Goal: Task Accomplishment & Management: Use online tool/utility

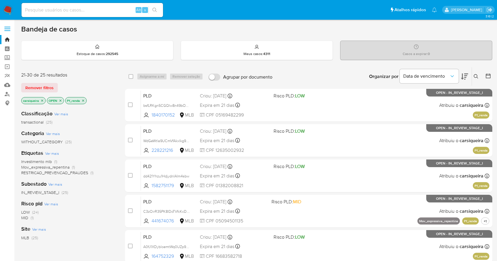
scroll to position [75, 0]
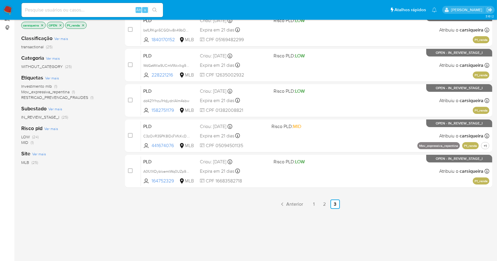
click at [87, 8] on input at bounding box center [92, 10] width 141 height 8
paste input "beaE1fQAoPO4VPcpID6KOGnh"
type input "beaE1fQAoPO4VPcpID6KOGnh"
click at [156, 9] on icon "search-icon" at bounding box center [154, 10] width 5 height 5
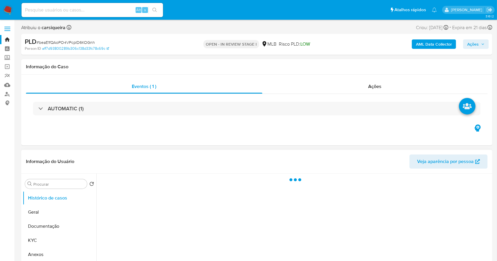
select select "10"
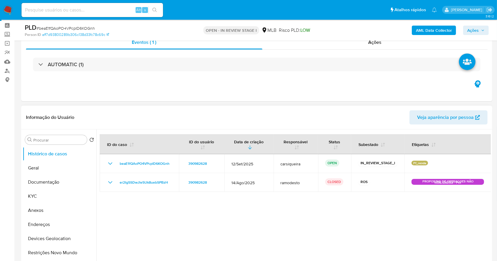
scroll to position [39, 0]
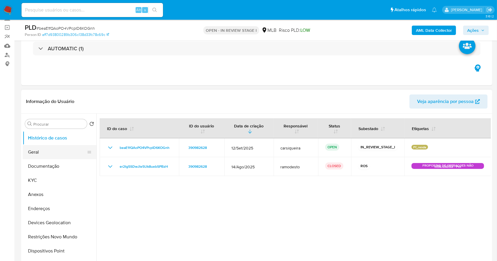
click at [44, 152] on button "Geral" at bounding box center [57, 152] width 69 height 14
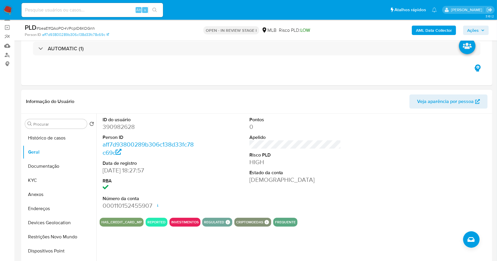
click at [123, 126] on dd "390982628" at bounding box center [149, 127] width 92 height 8
copy dd "390982628"
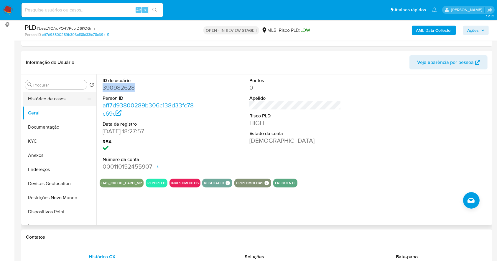
click at [62, 100] on button "Histórico de casos" at bounding box center [57, 99] width 69 height 14
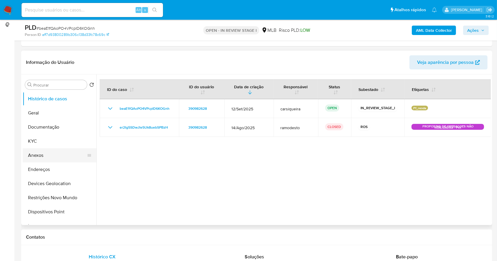
click at [48, 155] on button "Anexos" at bounding box center [57, 155] width 69 height 14
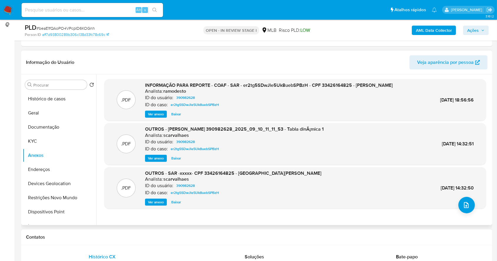
click at [153, 117] on span "Ver anexo" at bounding box center [156, 114] width 16 height 6
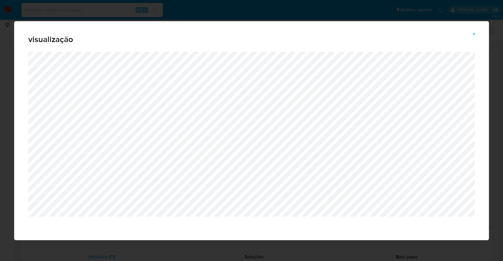
click at [476, 32] on button "Attachment preview" at bounding box center [473, 33] width 13 height 9
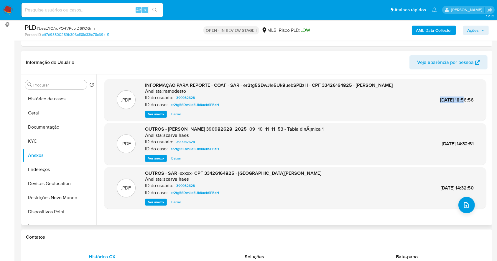
drag, startPoint x: 454, startPoint y: 97, endPoint x: 425, endPoint y: 97, distance: 29.2
click at [425, 97] on div ".PDF INFORMAÇÃO PARA REPORTE - COAF - SAR - er2tg5SDwJle5Uk8uebSPBzH - CPF 3342…" at bounding box center [295, 100] width 376 height 36
copy span "18/Set/2025"
click at [47, 103] on button "Histórico de casos" at bounding box center [57, 99] width 69 height 14
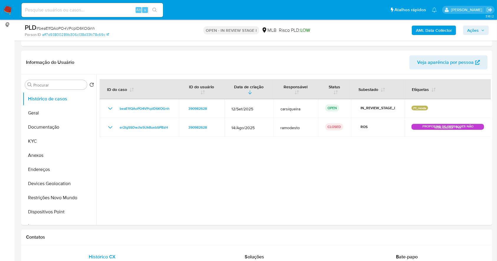
click at [476, 28] on span "Ações" at bounding box center [472, 30] width 11 height 9
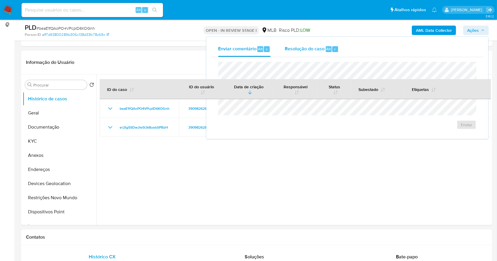
click at [316, 51] on span "Resolução do caso" at bounding box center [305, 48] width 40 height 7
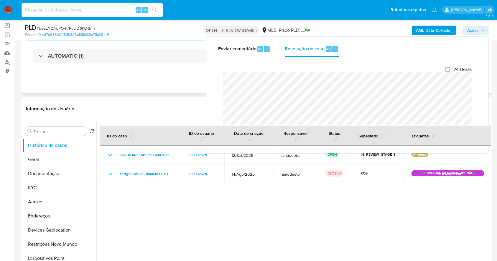
scroll to position [39, 0]
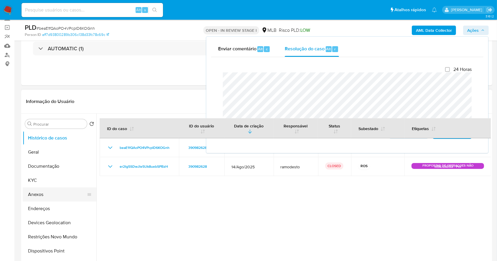
click at [50, 193] on button "Anexos" at bounding box center [57, 195] width 69 height 14
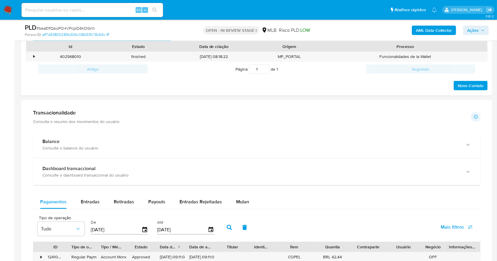
scroll to position [327, 0]
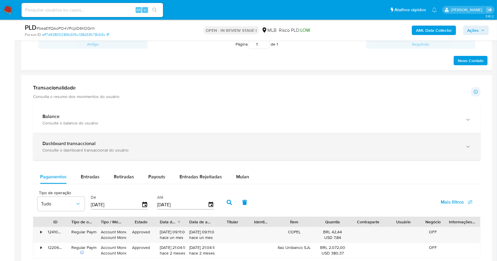
click at [114, 171] on div "Retiradas" at bounding box center [124, 177] width 20 height 14
select select "10"
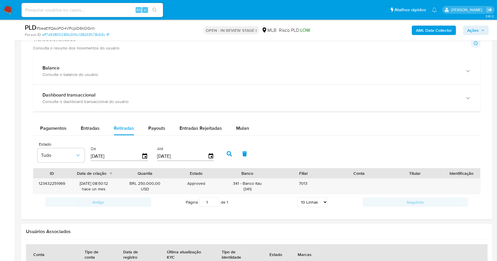
scroll to position [91, 0]
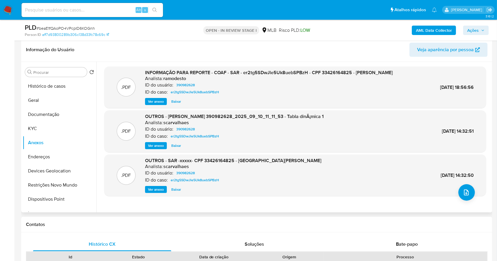
click at [153, 105] on span "Ver anexo" at bounding box center [156, 102] width 16 height 6
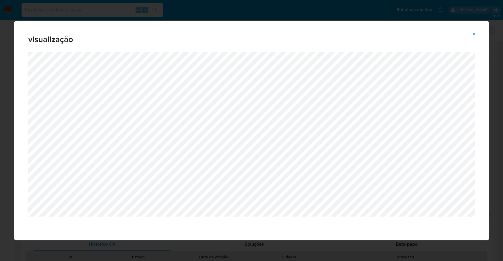
click at [0, 141] on div "visualização" at bounding box center [251, 130] width 503 height 261
click at [473, 32] on icon "Attachment preview" at bounding box center [474, 34] width 5 height 5
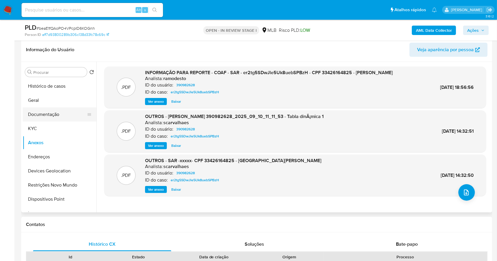
click at [53, 113] on button "Documentação" at bounding box center [57, 115] width 69 height 14
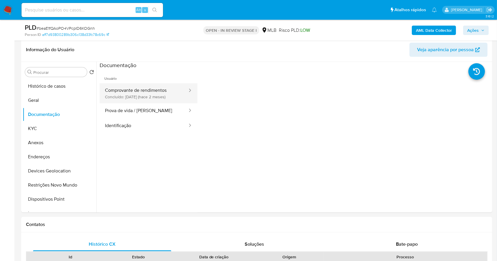
click at [146, 86] on button "Comprovante de rendimentos Concluído: 19/08/2025 (hace 2 meses)" at bounding box center [144, 93] width 88 height 20
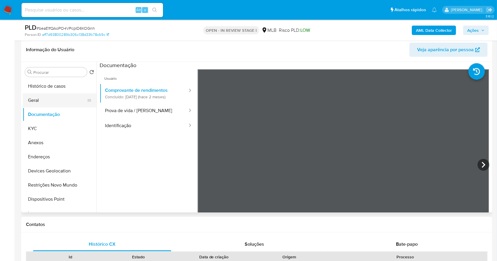
click at [60, 101] on button "Geral" at bounding box center [57, 100] width 69 height 14
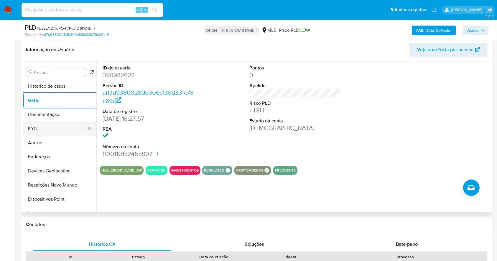
click at [49, 126] on button "KYC" at bounding box center [57, 129] width 69 height 14
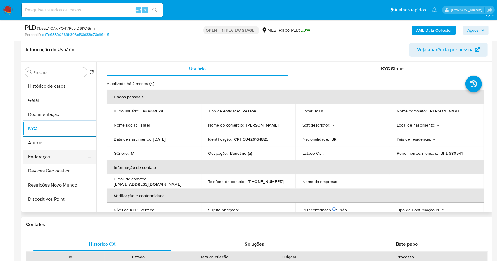
click at [33, 154] on button "Endereços" at bounding box center [57, 157] width 69 height 14
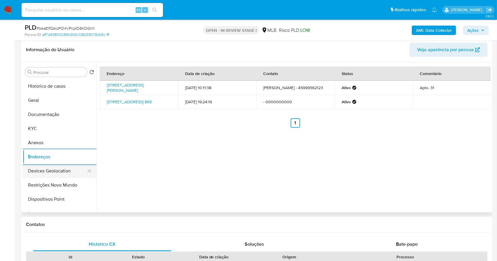
click at [62, 173] on button "Devices Geolocation" at bounding box center [57, 171] width 69 height 14
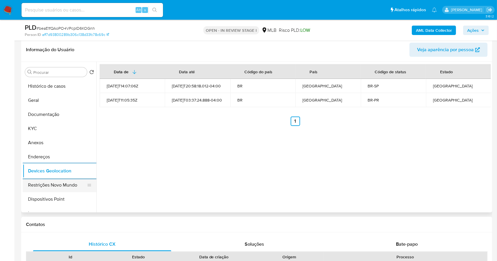
click at [48, 187] on button "Restrições Novo Mundo" at bounding box center [57, 185] width 69 height 14
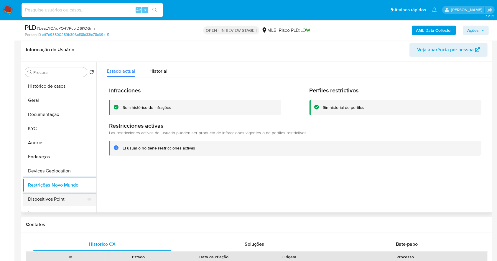
click at [60, 201] on button "Dispositivos Point" at bounding box center [57, 199] width 69 height 14
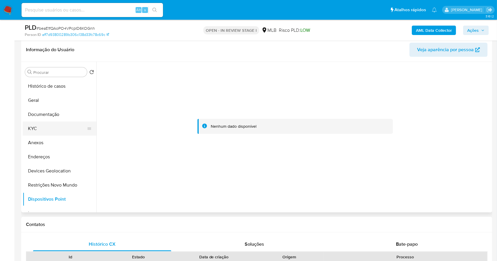
click at [45, 125] on button "KYC" at bounding box center [57, 129] width 69 height 14
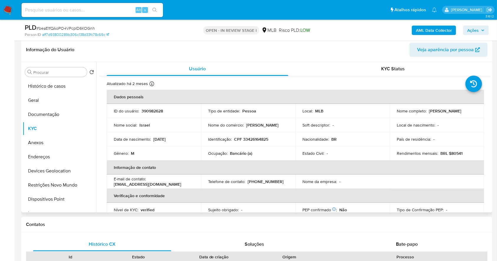
click at [259, 141] on p "CPF 33426164825" at bounding box center [251, 139] width 34 height 5
copy p "33426164825"
click at [255, 138] on p "CPF 33426164825" at bounding box center [251, 139] width 34 height 5
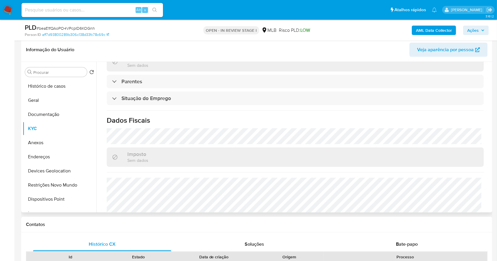
scroll to position [250, 0]
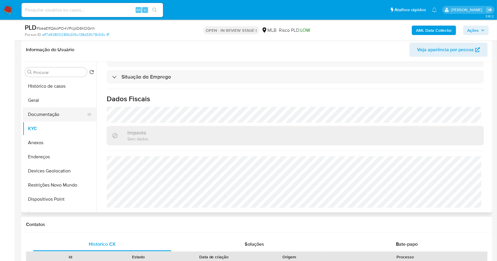
click at [63, 110] on button "Documentação" at bounding box center [57, 115] width 69 height 14
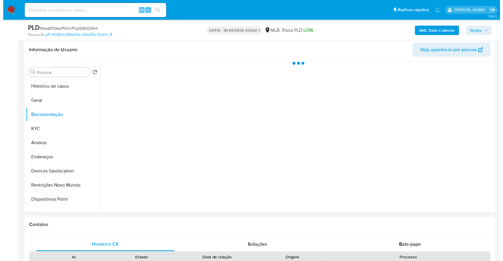
scroll to position [0, 0]
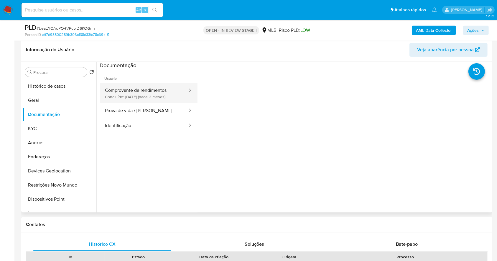
drag, startPoint x: 112, startPoint y: 95, endPoint x: 111, endPoint y: 98, distance: 3.0
click at [112, 94] on button "Comprovante de rendimentos Concluído: 19/08/2025 (hace 2 meses)" at bounding box center [144, 93] width 88 height 20
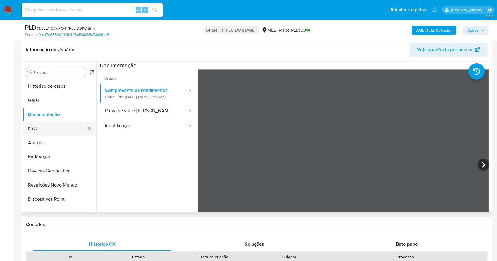
click at [36, 131] on button "KYC" at bounding box center [57, 129] width 69 height 14
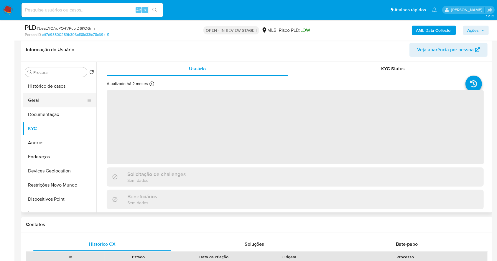
click at [35, 98] on button "Geral" at bounding box center [57, 100] width 69 height 14
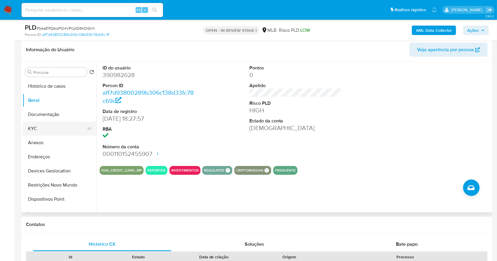
click at [42, 129] on button "KYC" at bounding box center [57, 129] width 69 height 14
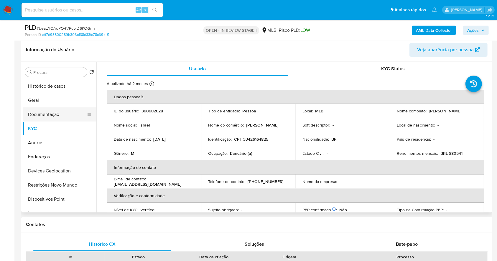
click at [57, 114] on button "Documentação" at bounding box center [57, 115] width 69 height 14
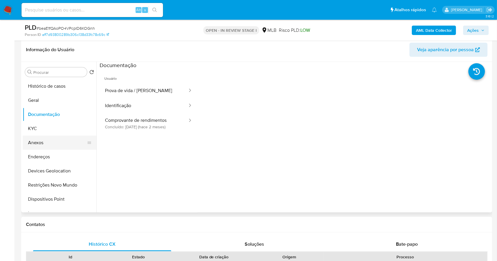
click at [59, 138] on button "Anexos" at bounding box center [57, 143] width 69 height 14
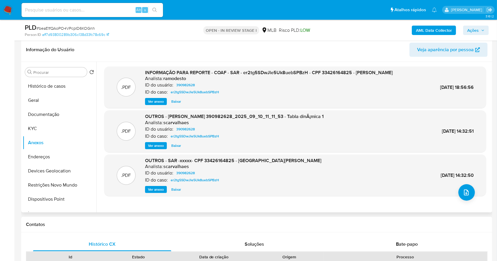
drag, startPoint x: 115, startPoint y: 117, endPoint x: 368, endPoint y: 211, distance: 270.4
click at [368, 211] on div ".PDF INFORMAÇÃO PARA REPORTE - COAF - SAR - er2tg5SDwJle5Uk8uebSPBzH - CPF 3342…" at bounding box center [293, 137] width 394 height 151
click at [151, 105] on span "Ver anexo" at bounding box center [156, 102] width 16 height 6
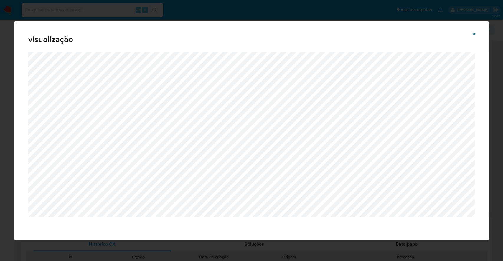
click at [472, 34] on icon "Attachment preview" at bounding box center [474, 34] width 5 height 5
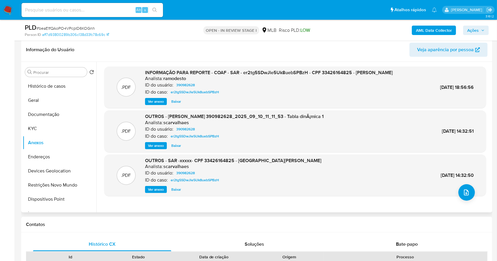
click at [475, 31] on span "Ações" at bounding box center [472, 30] width 11 height 9
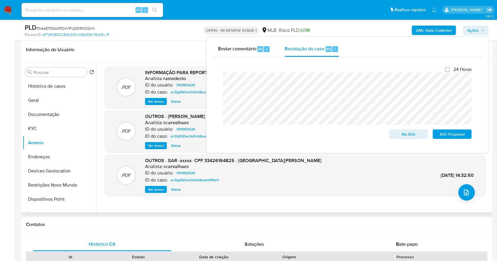
click at [239, 226] on h1 "Contatos" at bounding box center [256, 225] width 461 height 6
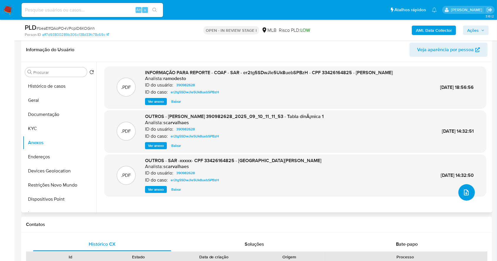
click at [466, 189] on span "upload-file" at bounding box center [465, 192] width 7 height 7
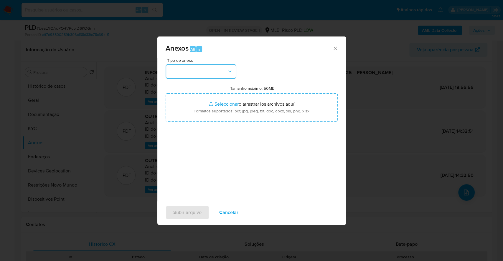
click at [202, 70] on button "button" at bounding box center [201, 72] width 71 height 14
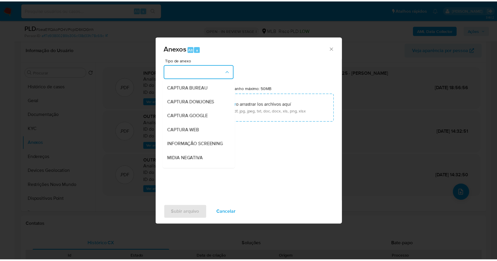
scroll to position [90, 0]
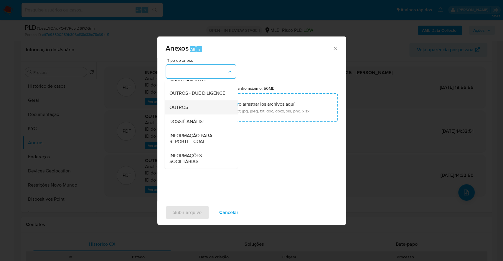
click at [187, 106] on span "OUTROS" at bounding box center [178, 108] width 19 height 6
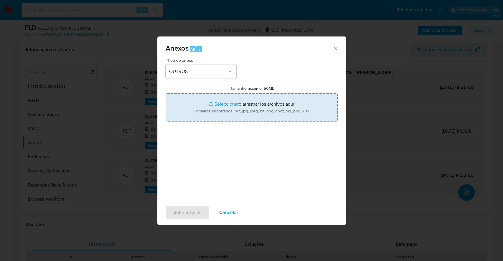
click at [210, 106] on input "Tamanho máximo: 50MB Seleccionar archivos" at bounding box center [252, 107] width 172 height 28
type input "C:\fakepath\DECLINIO - beaE1fQAoPO4VPcpID6KOGnh - CPF 33426164825 - ISRAEL PERE…"
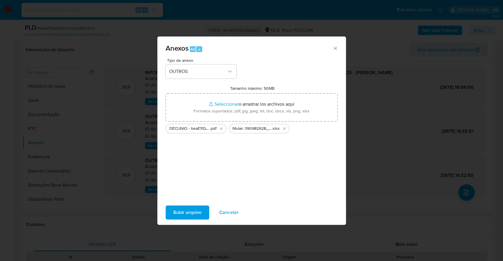
click at [178, 219] on span "Subir arquivo" at bounding box center [187, 212] width 28 height 13
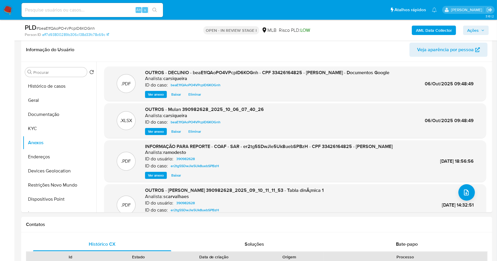
click at [429, 29] on b "AML Data Collector" at bounding box center [434, 30] width 36 height 9
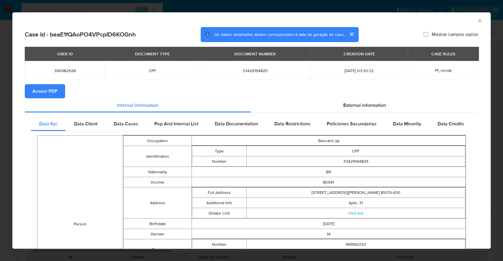
click at [53, 93] on span "Anexar PDF" at bounding box center [44, 91] width 25 height 13
click at [477, 18] on icon "Fechar a janela" at bounding box center [480, 21] width 6 height 6
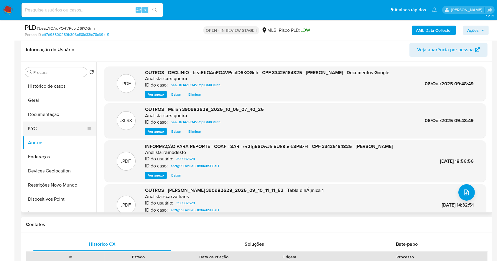
click at [41, 125] on button "KYC" at bounding box center [57, 129] width 69 height 14
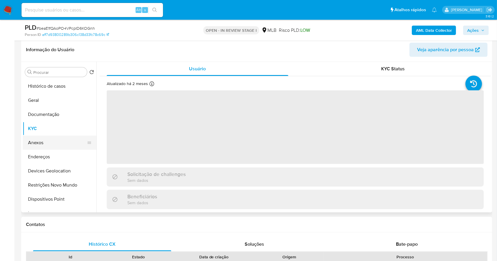
click at [45, 140] on button "Anexos" at bounding box center [57, 143] width 69 height 14
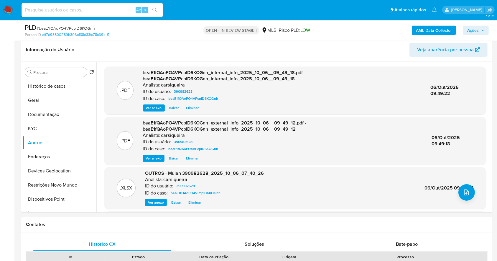
click at [474, 32] on span "Ações" at bounding box center [472, 30] width 11 height 9
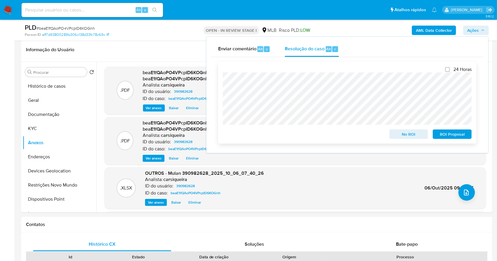
click at [414, 138] on span "No ROI" at bounding box center [408, 134] width 31 height 8
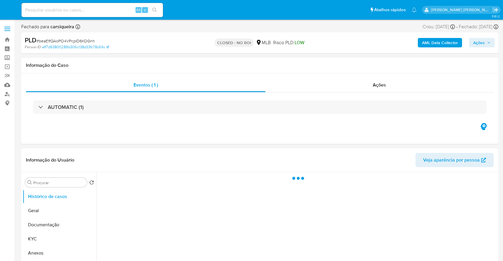
select select "10"
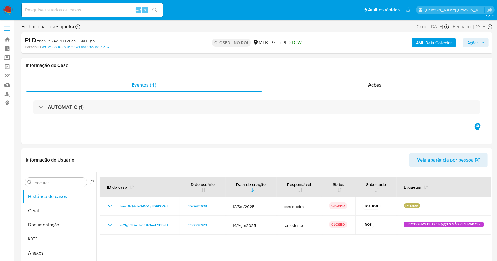
drag, startPoint x: 6, startPoint y: 9, endPoint x: 17, endPoint y: 0, distance: 14.1
click at [6, 9] on img at bounding box center [8, 10] width 10 height 10
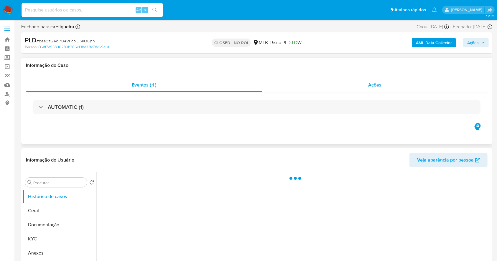
select select "10"
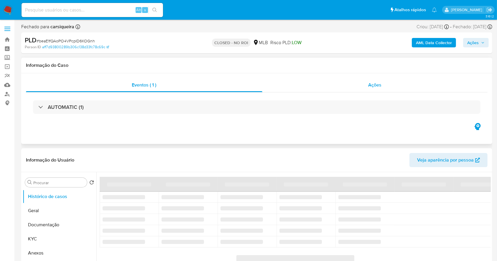
click at [357, 88] on div "Ações" at bounding box center [374, 85] width 225 height 14
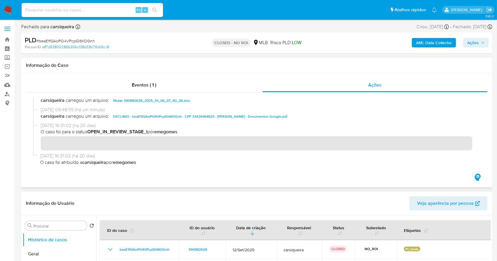
scroll to position [39, 0]
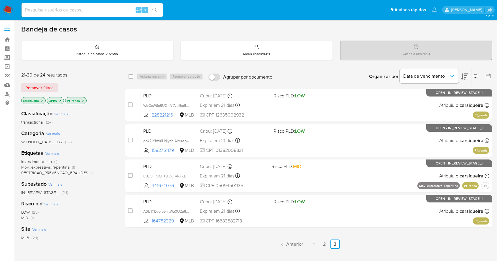
click at [7, 7] on img at bounding box center [8, 10] width 10 height 10
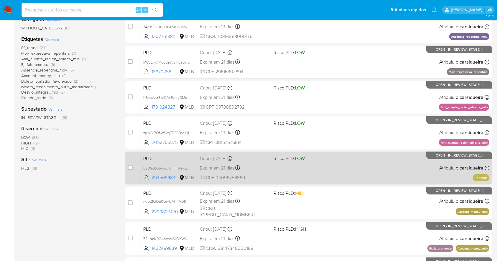
scroll to position [39, 0]
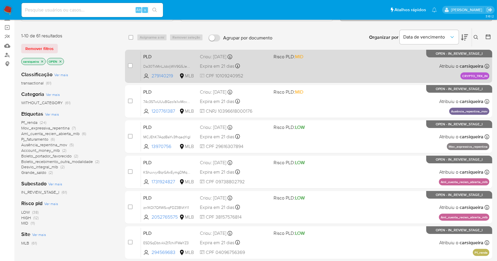
click at [349, 65] on div "PLD Da30TkMnLJdoljWV9G5JeX8R 279140219 MLB Risco PLD: MID Criou: 12/09/2025 Cri…" at bounding box center [315, 66] width 348 height 30
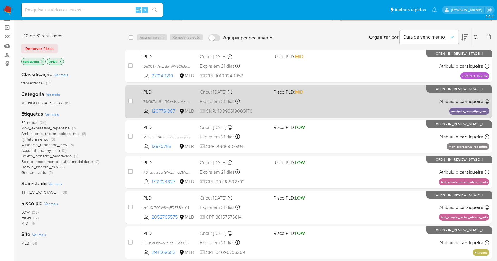
click at [363, 101] on div "PLD 74c3STwUUuBGzo1s1wMcvH53 1207761387 MLB Risco PLD: MID Criou: 12/09/2025 Cr…" at bounding box center [315, 102] width 348 height 30
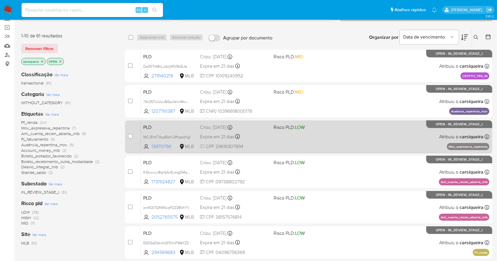
click at [362, 145] on div "PLD MCJEhK7AqdBaYv3fhqaqYrgI 13970756 MLB Risco PLD: LOW Criou: 12/09/2025 Crio…" at bounding box center [315, 137] width 348 height 30
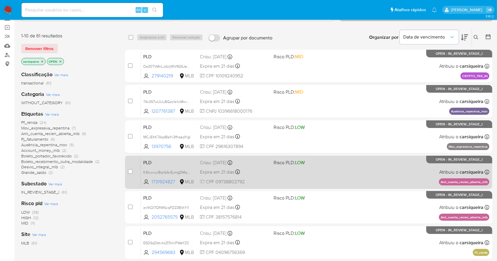
click at [385, 171] on div "PLD KShuvvyrBqrGAxEymgDMqhPh 1731924827 MLB Risco PLD: LOW Criou: 12/09/2025 Cr…" at bounding box center [315, 172] width 348 height 30
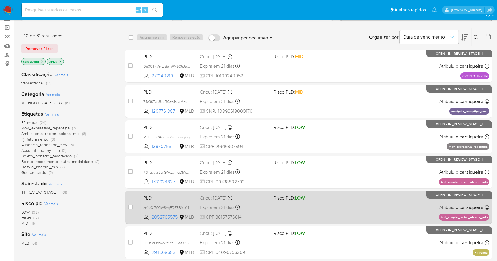
click at [356, 207] on div "PLD zn1KOI7QflWSvqFDZ3BVtYl1 2052765575 MLB Risco PLD: LOW Criou: 12/09/2025 Cr…" at bounding box center [315, 208] width 348 height 30
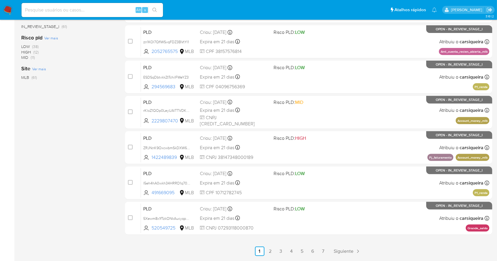
scroll to position [224, 0]
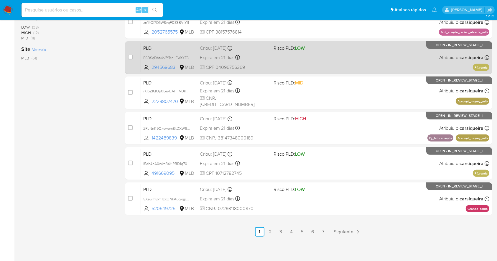
click at [320, 59] on div "PLD ESDSqDbtvkkZtTchilFWeYZ3 294569683 MLB Risco PLD: LOW Criou: 12/09/2025 Cri…" at bounding box center [315, 58] width 348 height 30
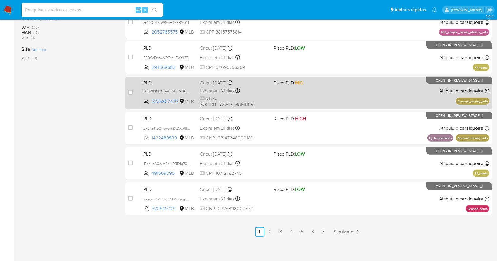
click at [329, 94] on div "PLD rKloZ1QOp0LeyUAlTTVDKWAk 2229807470 MLB Risco PLD: MID Criou: 12/09/2025 Cr…" at bounding box center [315, 93] width 348 height 30
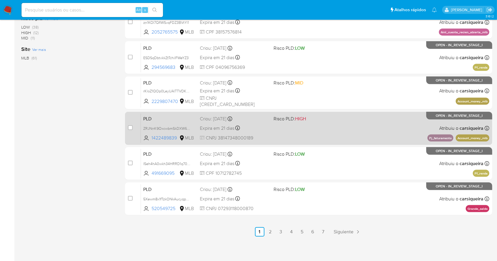
click at [396, 131] on div "PLD ZRJNnK9OxcwbmSkDXW6FjlIR 1422489839 MLB Risco PLD: HIGH Criou: 12/09/2025 C…" at bounding box center [315, 128] width 348 height 30
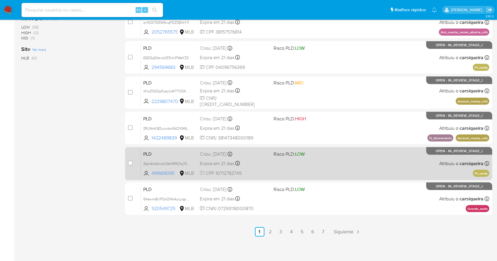
click at [368, 163] on div "PLD l5eh4hA0wkh34HRRD1q70kdZ 491669095 MLB Risco PLD: LOW Criou: 12/09/2025 Cri…" at bounding box center [315, 164] width 348 height 30
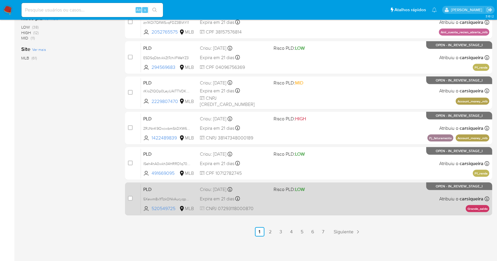
click at [369, 201] on div "PLD 5Xewm8x1fTzkONkAucyqpvRO 520549725 MLB Risco PLD: LOW Criou: 12/09/2025 Cri…" at bounding box center [315, 199] width 348 height 30
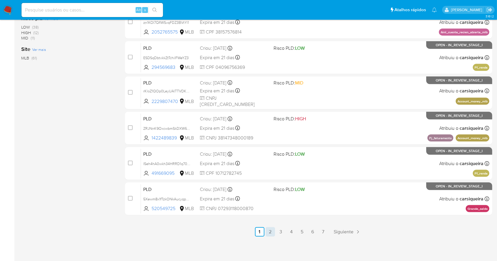
click at [271, 231] on link "2" at bounding box center [269, 231] width 9 height 9
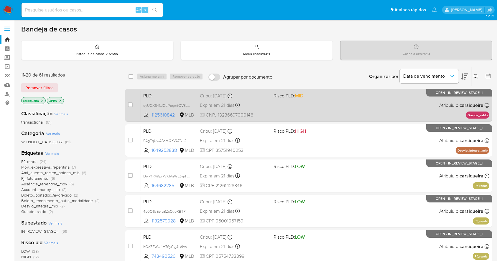
click at [303, 111] on div "PLD dyUGX64ftJQLf7agmtOV3tiQ 1125610842 MLB Risco PLD: MID Criou: 12/09/2025 Cr…" at bounding box center [315, 105] width 348 height 30
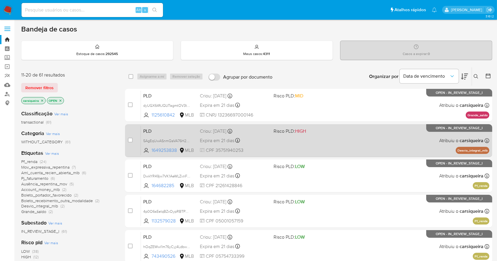
click at [316, 139] on div "PLD 5AgEqUwASnmQaVA76H2vvQQC 1649253838 MLB Risco PLD: HIGH Criou: 12/09/2025 C…" at bounding box center [315, 141] width 348 height 30
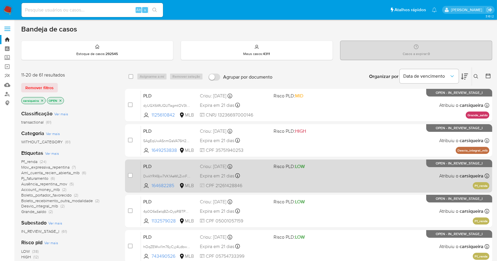
click at [339, 179] on div "PLD DwkYR49jw7VK1AeWLZvnFBDs 164682285 MLB Risco PLD: LOW Criou: 12/09/2025 Cri…" at bounding box center [315, 176] width 348 height 30
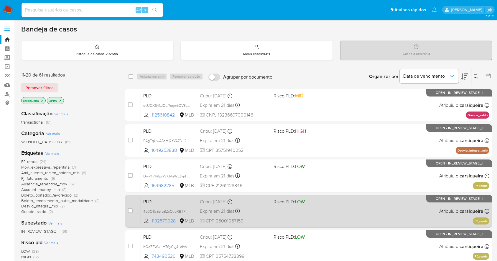
click at [365, 215] on div "PLD 4p0O6sEeIqBZxOypRBTPnCeA 1132579028 MLB Risco PLD: LOW Criou: 12/09/2025 Cr…" at bounding box center [315, 211] width 348 height 30
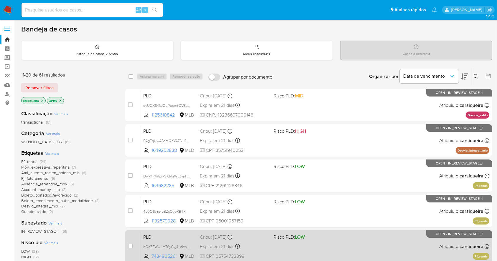
click at [336, 245] on div "PLD hOqZEWwl1m76yCyj4LdbwqjR 743490526 MLB Risco PLD: LOW Criou: 12/09/2025 Cri…" at bounding box center [315, 247] width 348 height 30
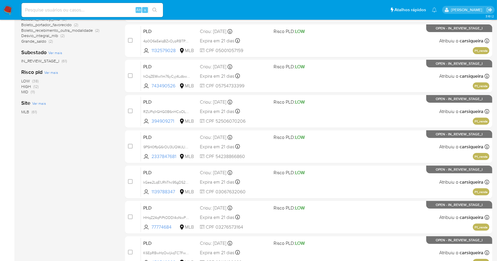
scroll to position [224, 0]
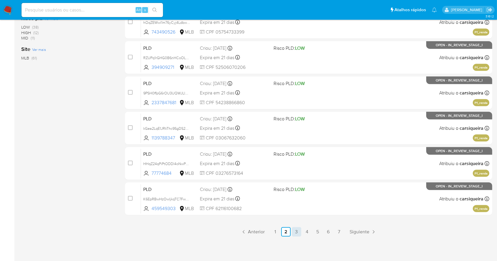
click at [295, 227] on link "3" at bounding box center [296, 231] width 9 height 9
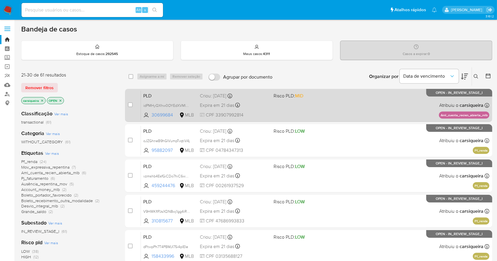
click at [298, 113] on div "PLD idPMHyQXhw0OYEdXVMlGqmFz 30699684 MLB Risco PLD: MID Criou: 12/09/2025 Crio…" at bounding box center [315, 105] width 348 height 30
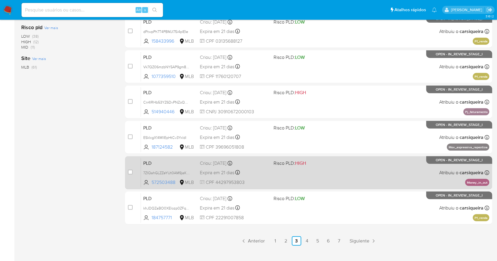
scroll to position [224, 0]
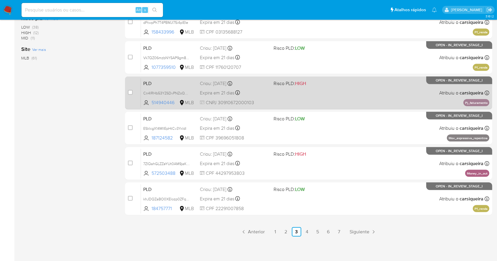
click at [292, 89] on div "PLD Cn4lRHb53YZ6DvPNZoQQWcZp 514940446 MLB Risco PLD: HIGH Criou: 12/09/2025 Cr…" at bounding box center [315, 93] width 348 height 30
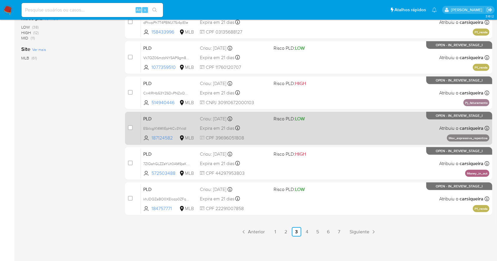
click at [351, 128] on div "PLD ESklcgX14MlIEpHtCv3YxIdl 187124582 MLB Risco PLD: LOW Criou: 12/09/2025 Cri…" at bounding box center [315, 128] width 348 height 30
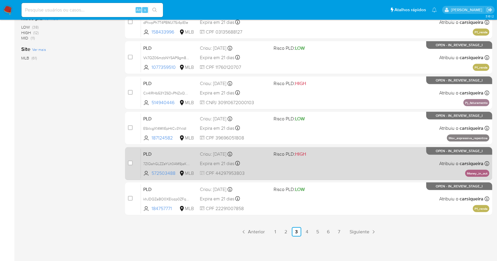
click at [345, 158] on div "PLD 7ZIQahGLZZeYUt0AM9jaK3WC 572503488 MLB Risco PLD: HIGH Criou: 12/09/2025 Cr…" at bounding box center [315, 164] width 348 height 30
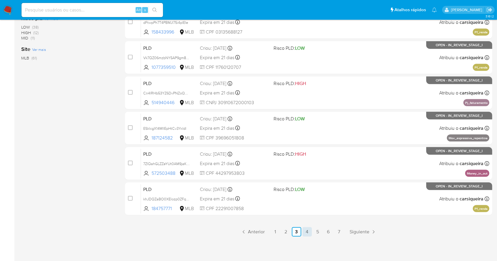
click at [305, 232] on link "4" at bounding box center [306, 231] width 9 height 9
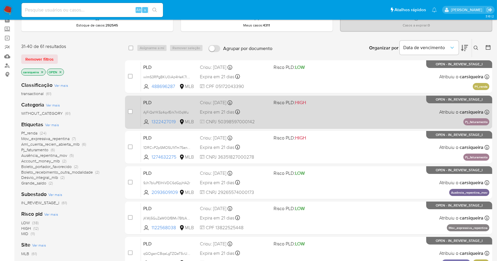
scroll to position [39, 0]
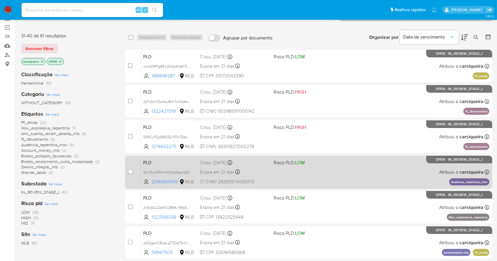
click at [306, 174] on div "PLD 9Jh7bluPEIHiVDC6dGpjHA2r 2093609109 MLB Risco PLD: LOW Criou: 12/09/2025 Cr…" at bounding box center [315, 172] width 348 height 30
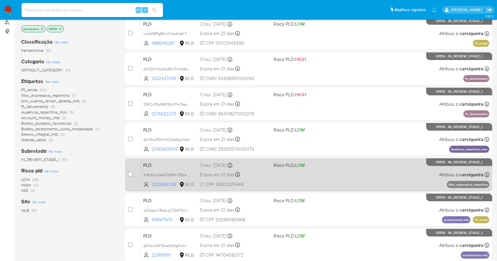
scroll to position [118, 0]
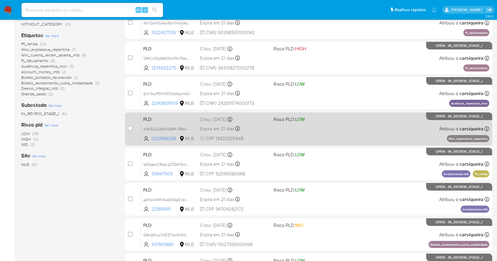
click at [328, 138] on div "PLD jKWj5GuZaW0QfBMv7BfzA9FJ 1122568038 MLB Risco PLD: LOW Criou: 12/09/2025 Cr…" at bounding box center [315, 129] width 348 height 30
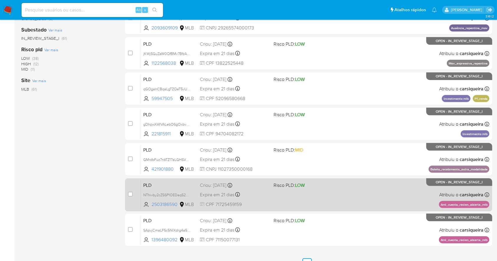
scroll to position [196, 0]
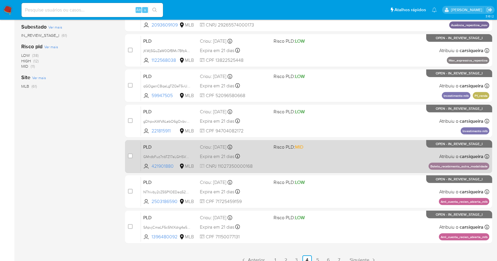
click at [375, 164] on div "PLD GMrdbFuz7nbTZ17aLGHSVAmW 421901880 MLB Risco PLD: MID Criou: 12/09/2025 Cri…" at bounding box center [315, 157] width 348 height 30
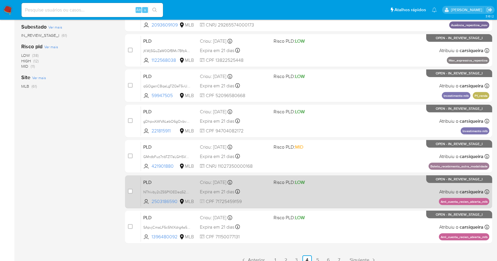
click at [338, 186] on div "PLD NThivby2cZ5SP1OEDaq52wJX 2503186590 MLB Risco PLD: LOW Criou: 12/09/2025 Cr…" at bounding box center [315, 192] width 348 height 30
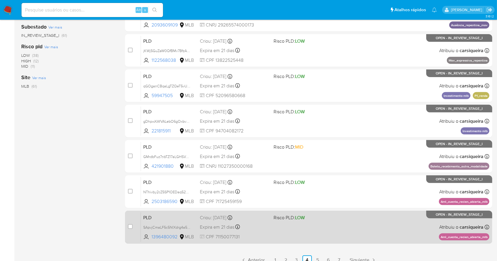
click at [382, 230] on div "PLD SApvjCmaLF5c5NlXdrg4a5vR 1396480092 MLB Risco PLD: LOW Criou: 12/09/2025 Cr…" at bounding box center [315, 227] width 348 height 30
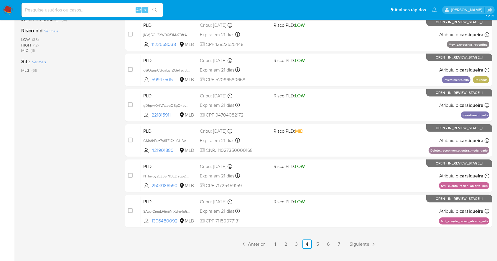
scroll to position [224, 0]
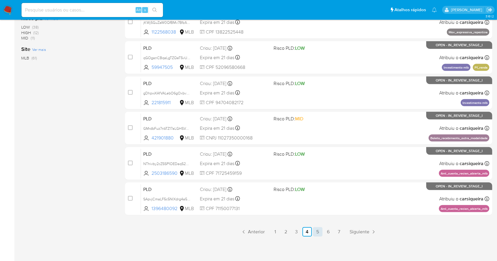
click at [317, 233] on link "5" at bounding box center [317, 231] width 9 height 9
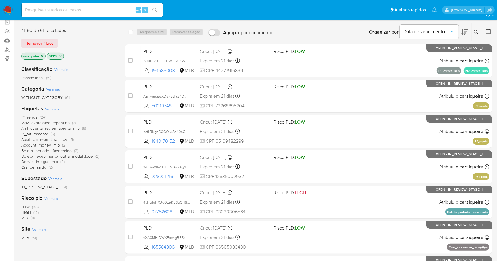
scroll to position [44, 0]
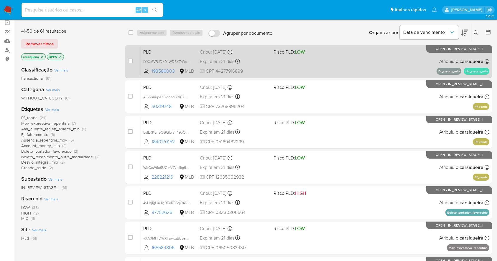
click at [308, 65] on div "PLD lYXX6VBJDp0JWD5K7tWcY0m4 193586003 MLB Risco PLD: LOW Criou: 12/09/2025 Cri…" at bounding box center [315, 62] width 348 height 30
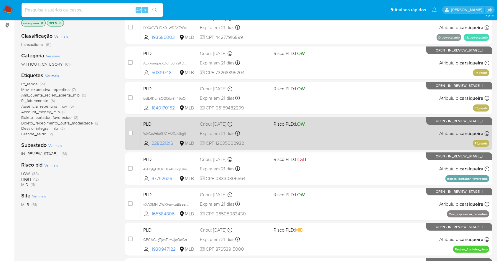
scroll to position [123, 0]
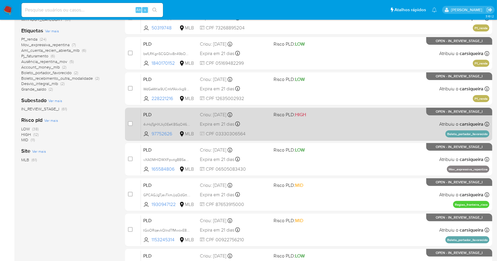
click at [335, 123] on div "PLD 4vHqTgHXJkj0EeKBSqO46pSp 97752626 MLB Risco PLD: HIGH Criou: 12/09/2025 Cri…" at bounding box center [315, 124] width 348 height 30
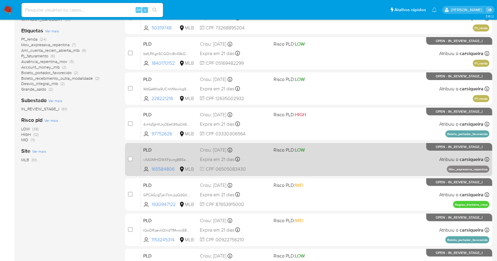
click at [379, 162] on div "PLD vXA0MHlDWXFpwtgBB5aQgE3P 165584806 MLB Risco PLD: LOW Criou: 12/09/2025 Cri…" at bounding box center [315, 160] width 348 height 30
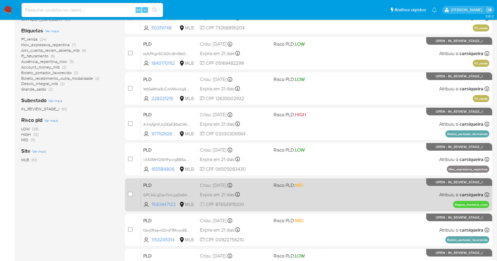
click at [376, 188] on div "PLD GPCAGJgTjevTkmJjqQdGtt8k 1930947122 MLB Risco PLD: MID Criou: 12/09/2025 Cr…" at bounding box center [315, 195] width 348 height 30
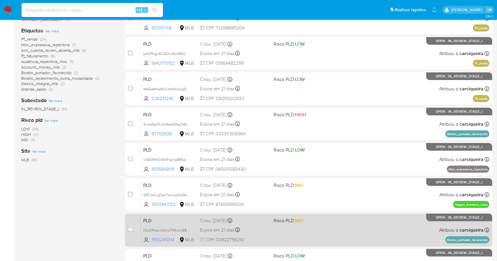
click at [346, 241] on div "PLD tGoORqevkQlndTfMwoxE8cG6 1153245314 MLB Risco PLD: MID Criou: 12/09/2025 Cr…" at bounding box center [315, 230] width 348 height 30
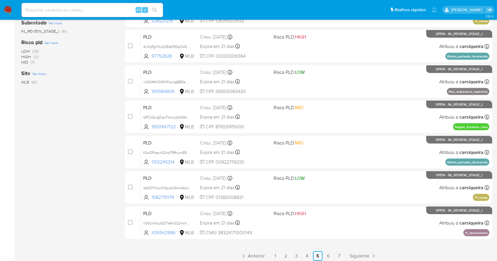
scroll to position [224, 0]
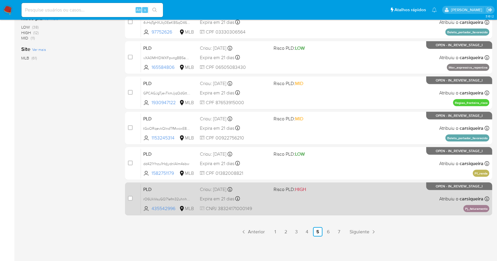
click at [355, 206] on div "PLD rO6UkVsuGQ71efm32uhnhZFD 435542996 MLB Risco PLD: HIGH Criou: 12/09/2025 Cr…" at bounding box center [315, 199] width 348 height 30
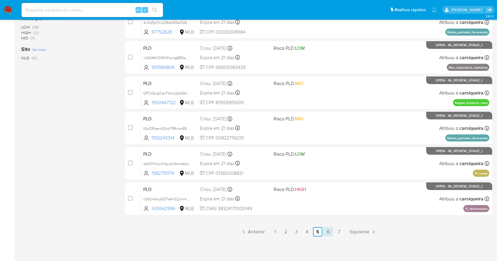
click at [327, 234] on link "6" at bounding box center [327, 231] width 9 height 9
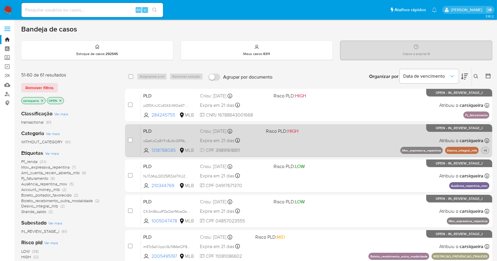
click at [485, 150] on span "+1" at bounding box center [484, 150] width 5 height 5
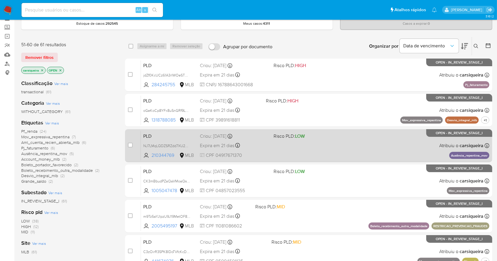
scroll to position [118, 0]
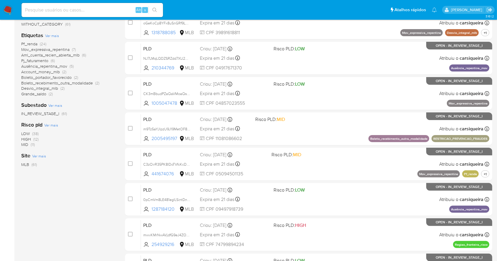
click at [0, 14] on nav "Pausado Ver notificaciones Alt s Atalhos rápidos Presiona las siguientes teclas…" at bounding box center [248, 10] width 497 height 20
click at [79, 9] on input at bounding box center [92, 10] width 141 height 8
paste input "khJDQZaBO0XElozp0ZFq4fJ1"
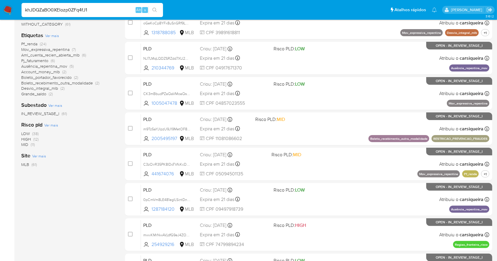
type input "khJDQZaBO0XElozp0ZFq4fJ1"
click at [148, 8] on button "search-icon" at bounding box center [154, 10] width 12 height 8
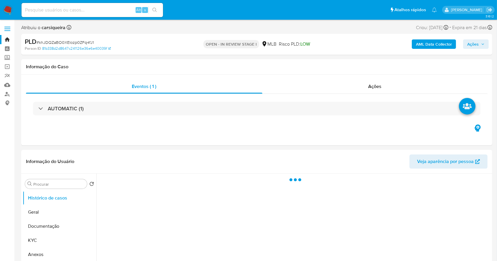
select select "10"
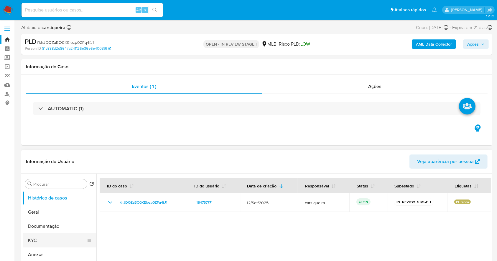
click at [35, 241] on button "KYC" at bounding box center [57, 241] width 69 height 14
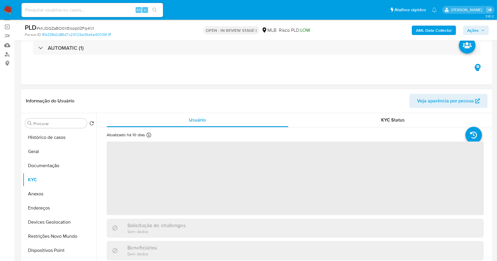
scroll to position [78, 0]
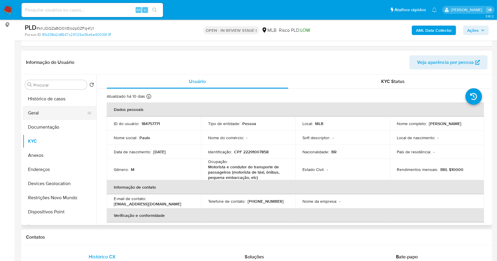
click at [42, 113] on button "Geral" at bounding box center [57, 113] width 69 height 14
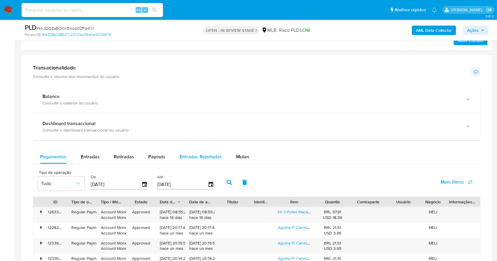
scroll to position [385, 0]
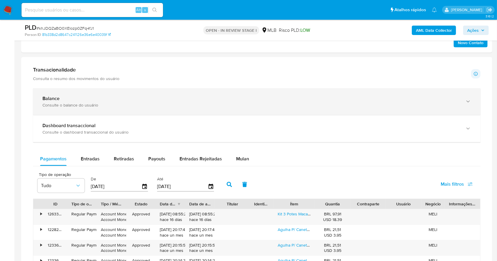
click at [170, 96] on div "Balance" at bounding box center [250, 99] width 417 height 6
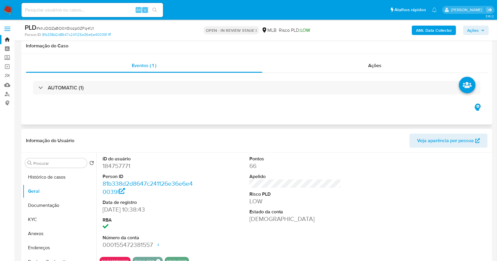
scroll to position [39, 0]
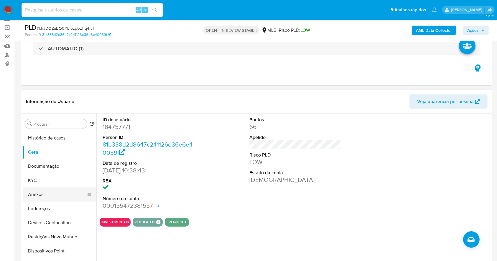
click at [43, 195] on button "Anexos" at bounding box center [57, 195] width 69 height 14
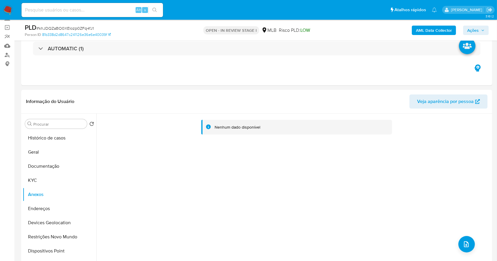
click at [438, 31] on b "AML Data Collector" at bounding box center [434, 30] width 36 height 9
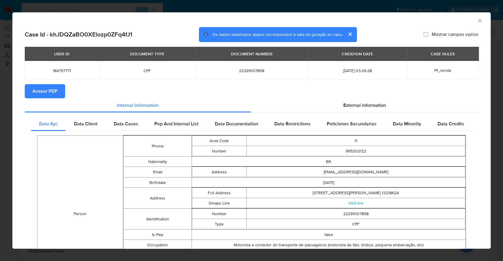
click at [0, 108] on div "AML Data Collector Case Id - khJDQZaBO0XElozp0ZFq4fJ1 Os dados detalhados abaix…" at bounding box center [251, 130] width 503 height 261
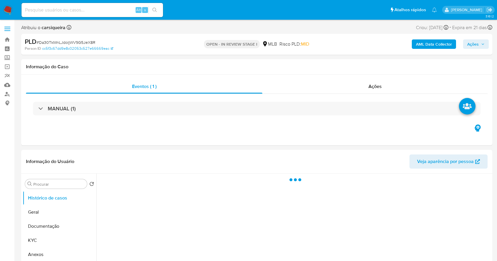
select select "10"
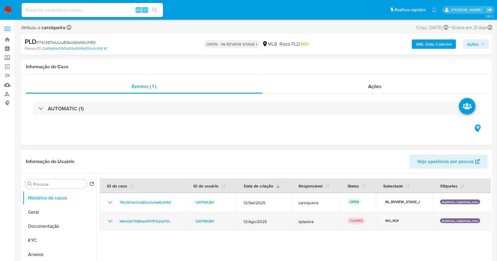
click at [110, 223] on icon "Mostrar/Ocultar" at bounding box center [110, 221] width 7 height 7
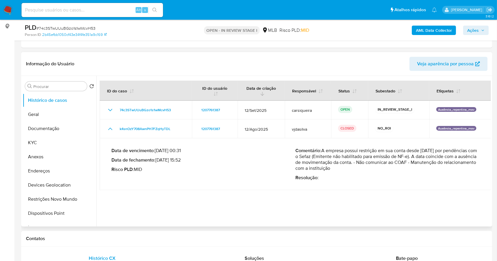
scroll to position [78, 0]
click at [61, 156] on button "Anexos" at bounding box center [57, 156] width 69 height 14
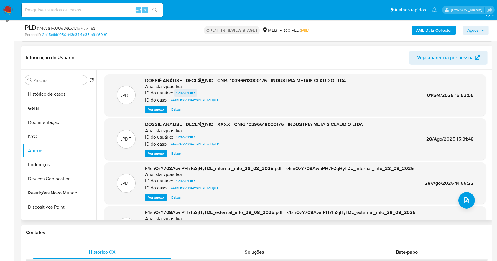
scroll to position [39, 0]
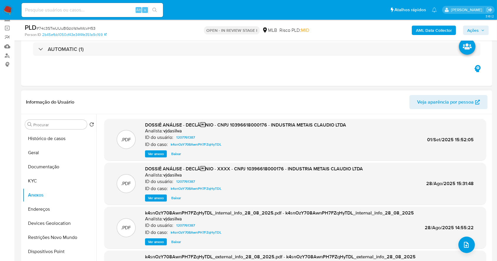
click at [153, 155] on span "Ver anexo" at bounding box center [156, 154] width 16 height 6
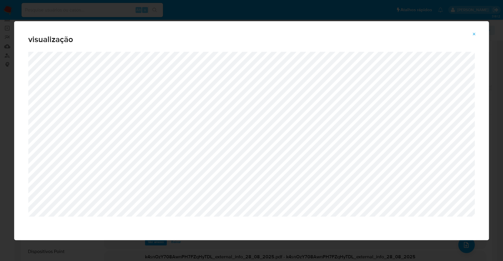
click at [469, 33] on button "Attachment preview" at bounding box center [473, 33] width 13 height 9
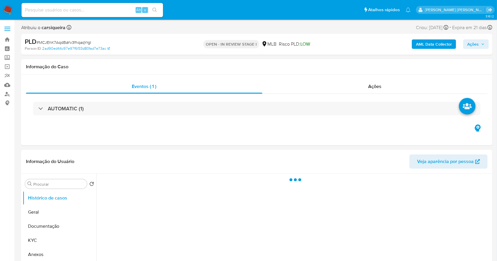
select select "10"
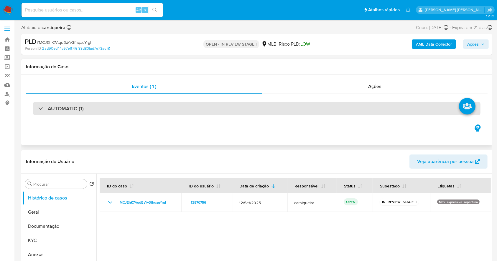
click at [75, 111] on h3 "AUTOMATIC (1)" at bounding box center [66, 108] width 36 height 6
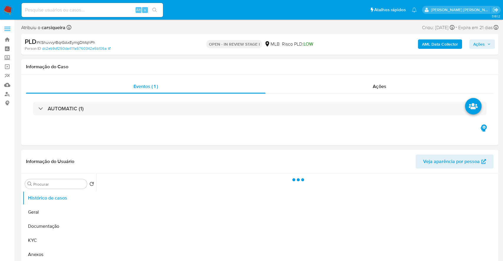
select select "10"
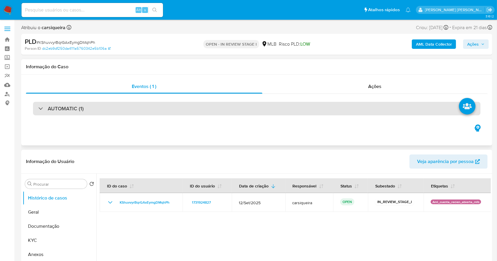
drag, startPoint x: 125, startPoint y: 114, endPoint x: 122, endPoint y: 113, distance: 3.3
click at [124, 114] on div "AUTOMATIC (1)" at bounding box center [256, 109] width 447 height 14
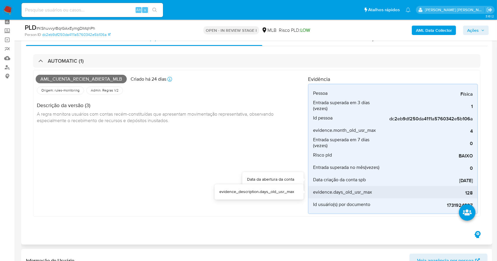
scroll to position [39, 0]
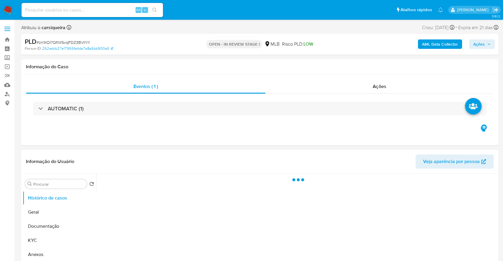
select select "10"
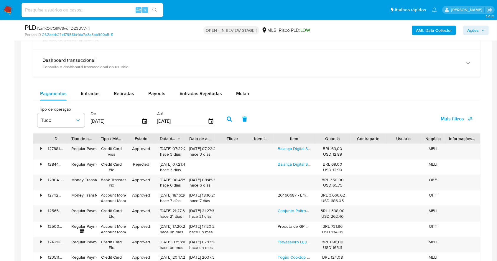
scroll to position [409, 0]
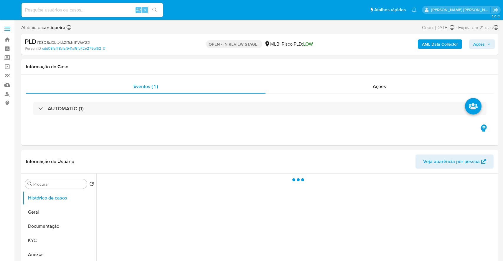
select select "10"
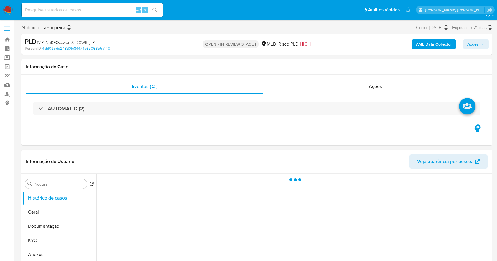
select select "10"
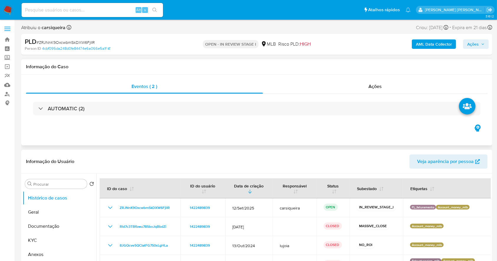
scroll to position [39, 0]
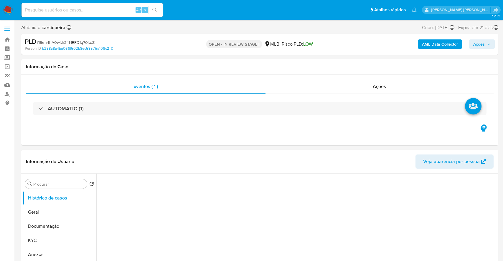
select select "10"
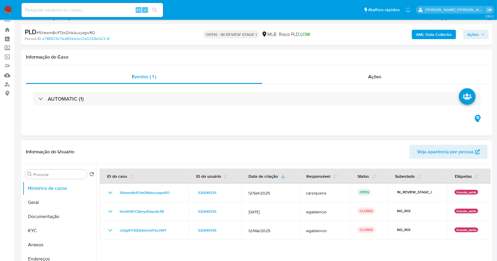
scroll to position [39, 0]
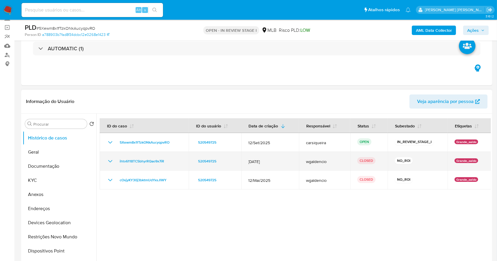
click at [111, 164] on icon "Mostrar/Ocultar" at bounding box center [110, 161] width 7 height 7
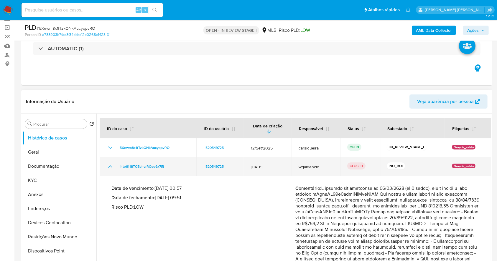
click at [111, 164] on icon "Mostrar/Ocultar" at bounding box center [110, 166] width 7 height 7
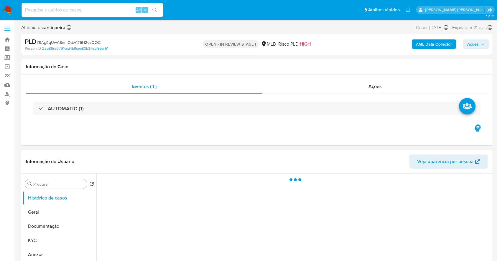
select select "10"
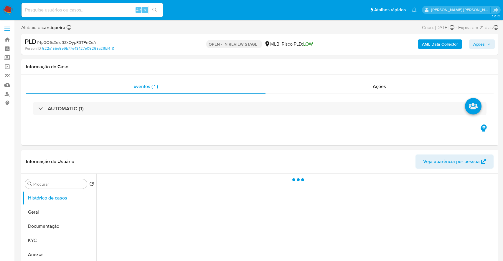
select select "10"
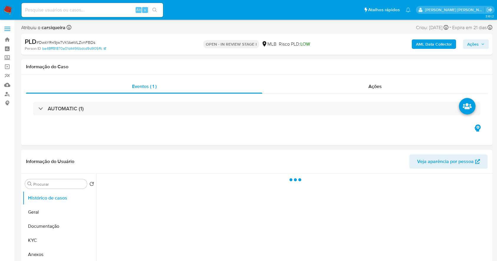
select select "10"
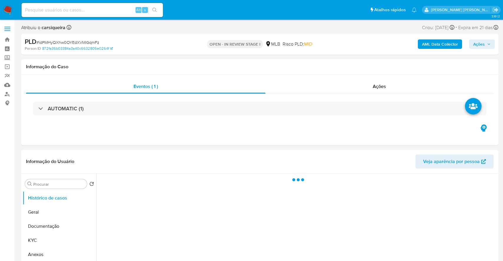
select select "10"
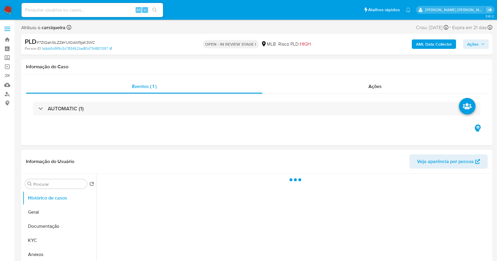
select select "10"
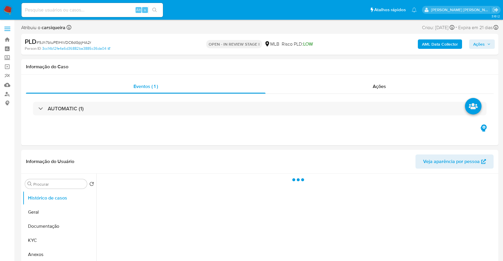
select select "10"
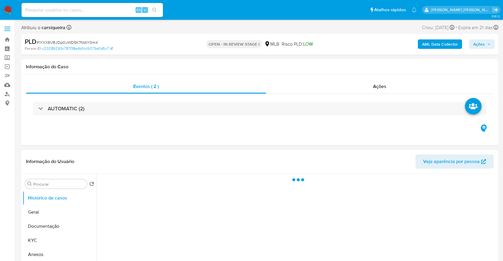
select select "10"
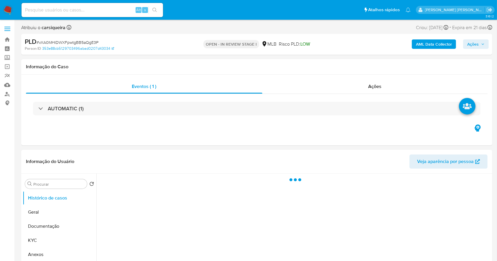
select select "10"
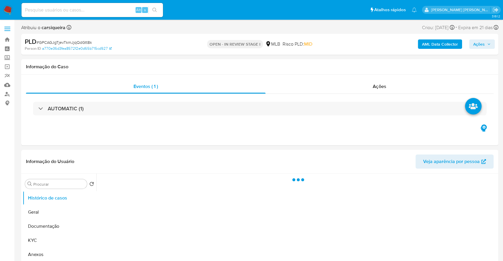
select select "10"
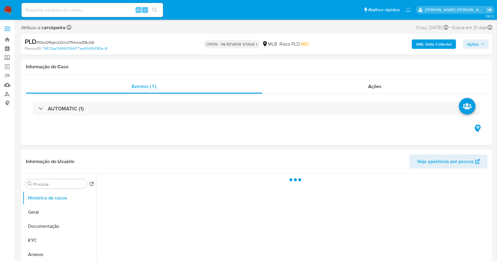
select select "10"
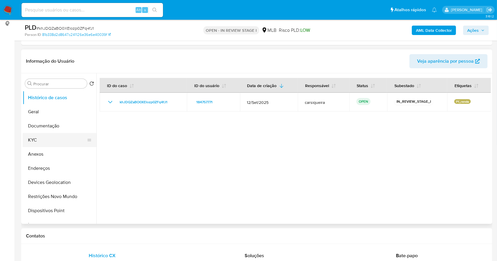
scroll to position [78, 0]
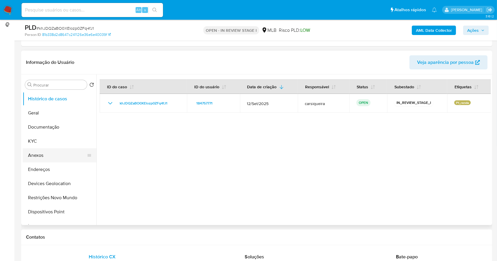
click at [64, 156] on button "Anexos" at bounding box center [57, 155] width 69 height 14
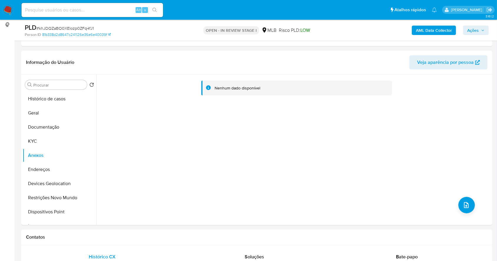
click at [433, 30] on b "AML Data Collector" at bounding box center [434, 30] width 36 height 9
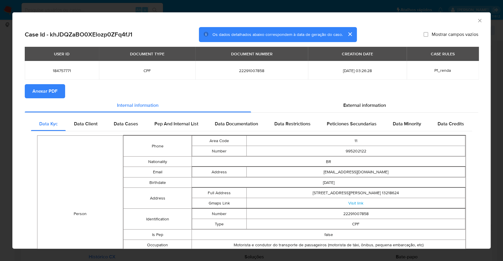
click at [42, 91] on span "Anexar PDF" at bounding box center [44, 91] width 25 height 13
click at [0, 115] on div "AML Data Collector Case Id - khJDQZaBO0XElozp0ZFq4fJ1 Os dados detalhados abaix…" at bounding box center [251, 130] width 503 height 261
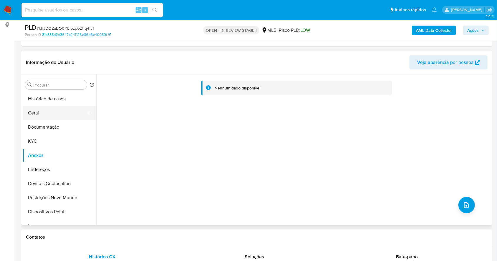
click at [47, 109] on button "Geral" at bounding box center [57, 113] width 69 height 14
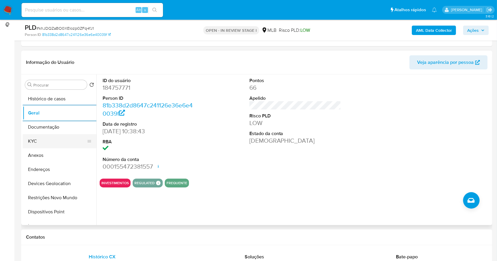
click at [57, 141] on button "KYC" at bounding box center [57, 141] width 69 height 14
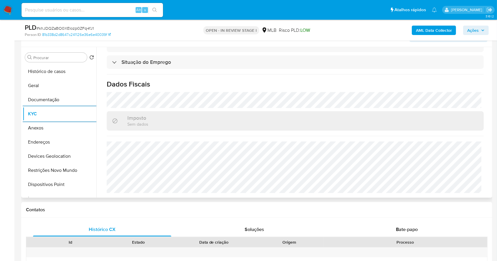
scroll to position [118, 0]
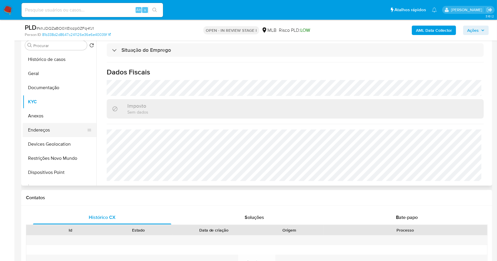
drag, startPoint x: 39, startPoint y: 128, endPoint x: 176, endPoint y: 117, distance: 137.7
click at [40, 128] on button "Endereços" at bounding box center [57, 130] width 69 height 14
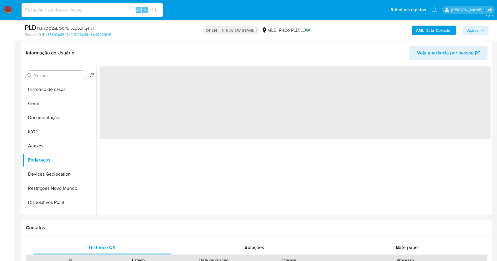
scroll to position [87, 0]
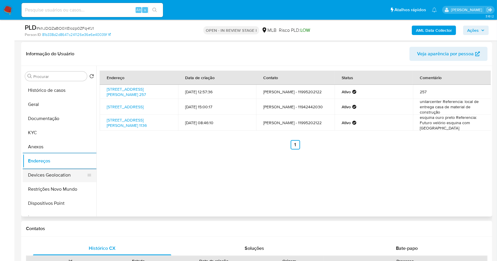
click at [54, 177] on button "Devices Geolocation" at bounding box center [57, 175] width 69 height 14
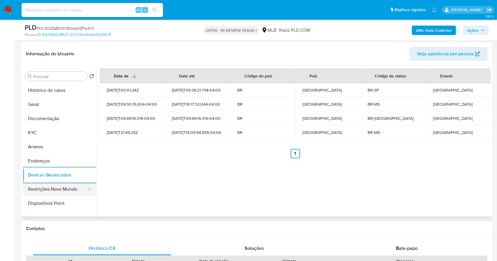
click at [61, 190] on button "Restrições Novo Mundo" at bounding box center [57, 189] width 69 height 14
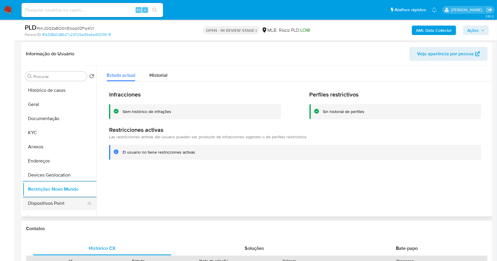
click at [70, 207] on button "Dispositivos Point" at bounding box center [57, 203] width 69 height 14
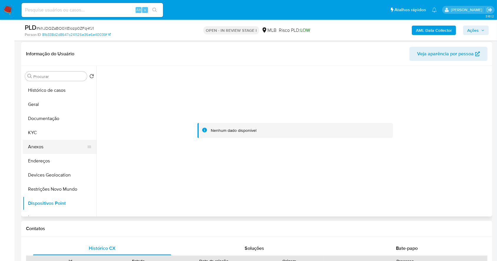
click at [62, 145] on button "Anexos" at bounding box center [57, 147] width 69 height 14
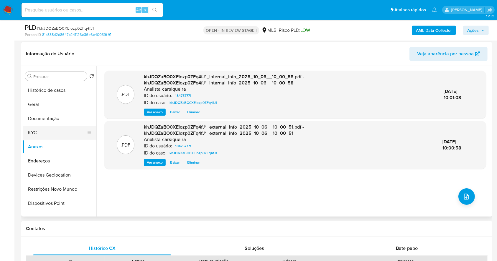
click at [52, 130] on button "KYC" at bounding box center [57, 133] width 69 height 14
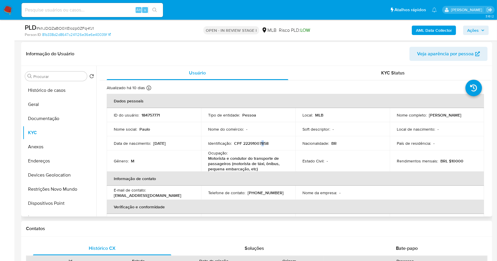
click at [262, 144] on p "CPF 22291007858" at bounding box center [251, 143] width 34 height 5
drag, startPoint x: 262, startPoint y: 144, endPoint x: 254, endPoint y: 142, distance: 8.2
click at [254, 142] on p "CPF 22291007858" at bounding box center [251, 143] width 34 height 5
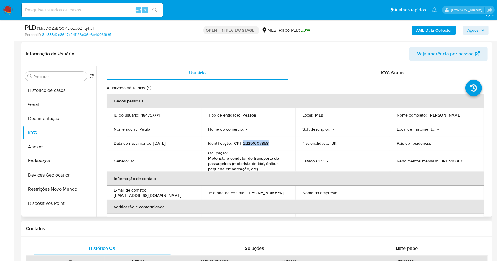
copy p "22291007858"
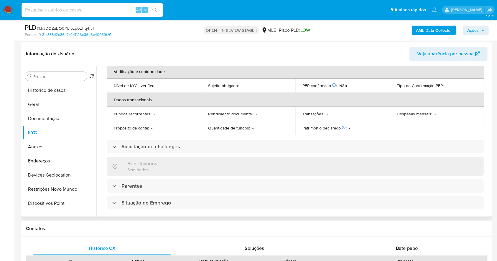
scroll to position [0, 0]
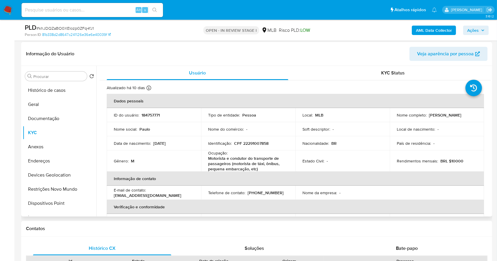
click at [280, 144] on div "Identificação : CPF 22291007858" at bounding box center [248, 143] width 80 height 5
click at [268, 144] on p "CPF 22291007858" at bounding box center [251, 143] width 34 height 5
click at [263, 143] on p "CPF 22291007858" at bounding box center [251, 143] width 34 height 5
copy p "22291007858"
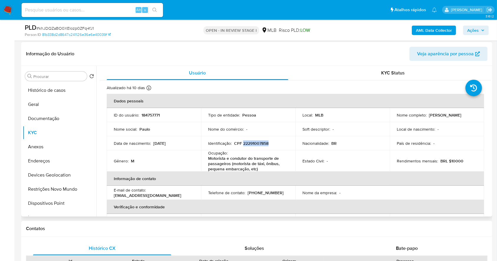
copy p "22291007858"
drag, startPoint x: 462, startPoint y: 114, endPoint x: 427, endPoint y: 117, distance: 35.2
click at [427, 117] on div "Nome completo : Paulo da Fonte" at bounding box center [436, 115] width 80 height 5
copy p "Paulo da Fonte"
click at [49, 120] on button "Documentação" at bounding box center [57, 119] width 69 height 14
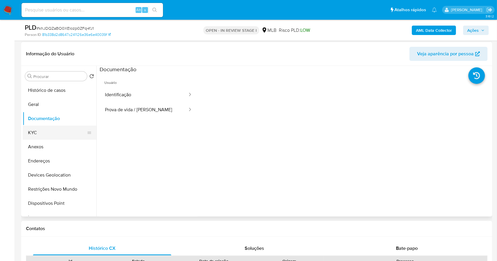
click at [64, 130] on button "KYC" at bounding box center [57, 133] width 69 height 14
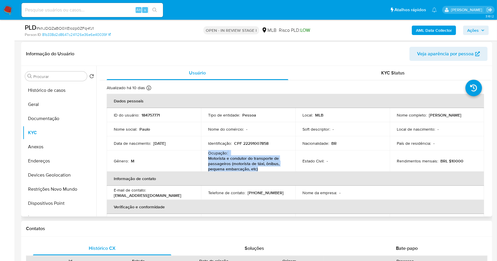
drag, startPoint x: 267, startPoint y: 168, endPoint x: 233, endPoint y: 133, distance: 49.4
click at [201, 154] on td "Ocupação : Motorista e condutor do transporte de passageiros (motorista de táxi…" at bounding box center [248, 161] width 94 height 21
copy div "Ocupação : Motorista e condutor do transporte de passageiros (motorista de táxi…"
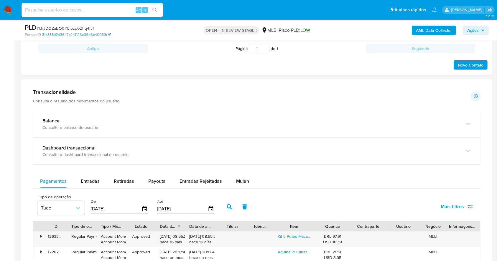
scroll to position [367, 0]
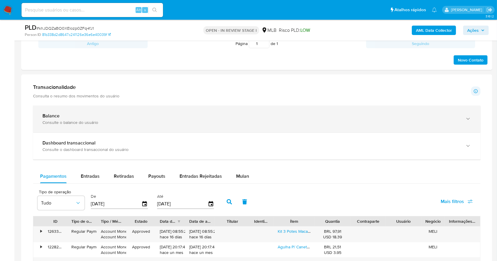
click at [231, 114] on div "Balance" at bounding box center [250, 116] width 417 height 6
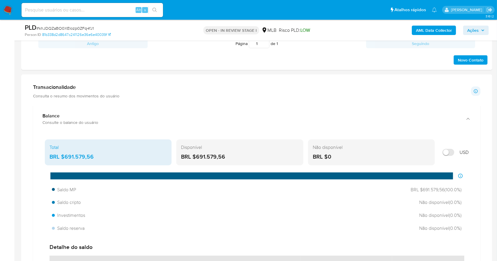
drag, startPoint x: 220, startPoint y: 157, endPoint x: 202, endPoint y: 156, distance: 18.3
click at [197, 156] on div "BRL $691.579,56" at bounding box center [239, 157] width 117 height 8
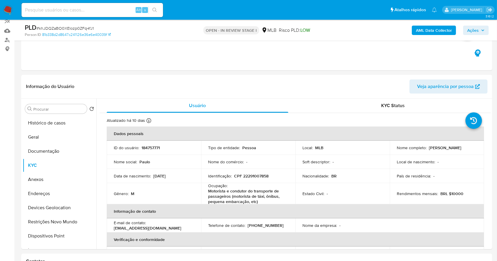
scroll to position [53, 0]
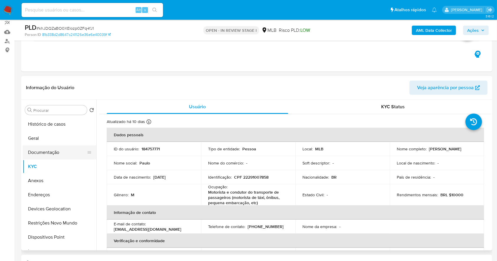
click at [53, 152] on button "Documentação" at bounding box center [57, 153] width 69 height 14
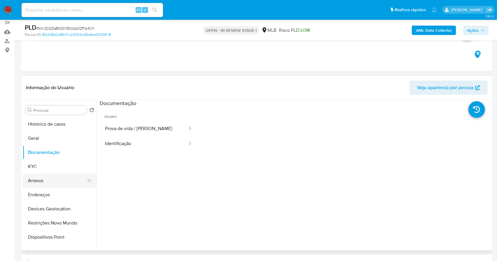
click at [35, 183] on button "Anexos" at bounding box center [57, 181] width 69 height 14
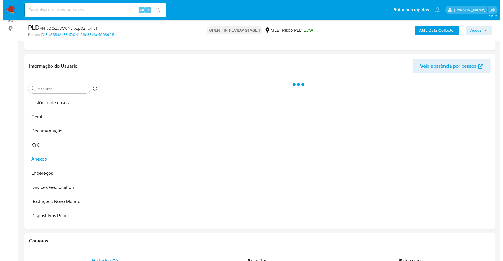
scroll to position [77, 0]
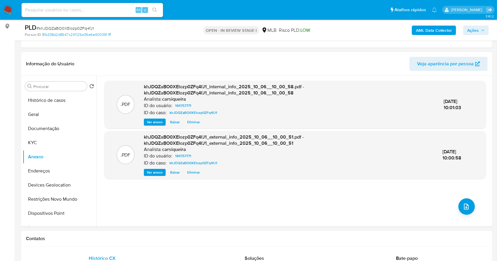
click at [477, 29] on span "Ações" at bounding box center [472, 30] width 11 height 9
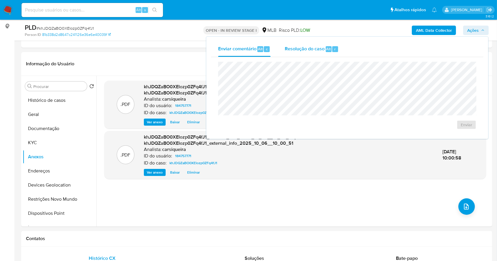
click at [315, 49] on span "Resolução do caso" at bounding box center [305, 48] width 40 height 7
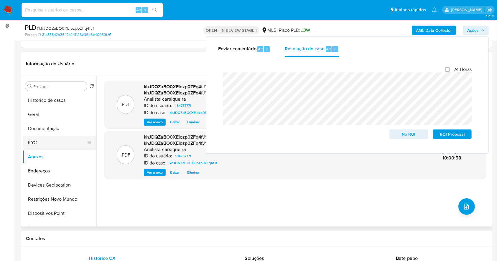
click at [52, 144] on button "KYC" at bounding box center [57, 143] width 69 height 14
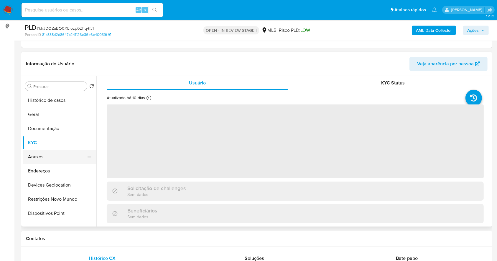
click at [52, 154] on button "Anexos" at bounding box center [57, 157] width 69 height 14
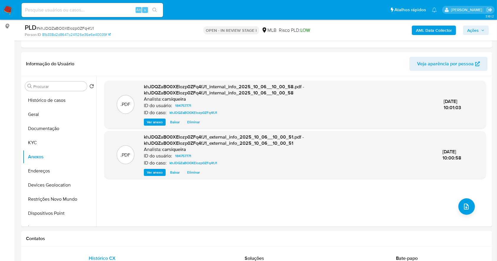
click at [470, 31] on span "Ações" at bounding box center [472, 30] width 11 height 9
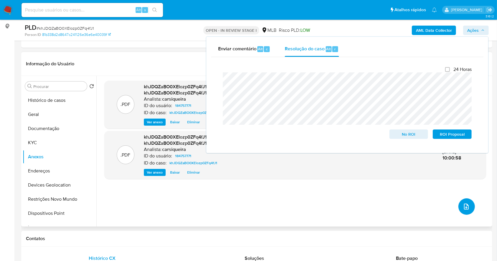
click at [462, 203] on icon "upload-file" at bounding box center [465, 206] width 7 height 7
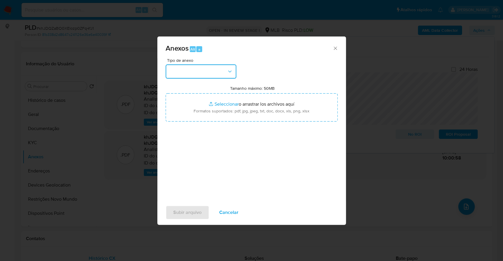
click at [211, 71] on button "button" at bounding box center [201, 72] width 71 height 14
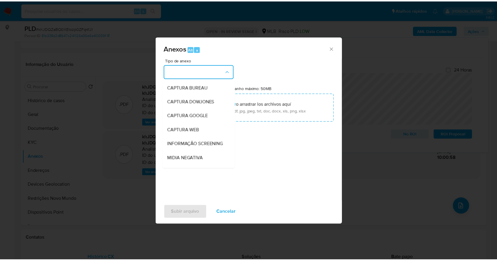
scroll to position [90, 0]
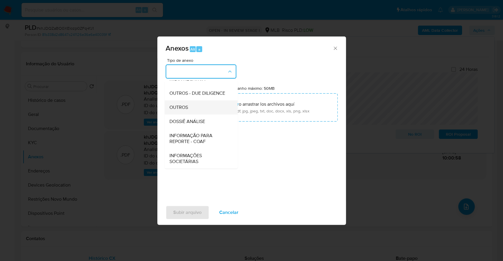
click at [194, 107] on div "OUTROS" at bounding box center [199, 107] width 60 height 14
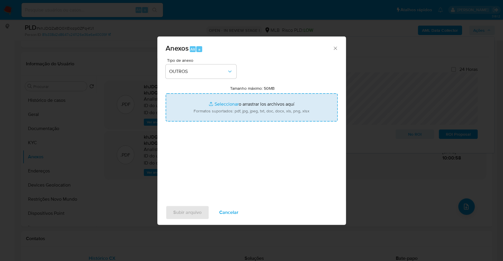
click at [224, 101] on input "Tamanho máximo: 50MB Seleccionar archivos" at bounding box center [252, 107] width 172 height 28
type input "C:\fakepath\Mulan 184757771_2025_10_06_07_49_00.xlsx"
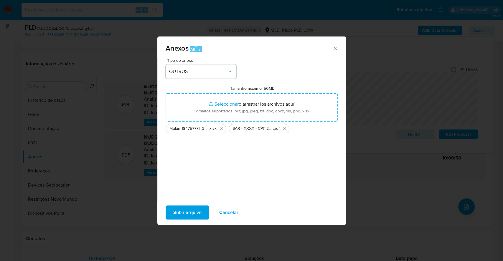
click at [188, 209] on span "Subir arquivo" at bounding box center [187, 212] width 28 height 13
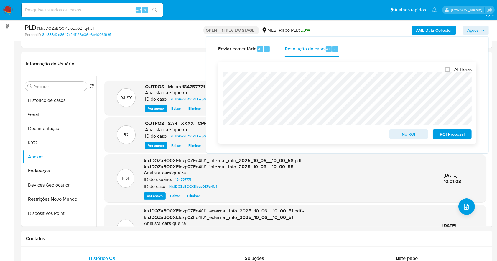
click at [455, 136] on span "ROI Proposal" at bounding box center [452, 134] width 31 height 8
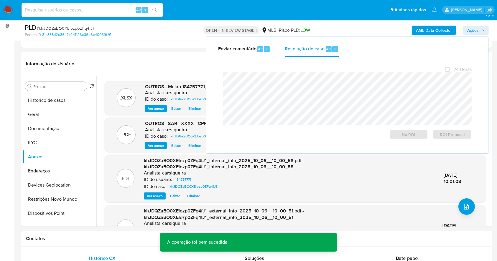
click at [78, 27] on span "# khJDQZaBO0XElozp0ZFq4fJ1" at bounding box center [65, 28] width 57 height 6
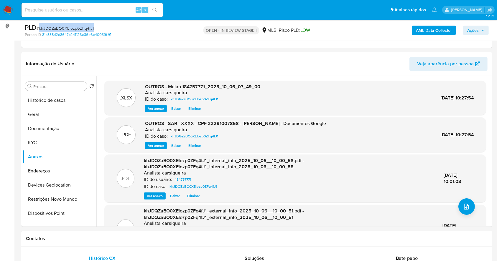
copy span "khJDQZaBO0XElozp0ZFq4fJ1"
click at [471, 32] on span "Ações" at bounding box center [472, 30] width 11 height 9
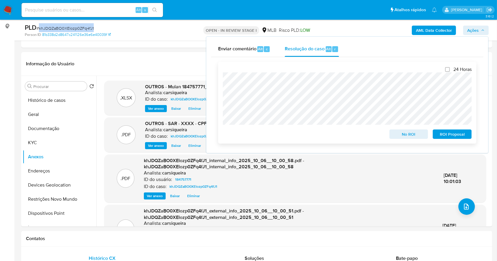
click at [457, 132] on span "ROI Proposal" at bounding box center [452, 134] width 31 height 8
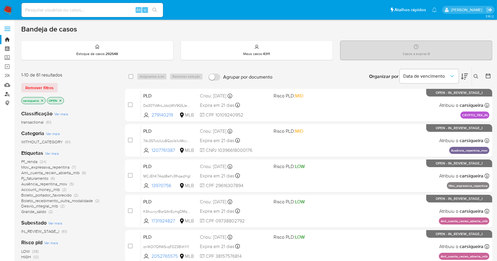
click at [6, 93] on link "Localizador de pessoas" at bounding box center [35, 94] width 70 height 9
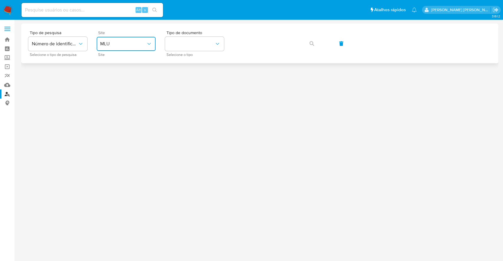
click at [129, 46] on span "MLU" at bounding box center [123, 44] width 46 height 6
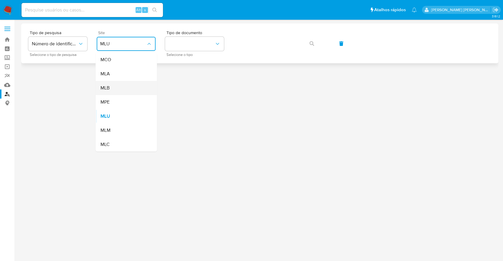
click at [123, 85] on div "MLB" at bounding box center [124, 88] width 48 height 14
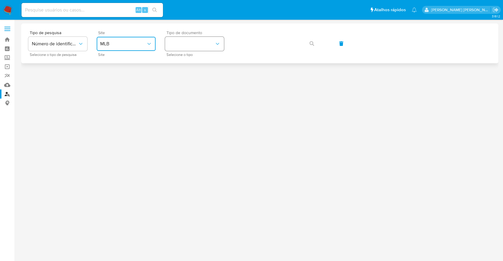
click at [191, 42] on button "identificationType" at bounding box center [194, 44] width 59 height 14
click at [216, 74] on div "CPF CPF" at bounding box center [192, 83] width 48 height 20
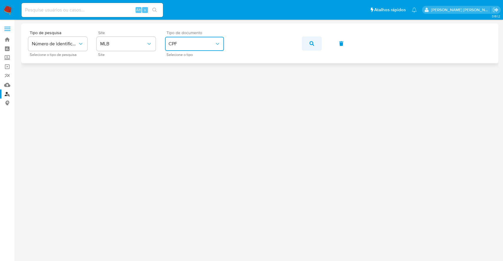
click at [311, 48] on span "button" at bounding box center [311, 43] width 5 height 13
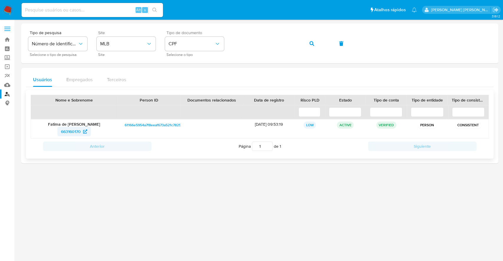
click at [65, 130] on span "663160170" at bounding box center [71, 131] width 20 height 9
click at [207, 50] on button "CPF" at bounding box center [194, 44] width 59 height 14
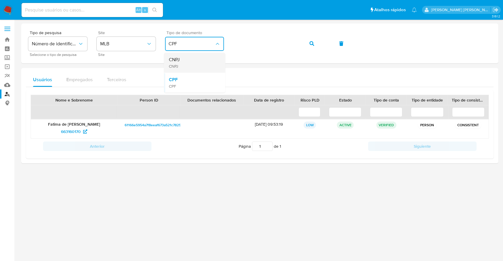
click at [177, 59] on span "CNPJ" at bounding box center [173, 60] width 11 height 6
click at [311, 42] on icon "button" at bounding box center [311, 43] width 5 height 5
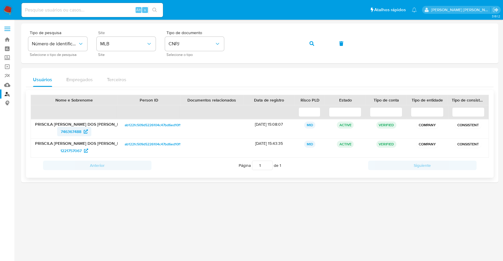
click at [78, 127] on span "746367488" at bounding box center [71, 131] width 21 height 9
click at [80, 148] on span "1221757067" at bounding box center [70, 150] width 21 height 9
click at [80, 131] on span "746367488" at bounding box center [71, 131] width 21 height 9
click at [81, 150] on span "1221757067" at bounding box center [70, 150] width 21 height 9
click at [187, 53] on span "Selecione o tipo" at bounding box center [195, 54] width 59 height 3
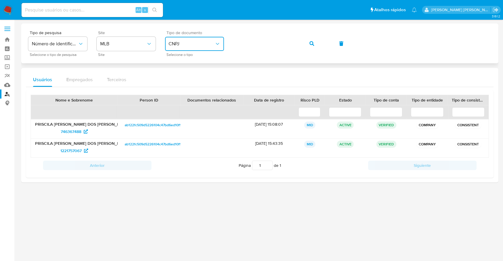
click at [186, 45] on span "CNPJ" at bounding box center [191, 44] width 46 height 6
click at [186, 86] on div "CPF CPF" at bounding box center [192, 83] width 48 height 20
click at [313, 44] on icon "button" at bounding box center [311, 43] width 5 height 5
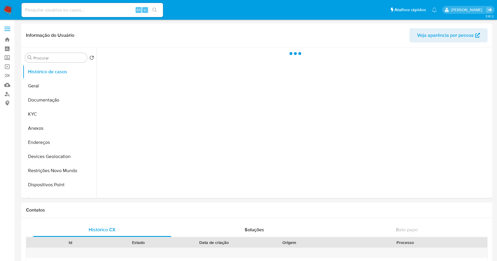
select select "10"
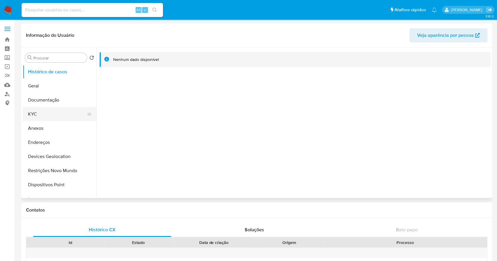
click at [52, 113] on button "KYC" at bounding box center [57, 114] width 69 height 14
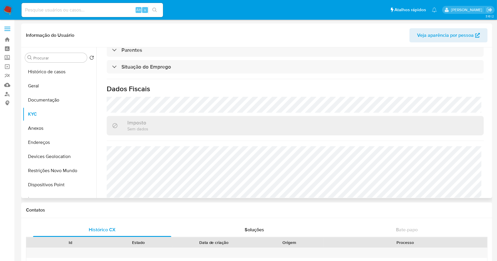
scroll to position [258, 0]
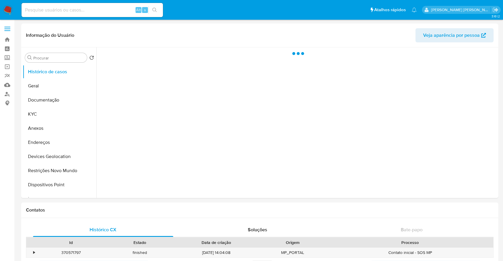
select select "10"
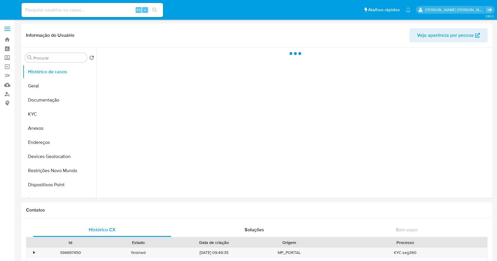
select select "10"
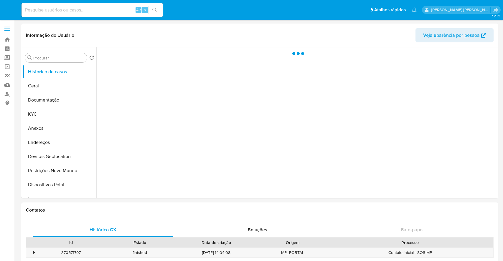
select select "10"
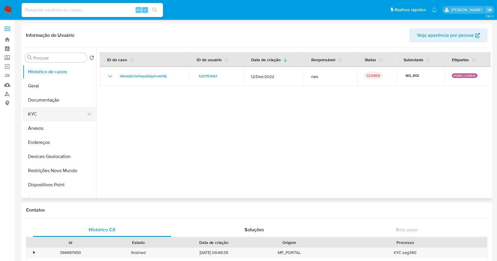
click at [54, 115] on button "KYC" at bounding box center [57, 114] width 69 height 14
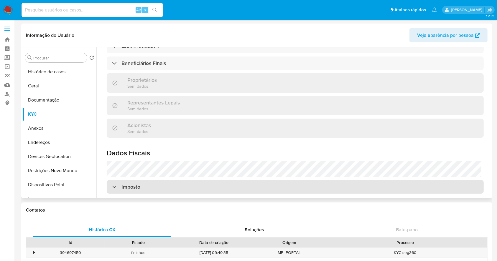
scroll to position [346, 0]
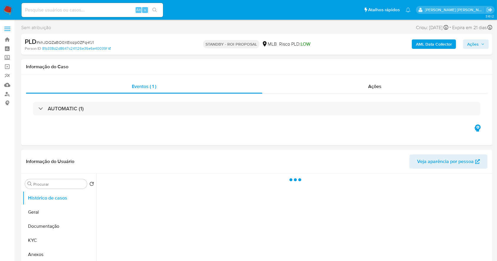
select select "10"
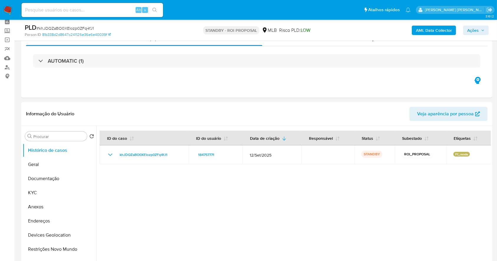
scroll to position [39, 0]
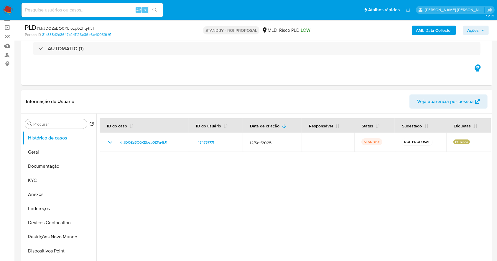
click at [4, 7] on img at bounding box center [8, 10] width 10 height 10
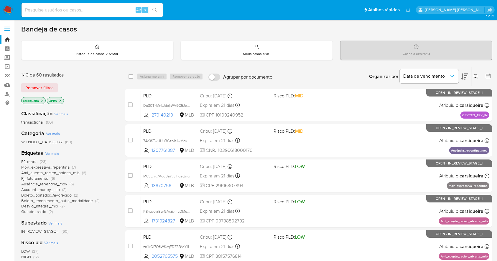
click at [61, 7] on input at bounding box center [92, 10] width 141 height 8
paste input "K6EpRBwHzOwljkqTC7FwgGhV"
type input "K6EpRBwHzOwljkqTC7FwgGhV"
click at [153, 9] on icon "search-icon" at bounding box center [154, 10] width 5 height 5
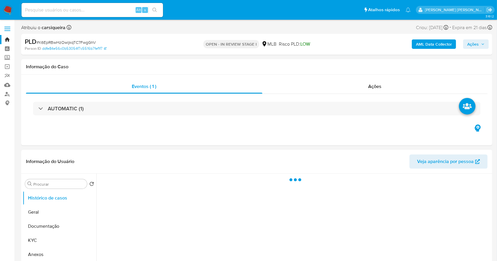
select select "10"
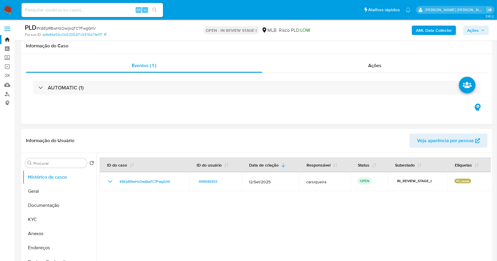
scroll to position [197, 0]
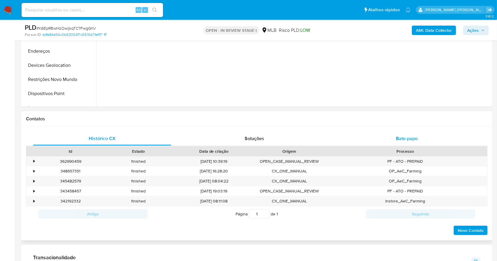
click at [407, 140] on span "Bate-papo" at bounding box center [407, 138] width 22 height 7
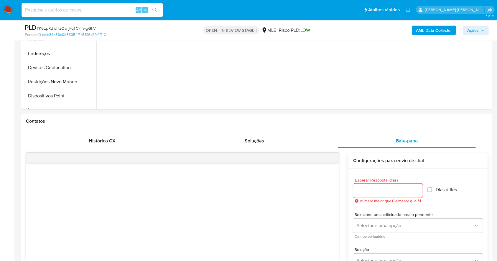
scroll to position [0, 0]
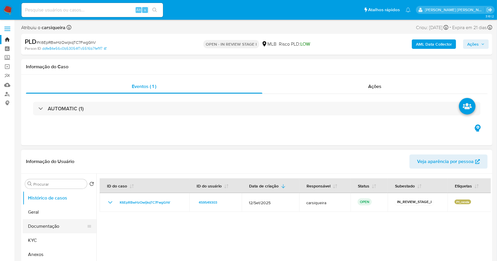
click at [36, 230] on button "Documentação" at bounding box center [57, 226] width 69 height 14
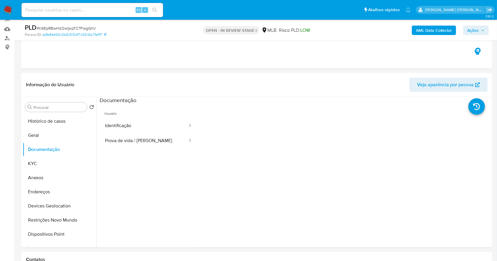
scroll to position [47, 0]
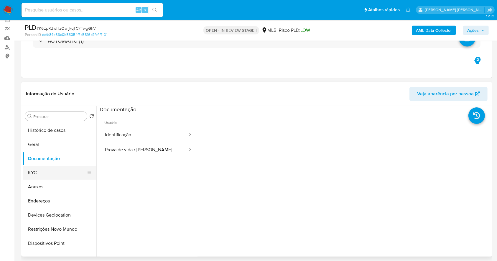
click at [45, 173] on button "KYC" at bounding box center [57, 173] width 69 height 14
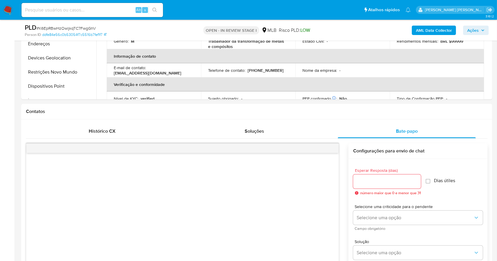
scroll to position [217, 0]
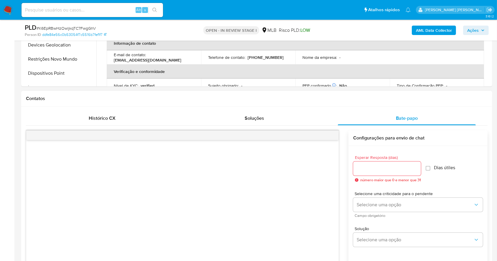
click at [384, 168] on input "Esperar Resposta (dias)" at bounding box center [387, 169] width 68 height 8
type input "3"
click at [428, 169] on input "Dias útiles" at bounding box center [426, 168] width 5 height 5
checkbox input "true"
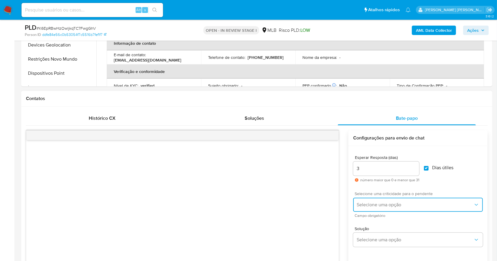
click at [399, 204] on span "Selecione uma opção" at bounding box center [414, 205] width 117 height 6
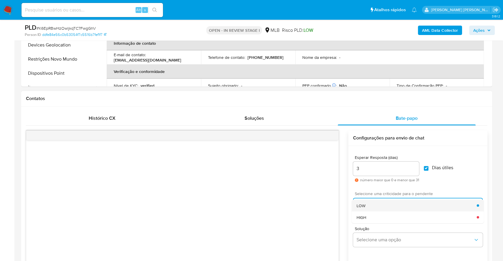
click at [377, 204] on div "LOW" at bounding box center [416, 206] width 120 height 12
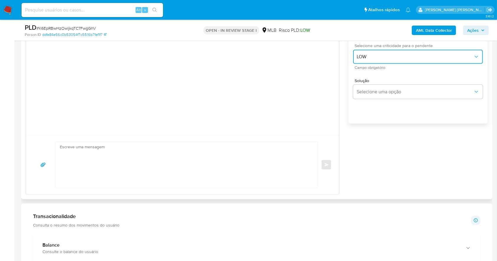
scroll to position [374, 0]
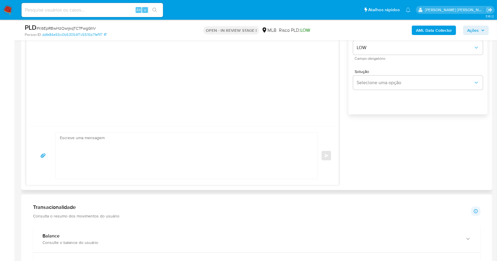
click at [99, 147] on textarea at bounding box center [185, 156] width 250 height 46
paste textarea "Olá, Estamos realizando uma verificação adicional de segurança em contas de usu…"
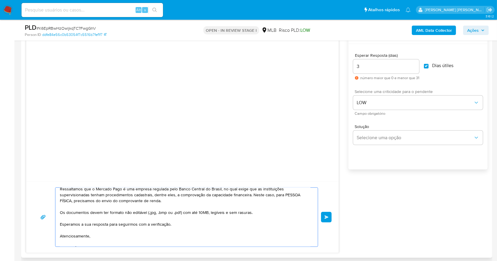
scroll to position [335, 0]
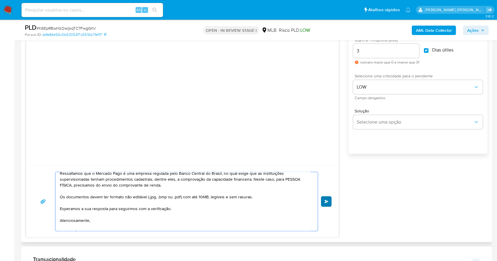
type textarea "Olá, Estamos realizando uma verificação adicional de segurança em contas de usu…"
click at [321, 200] on button "common.send" at bounding box center [326, 201] width 11 height 11
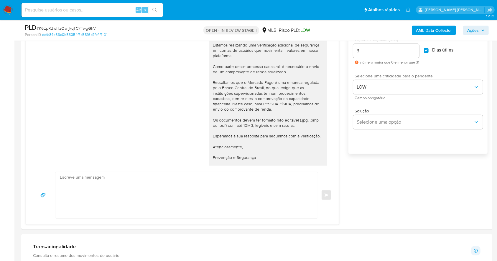
scroll to position [0, 0]
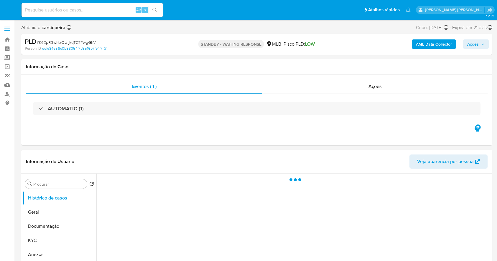
select select "10"
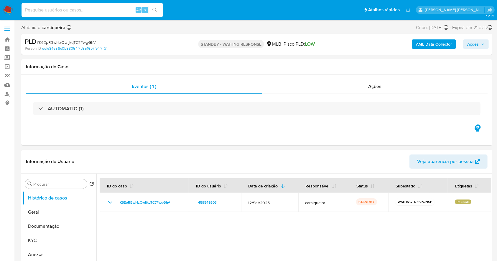
click at [80, 11] on input at bounding box center [92, 10] width 141 height 8
paste input "Vk7QZ06mzbNY5AP9gm8z0yEK"
type input "Vk7QZ06mzbNY5AP9gm8z0yEK"
click at [154, 12] on icon "search-icon" at bounding box center [154, 10] width 5 height 5
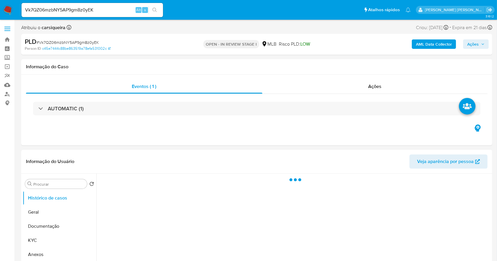
select select "10"
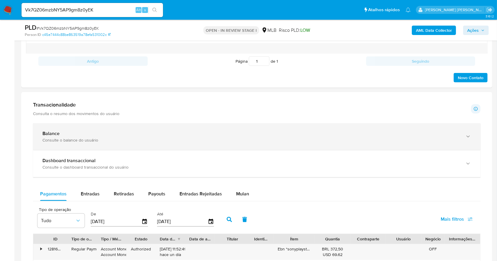
scroll to position [352, 0]
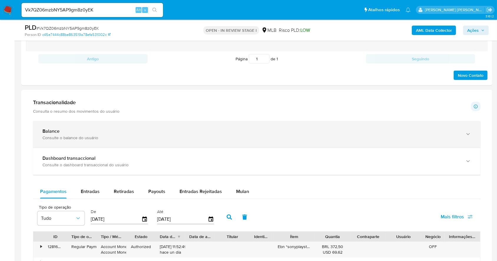
click at [196, 131] on div "Balance" at bounding box center [250, 131] width 417 height 6
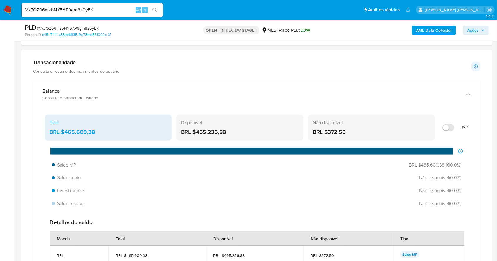
scroll to position [431, 0]
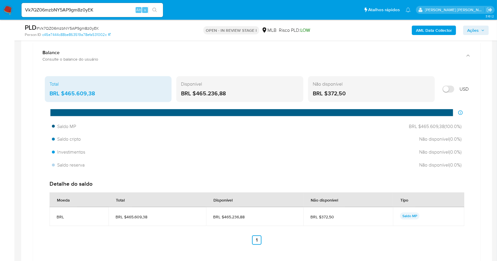
drag, startPoint x: 232, startPoint y: 94, endPoint x: 195, endPoint y: 98, distance: 37.6
click at [195, 98] on div "Disponível BRL $465.236,88" at bounding box center [239, 89] width 127 height 26
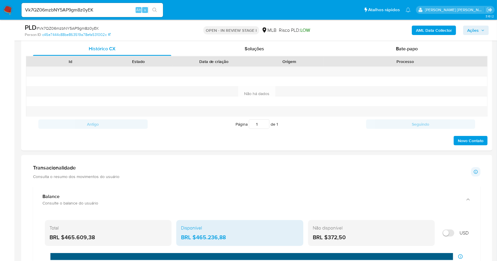
scroll to position [77, 0]
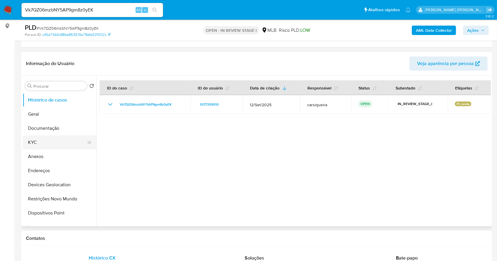
click at [59, 139] on button "KYC" at bounding box center [57, 143] width 69 height 14
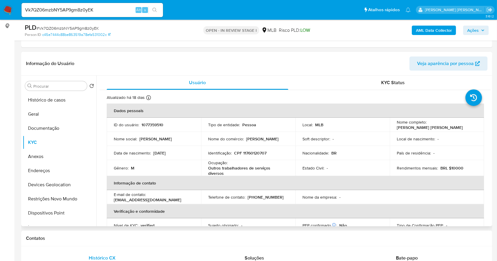
click at [146, 126] on p "1077359510" at bounding box center [152, 124] width 22 height 5
copy p "1077359510"
drag, startPoint x: 59, startPoint y: 127, endPoint x: 291, endPoint y: 126, distance: 232.4
click at [59, 127] on button "Documentação" at bounding box center [60, 128] width 74 height 14
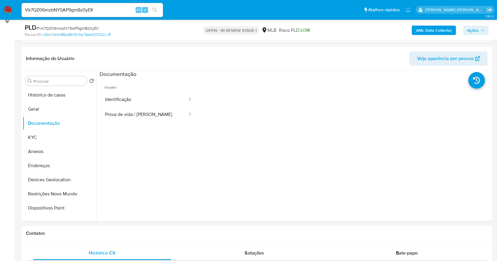
scroll to position [85, 0]
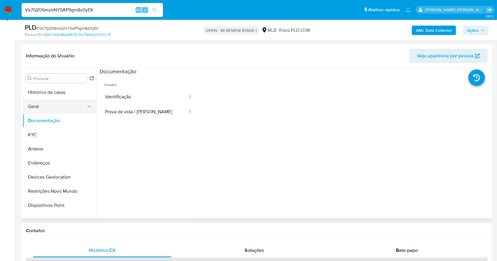
click at [44, 103] on button "Geral" at bounding box center [57, 107] width 69 height 14
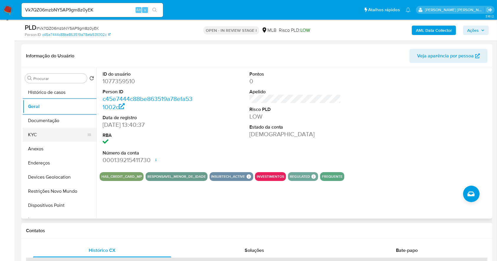
click at [54, 135] on button "KYC" at bounding box center [57, 135] width 69 height 14
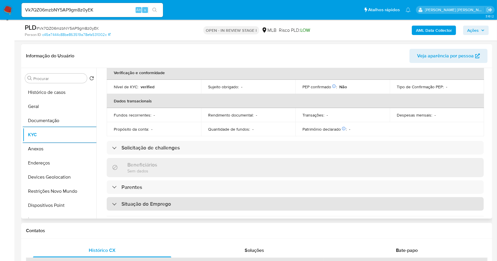
scroll to position [252, 0]
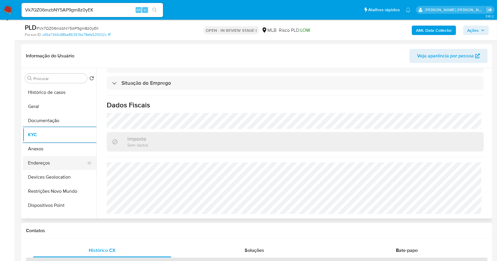
click at [64, 166] on button "Endereços" at bounding box center [57, 163] width 69 height 14
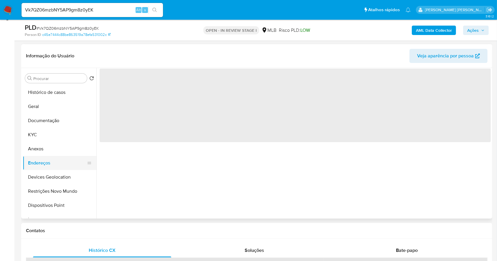
scroll to position [0, 0]
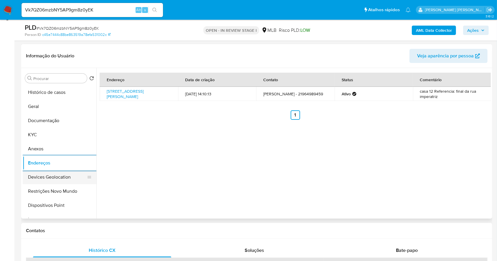
click at [71, 180] on button "Devices Geolocation" at bounding box center [57, 177] width 69 height 14
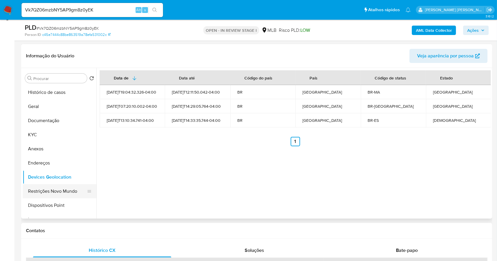
click at [66, 192] on button "Restrições Novo Mundo" at bounding box center [57, 191] width 69 height 14
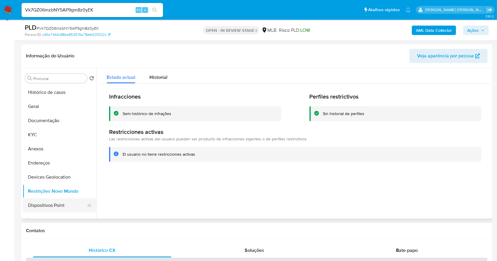
click at [68, 208] on button "Dispositivos Point" at bounding box center [57, 206] width 69 height 14
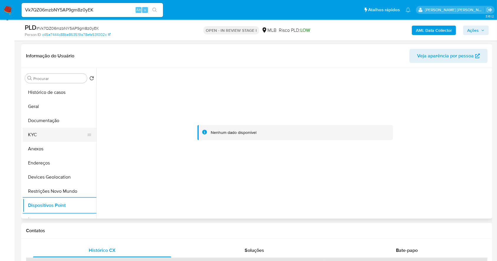
click at [60, 135] on button "KYC" at bounding box center [57, 135] width 69 height 14
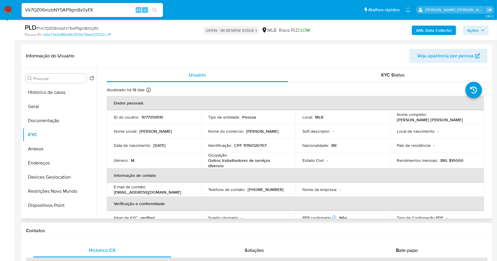
click at [249, 143] on p "CPF 11760120707" at bounding box center [250, 145] width 32 height 5
copy p "11760120707"
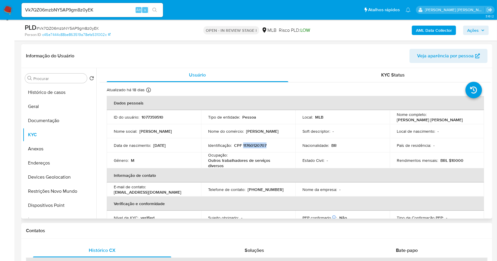
click at [255, 145] on p "CPF 11760120707" at bounding box center [250, 145] width 32 height 5
click at [286, 153] on div "Ocupação : Outros trabalhadores de serviços diversos" at bounding box center [248, 161] width 80 height 16
click at [262, 143] on p "CPF 11760120707" at bounding box center [250, 145] width 32 height 5
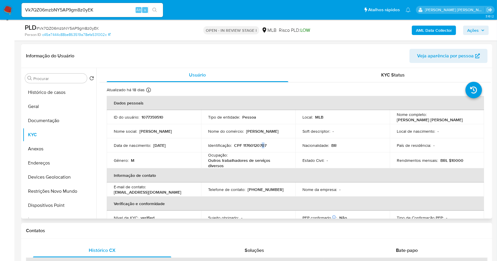
copy p "0"
click at [258, 148] on p "CPF 11760120707" at bounding box center [250, 145] width 32 height 5
copy p "11760120707"
click at [55, 103] on button "Geral" at bounding box center [57, 107] width 69 height 14
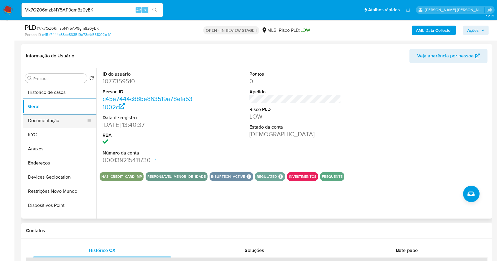
click at [47, 122] on button "Documentação" at bounding box center [57, 121] width 69 height 14
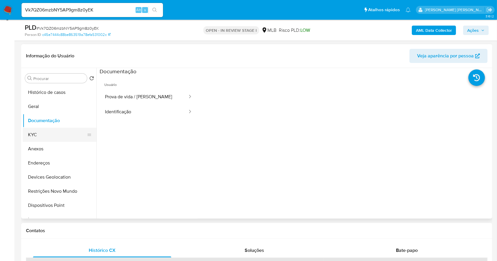
click at [43, 136] on button "KYC" at bounding box center [57, 135] width 69 height 14
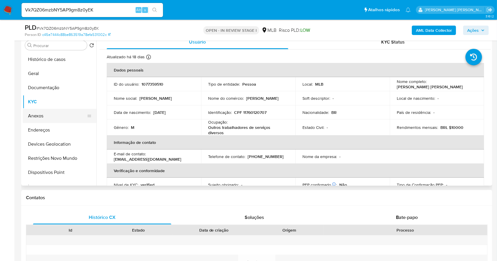
click at [56, 113] on button "Anexos" at bounding box center [57, 116] width 69 height 14
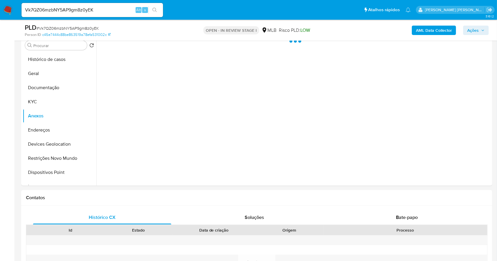
click at [481, 26] on span "Ações" at bounding box center [475, 30] width 17 height 8
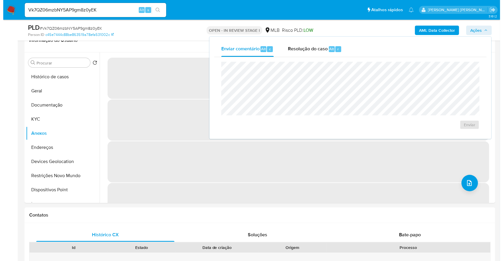
scroll to position [82, 0]
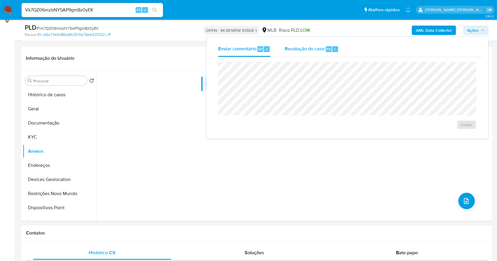
click at [317, 51] on span "Resolução do caso" at bounding box center [305, 48] width 40 height 7
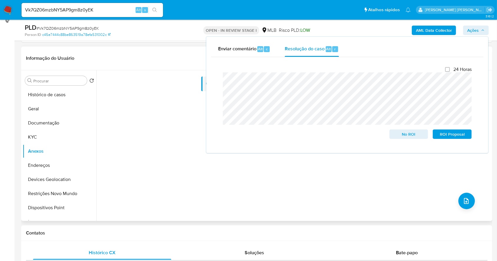
click at [368, 183] on div "Nenhum dado disponível" at bounding box center [293, 145] width 394 height 151
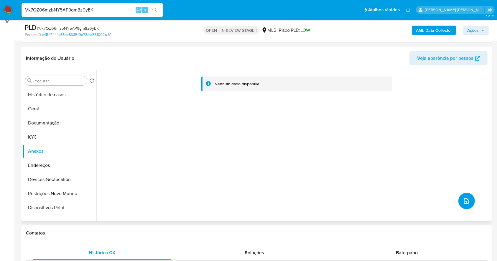
click at [460, 194] on button "upload-file" at bounding box center [466, 201] width 16 height 16
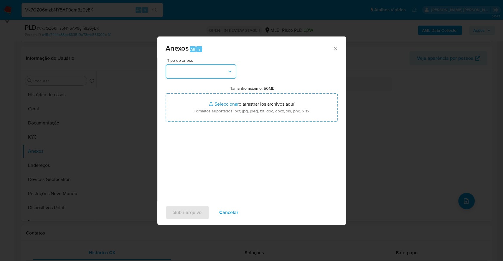
click at [214, 70] on button "button" at bounding box center [201, 72] width 71 height 14
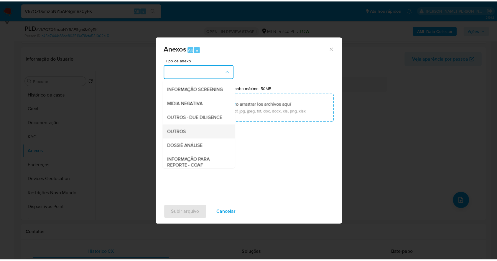
scroll to position [90, 0]
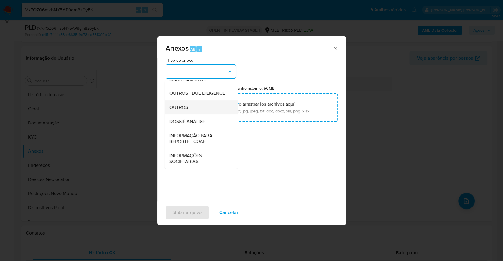
click at [196, 102] on div "OUTROS" at bounding box center [199, 107] width 60 height 14
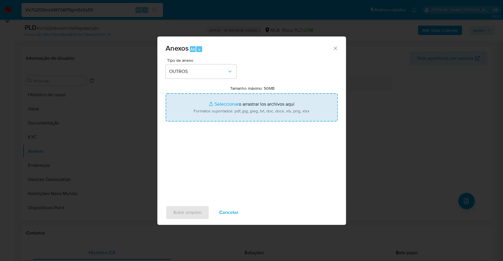
click at [225, 103] on input "Tamanho máximo: 50MB Seleccionar archivos" at bounding box center [252, 107] width 172 height 28
type input "C:\fakepath\Mulan 1077359510_2025_10_06_07_48_49.xlsx"
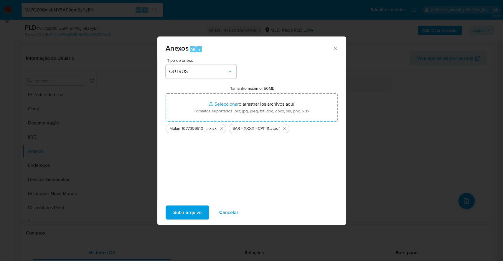
drag, startPoint x: 180, startPoint y: 207, endPoint x: 173, endPoint y: 193, distance: 15.1
click at [176, 204] on div "Subir arquivo Cancelar" at bounding box center [251, 212] width 189 height 22
click at [175, 213] on span "Subir arquivo" at bounding box center [187, 212] width 28 height 13
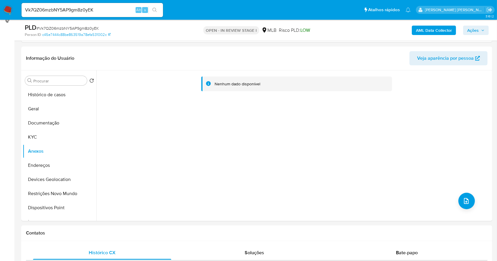
click at [441, 26] on b "AML Data Collector" at bounding box center [434, 30] width 36 height 9
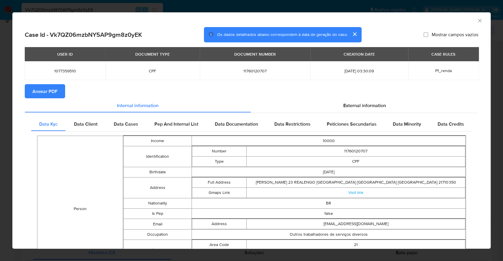
click at [57, 88] on span "Anexar PDF" at bounding box center [44, 91] width 25 height 13
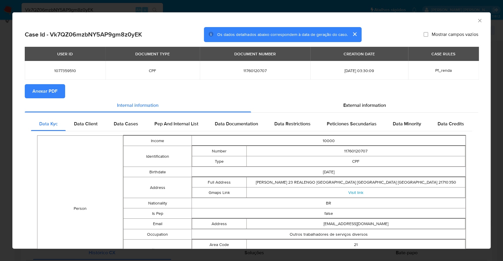
click at [0, 104] on div "AML Data Collector Case Id - Vk7QZ06mzbNY5AP9gm8z0yEK Os dados detalhados abaix…" at bounding box center [251, 130] width 503 height 261
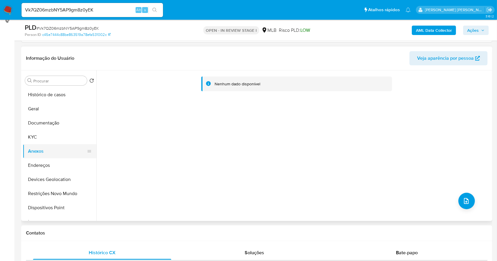
drag, startPoint x: 54, startPoint y: 134, endPoint x: 56, endPoint y: 152, distance: 18.3
click at [54, 134] on button "KYC" at bounding box center [60, 137] width 74 height 14
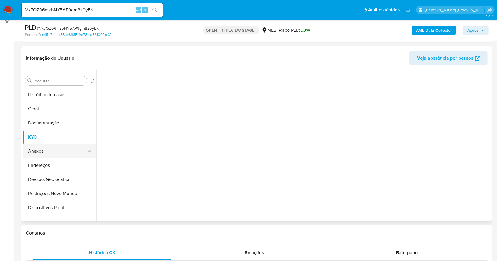
click at [56, 152] on button "Anexos" at bounding box center [57, 151] width 69 height 14
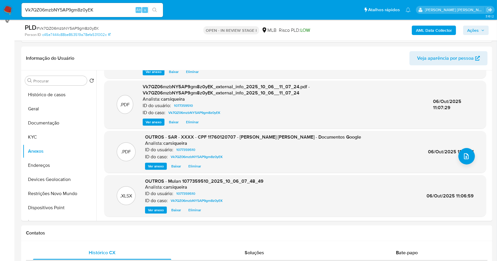
scroll to position [46, 0]
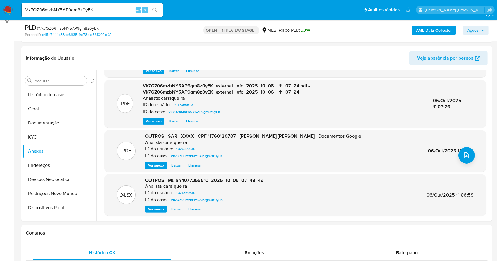
click at [467, 29] on span "Ações" at bounding box center [472, 30] width 11 height 9
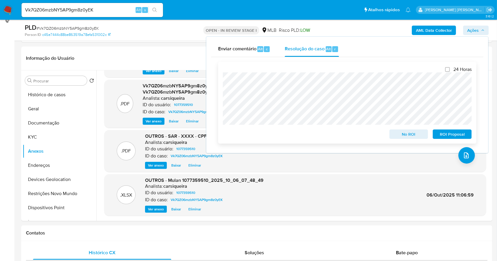
click at [455, 136] on span "ROI Proposal" at bounding box center [452, 134] width 31 height 8
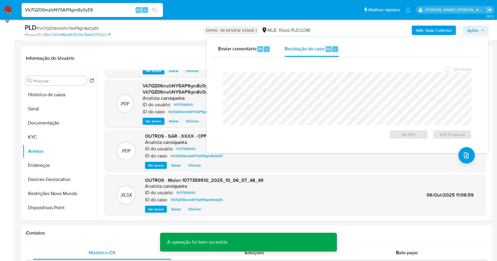
click at [67, 28] on span "# Vk7QZ06mzbNY5AP9gm8z0yEK" at bounding box center [68, 28] width 62 height 6
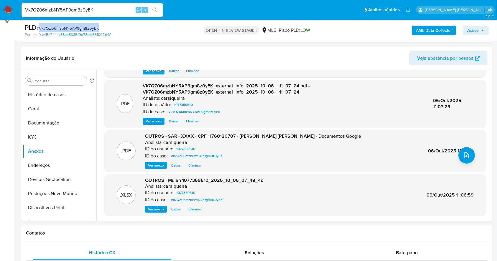
copy span "Vk7QZ06mzbNY5AP9gm8z0yEK"
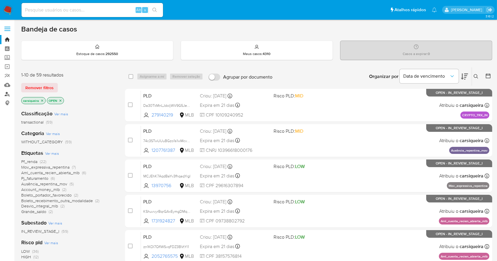
click at [8, 93] on link "Localizador de pessoas" at bounding box center [35, 94] width 70 height 9
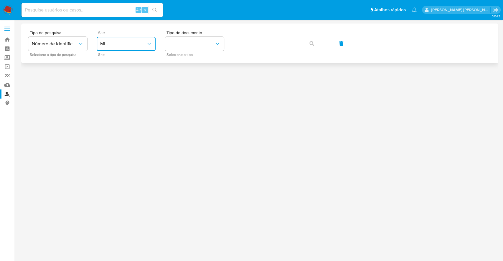
click at [136, 46] on span "MLU" at bounding box center [123, 44] width 46 height 6
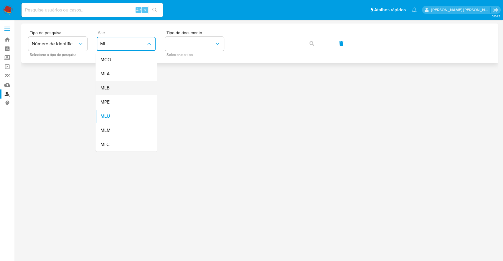
click at [132, 89] on div "MLB" at bounding box center [124, 88] width 48 height 14
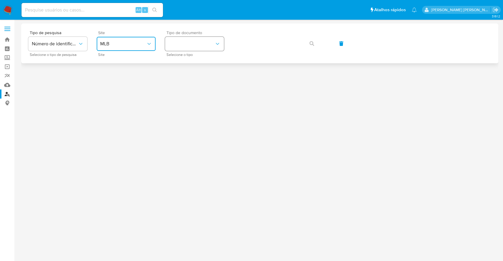
click at [186, 50] on button "identificationType" at bounding box center [194, 44] width 59 height 14
click at [196, 63] on div "CNPJ CNPJ" at bounding box center [192, 63] width 48 height 20
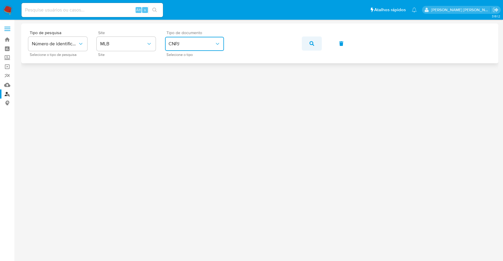
click at [313, 42] on icon "button" at bounding box center [311, 43] width 5 height 5
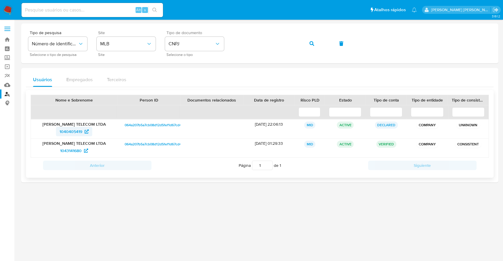
click at [64, 129] on span "1040405419" at bounding box center [71, 131] width 23 height 9
click at [72, 154] on span "1043141680" at bounding box center [71, 150] width 22 height 9
click at [208, 42] on span "CNPJ" at bounding box center [191, 44] width 46 height 6
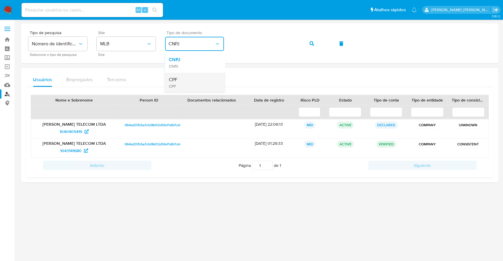
click at [188, 77] on div "CPF CPF" at bounding box center [192, 83] width 48 height 20
click at [312, 44] on icon "button" at bounding box center [311, 43] width 5 height 5
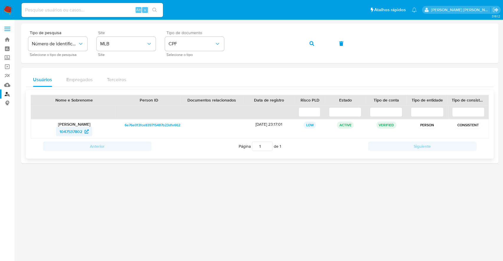
click at [72, 130] on span "1047537802" at bounding box center [71, 131] width 23 height 9
click at [308, 43] on button "button" at bounding box center [312, 44] width 20 height 14
click at [67, 129] on span "348269008" at bounding box center [71, 131] width 22 height 9
click at [205, 42] on span "CPF" at bounding box center [191, 44] width 46 height 6
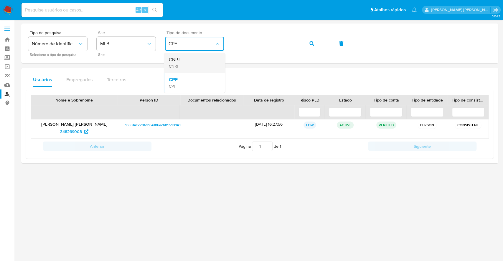
drag, startPoint x: 175, startPoint y: 65, endPoint x: 180, endPoint y: 62, distance: 5.5
click at [175, 65] on span "CNPJ" at bounding box center [173, 66] width 11 height 5
click at [313, 43] on icon "button" at bounding box center [311, 43] width 5 height 5
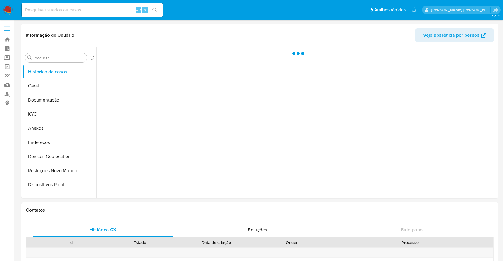
select select "10"
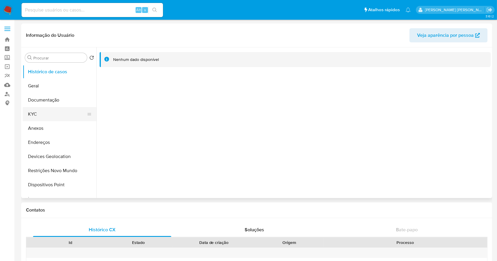
click at [47, 116] on button "KYC" at bounding box center [57, 114] width 69 height 14
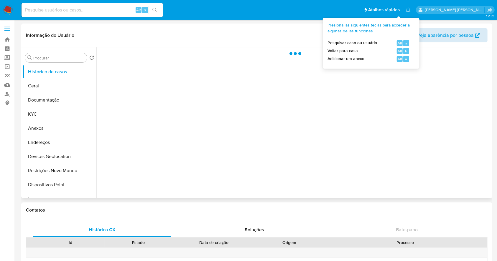
select select "10"
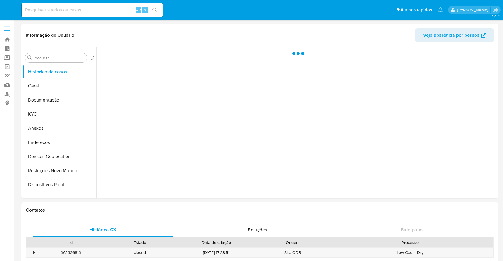
select select "10"
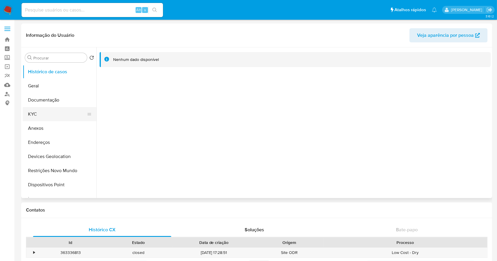
click at [42, 109] on button "KYC" at bounding box center [57, 114] width 69 height 14
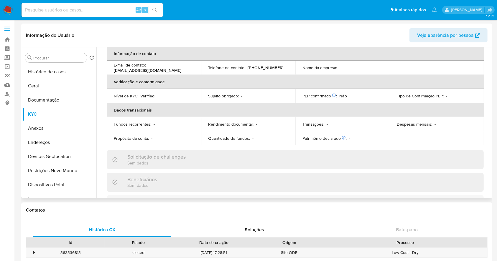
scroll to position [256, 0]
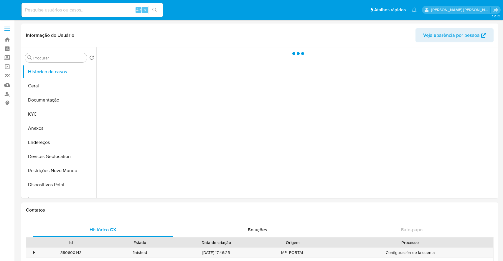
select select "10"
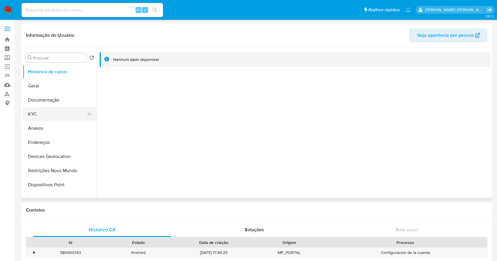
click at [62, 115] on button "KYC" at bounding box center [57, 114] width 69 height 14
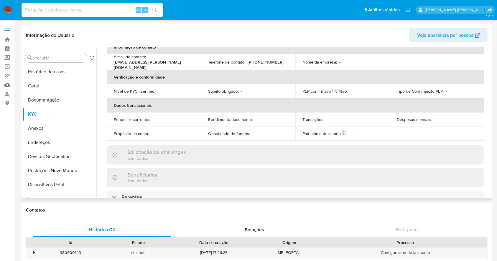
scroll to position [256, 0]
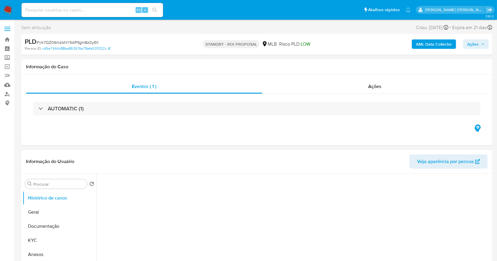
select select "10"
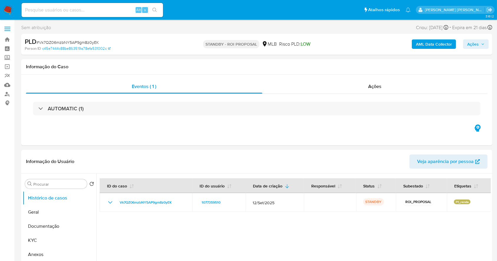
click at [3, 7] on img at bounding box center [8, 10] width 10 height 10
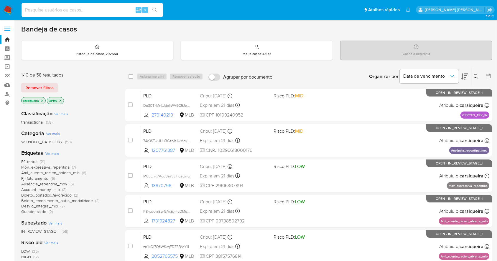
click at [68, 11] on input at bounding box center [92, 10] width 141 height 8
paste input "dd421Yhzu1HdjydnIAIm4sbw"
type input "dd421Yhzu1HdjydnIAIm4sbw"
click at [151, 9] on button "search-icon" at bounding box center [154, 10] width 12 height 8
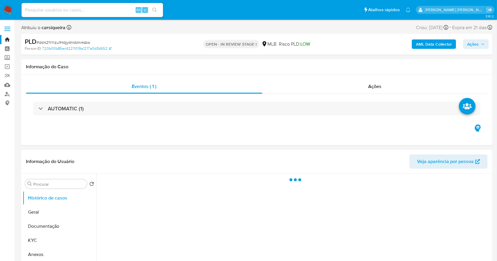
select select "10"
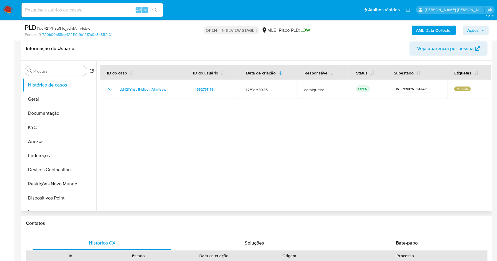
scroll to position [96, 0]
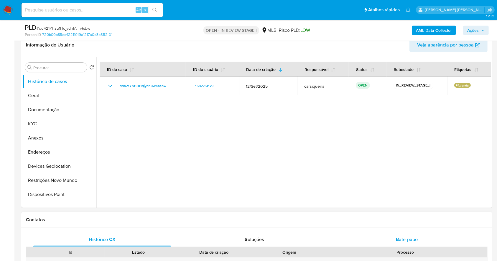
click at [417, 242] on span "Bate-papo" at bounding box center [407, 239] width 22 height 7
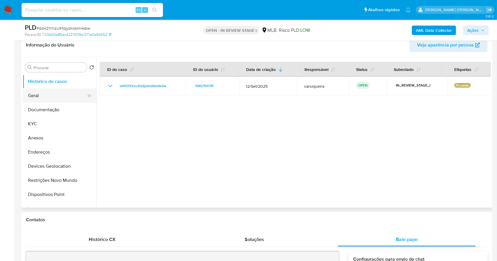
click at [51, 102] on button "Geral" at bounding box center [57, 96] width 69 height 14
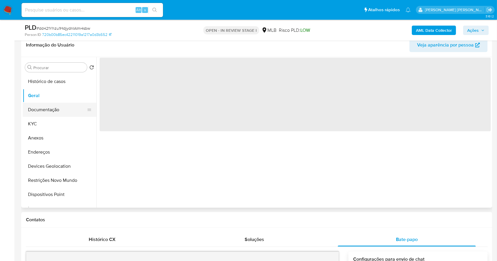
click at [57, 113] on button "Documentação" at bounding box center [57, 110] width 69 height 14
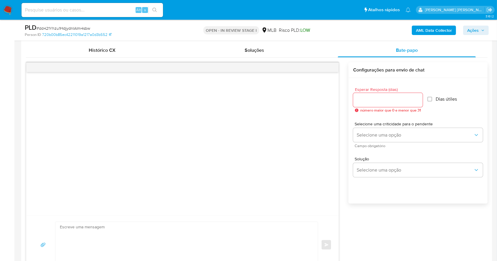
scroll to position [284, 0]
click at [383, 100] on input "Esperar Resposta (dias)" at bounding box center [388, 102] width 70 height 8
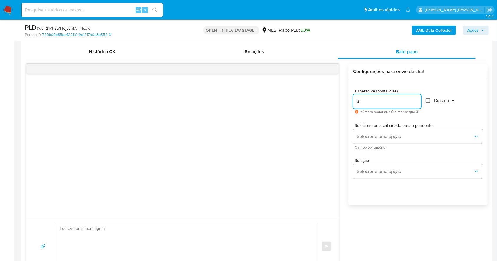
type input "3"
click at [429, 100] on input "Dias útiles" at bounding box center [427, 100] width 5 height 5
checkbox input "true"
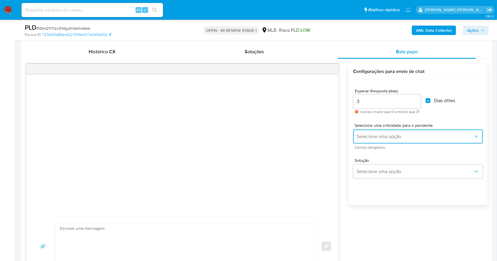
click at [409, 136] on span "Selecione uma opção" at bounding box center [414, 137] width 117 height 6
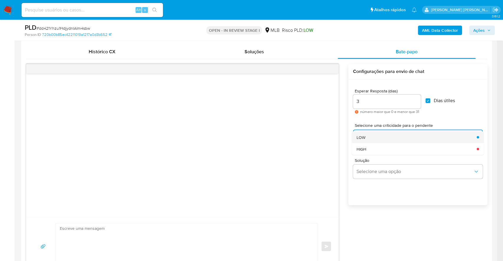
click at [363, 140] on div "LOW" at bounding box center [414, 137] width 117 height 12
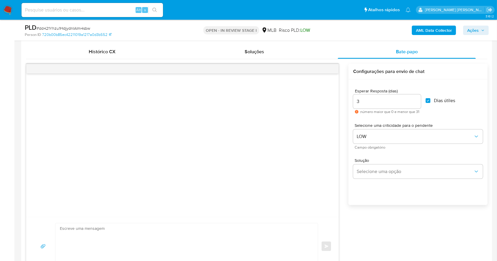
click at [379, 225] on div "common.send Configurações para envio de chat Esperar Resposta (dias) 3 número m…" at bounding box center [256, 170] width 461 height 212
click at [154, 235] on textarea at bounding box center [185, 247] width 250 height 46
paste textarea "Olá, Estamos realizando uma verificação adicional de segurança em contas de usu…"
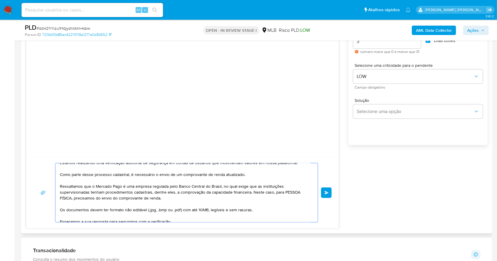
scroll to position [0, 0]
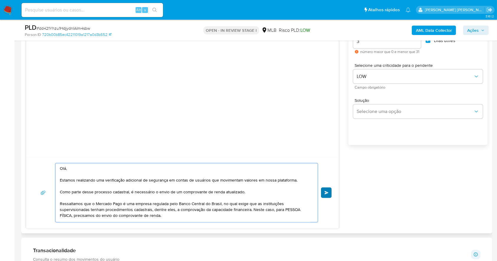
type textarea "Olá, Estamos realizando uma verificação adicional de segurança em contas de usu…"
click at [327, 189] on button "common.send" at bounding box center [326, 193] width 11 height 11
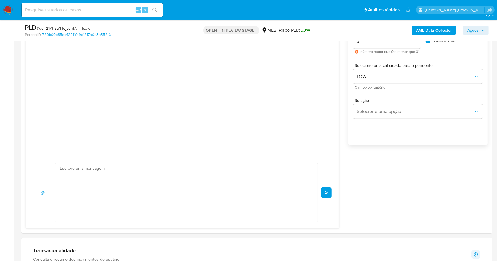
scroll to position [19, 0]
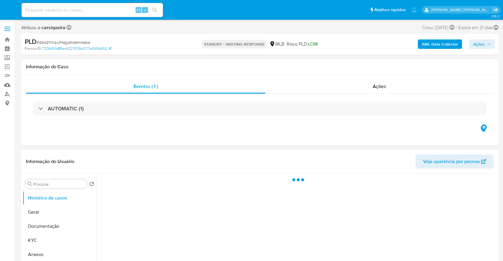
select select "10"
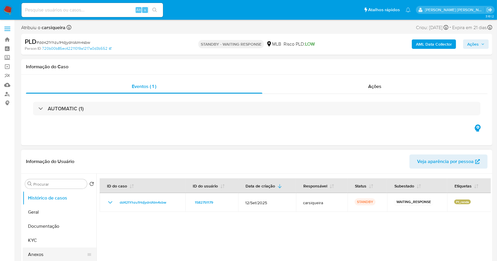
click at [48, 252] on button "Anexos" at bounding box center [57, 255] width 69 height 14
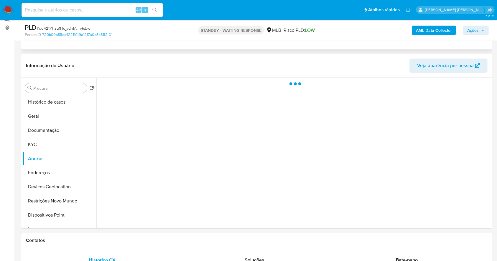
scroll to position [78, 0]
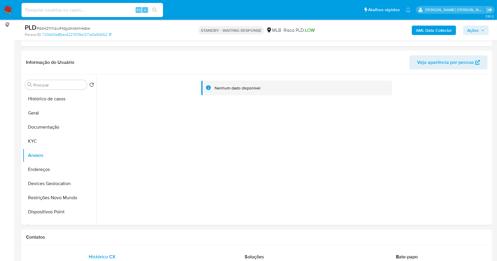
click at [71, 9] on input at bounding box center [92, 10] width 141 height 8
click at [111, 5] on div "Alt s" at bounding box center [92, 10] width 141 height 14
click at [114, 7] on input at bounding box center [92, 10] width 141 height 8
paste input "A0fJ1XDybloemtWq0UZp9LIe"
type input "A0fJ1XDybloemtWq0UZp9LIe"
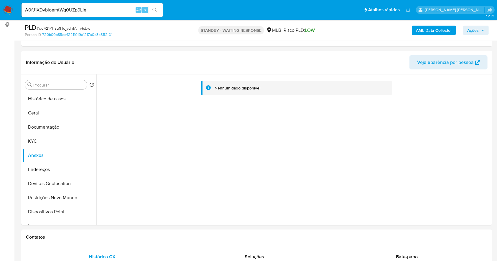
click at [154, 9] on icon "search-icon" at bounding box center [154, 10] width 5 height 5
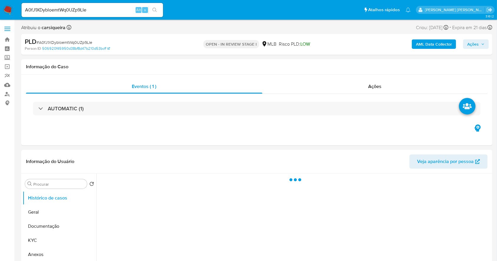
select select "10"
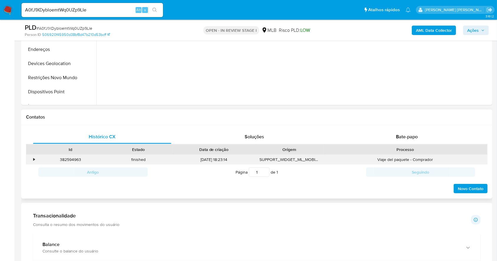
scroll to position [236, 0]
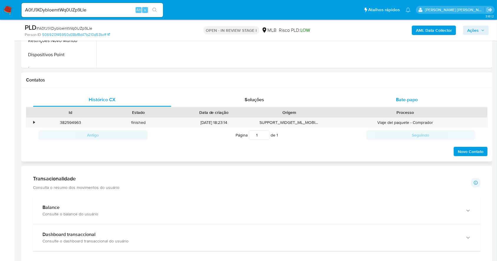
click at [413, 94] on div "Bate-papo" at bounding box center [407, 100] width 138 height 14
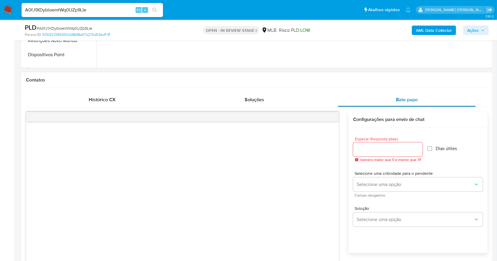
click at [412, 94] on div "Bate-papo" at bounding box center [407, 100] width 138 height 14
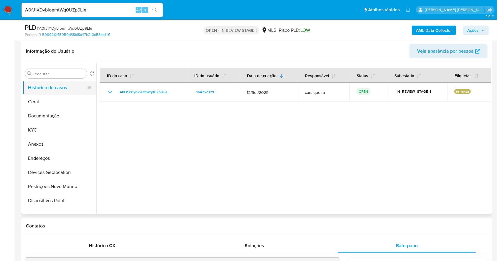
scroll to position [39, 0]
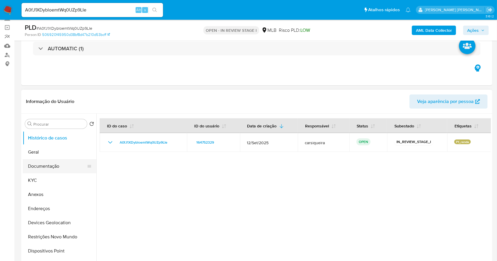
click at [40, 164] on button "Documentação" at bounding box center [57, 166] width 69 height 14
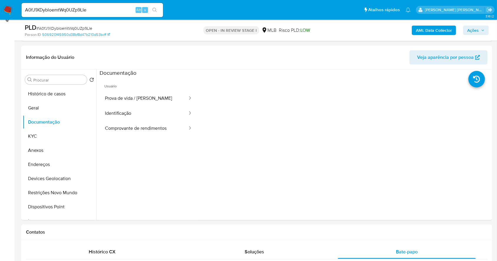
scroll to position [85, 0]
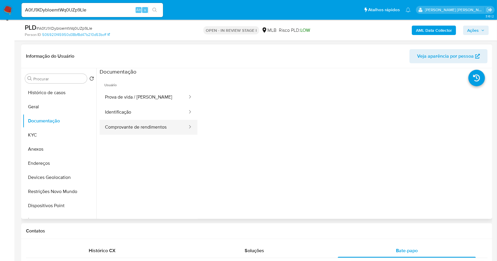
click at [151, 131] on button "Comprovante de rendimentos" at bounding box center [144, 127] width 88 height 15
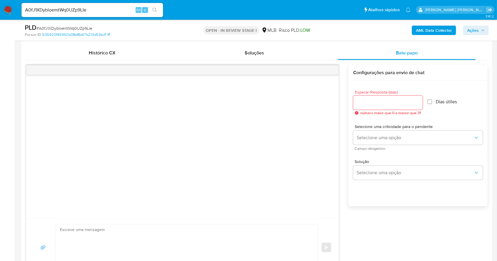
scroll to position [275, 0]
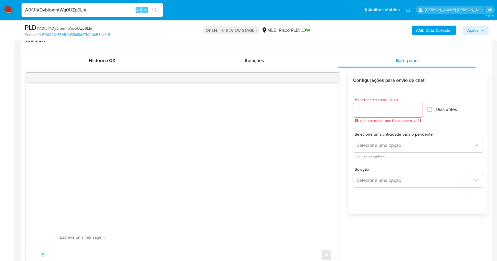
click at [386, 113] on input "Esperar Resposta (dias)" at bounding box center [388, 111] width 70 height 8
type input "3"
click at [430, 111] on input "Dias útiles" at bounding box center [427, 109] width 5 height 5
checkbox input "true"
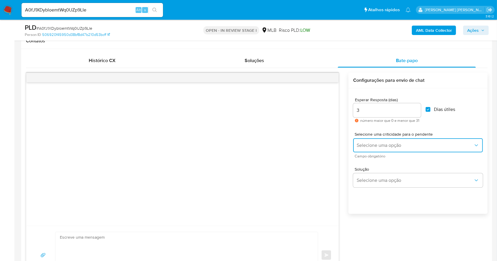
click at [447, 142] on button "Selecione uma opção" at bounding box center [418, 145] width 130 height 14
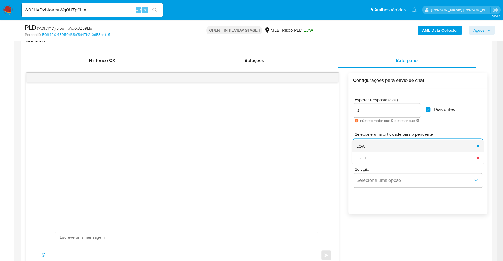
click at [369, 148] on div "LOW" at bounding box center [414, 146] width 117 height 12
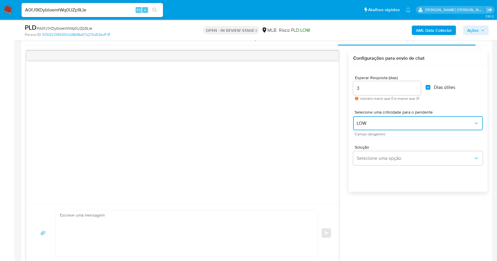
scroll to position [314, 0]
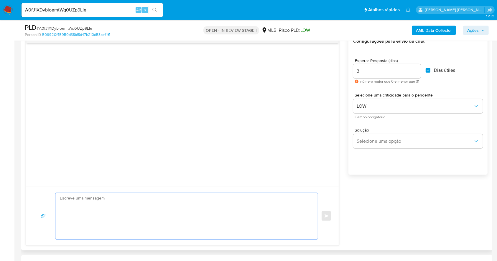
click at [124, 199] on textarea at bounding box center [185, 216] width 250 height 46
paste textarea "Olá, Estamos realizando uma verificação adicional de segurança em contas de usu…"
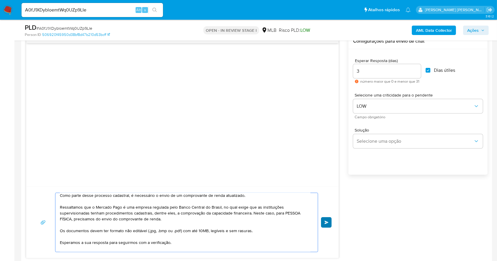
type textarea "Olá, Estamos realizando uma verificação adicional de segurança em contas de usu…"
click at [323, 219] on button "common.send" at bounding box center [326, 222] width 11 height 11
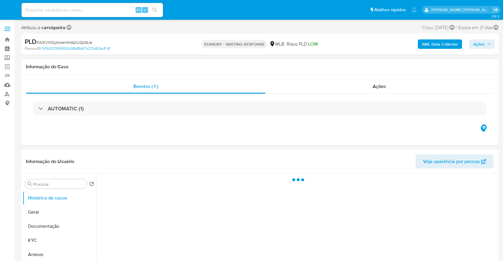
select select "10"
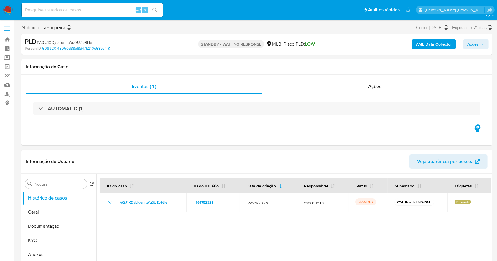
click at [7, 11] on img at bounding box center [8, 10] width 10 height 10
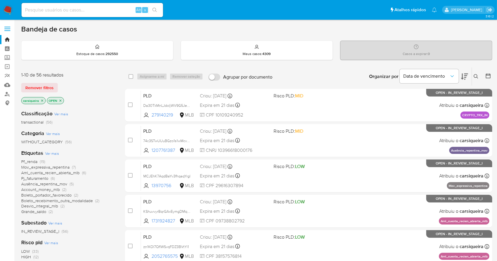
click at [99, 11] on input at bounding box center [92, 10] width 141 height 8
paste input "WdGeWtla9UCmVfAkxIkg9pgS"
type input "WdGeWtla9UCmVfAkxIkg9pgS"
click at [155, 8] on icon "search-icon" at bounding box center [154, 10] width 5 height 5
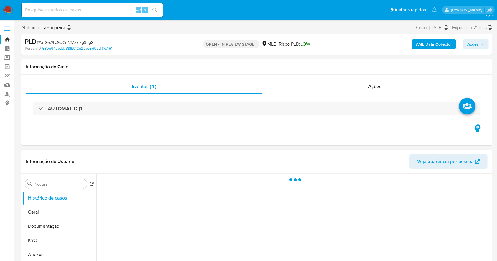
select select "10"
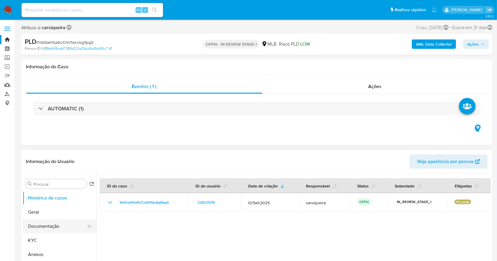
click at [65, 227] on button "Documentação" at bounding box center [57, 226] width 69 height 14
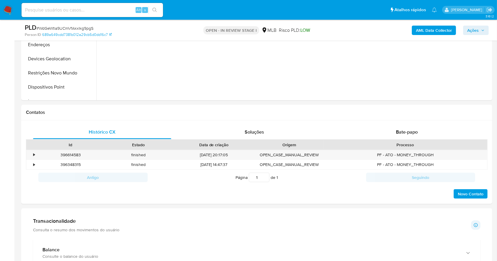
scroll to position [207, 0]
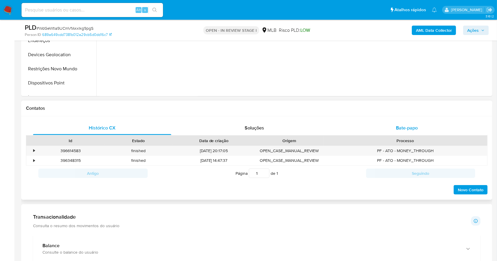
click at [415, 130] on span "Bate-papo" at bounding box center [407, 128] width 22 height 7
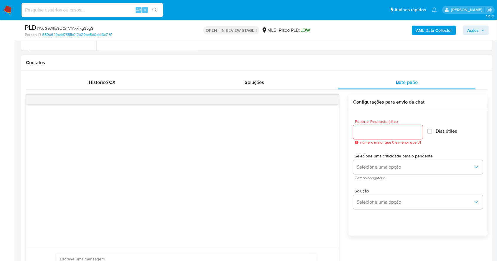
scroll to position [287, 0]
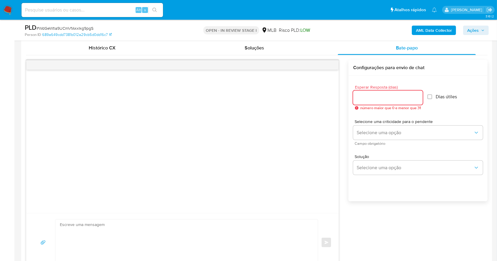
click at [395, 97] on input "Esperar Resposta (dias)" at bounding box center [388, 98] width 70 height 8
type input "3"
click at [430, 98] on input "Dias útiles" at bounding box center [427, 97] width 5 height 5
checkbox input "true"
click at [415, 123] on span "Selecione uma criticidade para o pendente" at bounding box center [419, 122] width 130 height 4
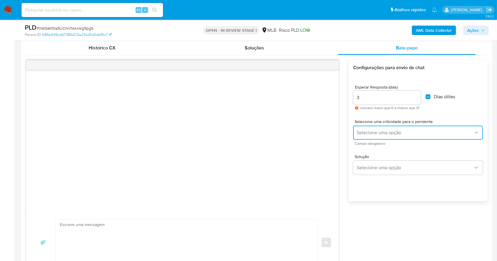
click at [412, 133] on span "Selecione uma opção" at bounding box center [414, 133] width 117 height 6
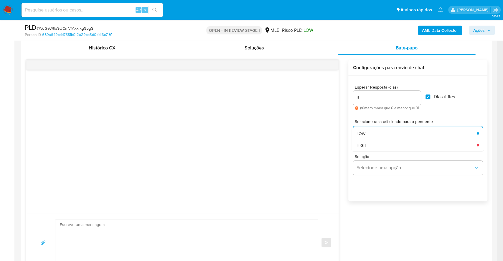
drag, startPoint x: 371, startPoint y: 133, endPoint x: 254, endPoint y: 181, distance: 126.7
click at [370, 133] on div "LOW" at bounding box center [414, 134] width 117 height 12
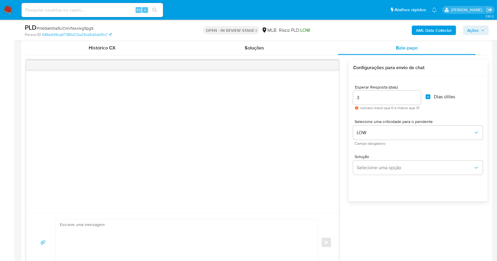
click at [159, 235] on textarea at bounding box center [185, 243] width 250 height 46
paste textarea "Olá, Estamos realizando uma verificação adicional de segurança em contas de usu…"
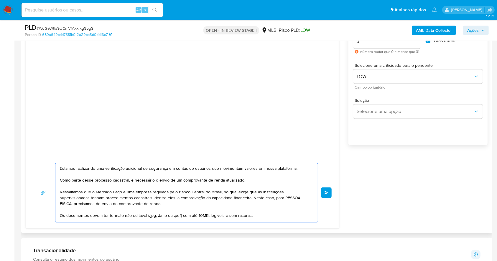
scroll to position [0, 0]
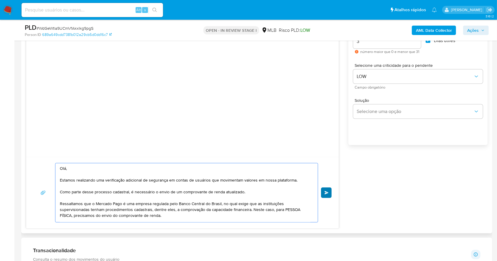
type textarea "Olá, Estamos realizando uma verificação adicional de segurança em contas de usu…"
click at [326, 196] on button "common.send" at bounding box center [326, 193] width 11 height 11
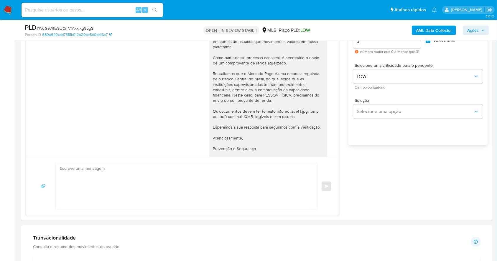
scroll to position [19, 0]
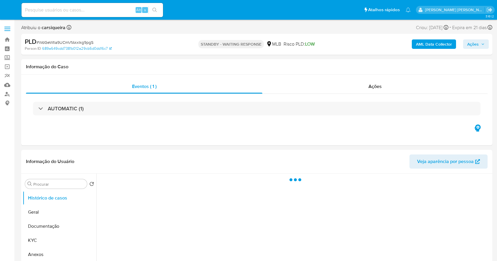
select select "10"
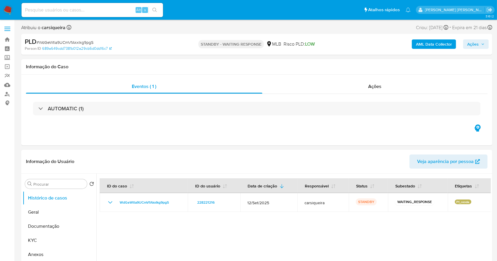
click at [78, 7] on input at bounding box center [92, 10] width 141 height 8
paste input "wlmS3RPgBKU0iAz4HeK7lNja"
type input "wlmS3RPgBKU0iAz4HeK7lNja"
click at [157, 10] on icon "search-icon" at bounding box center [154, 10] width 5 height 5
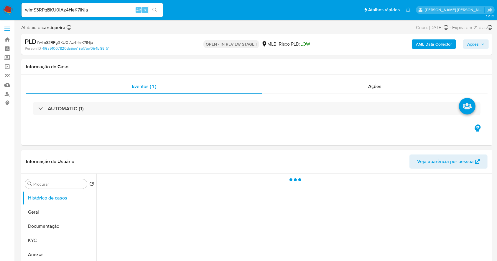
select select "10"
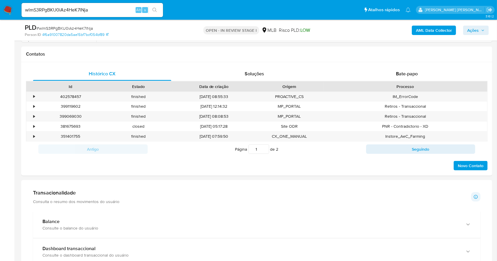
scroll to position [227, 0]
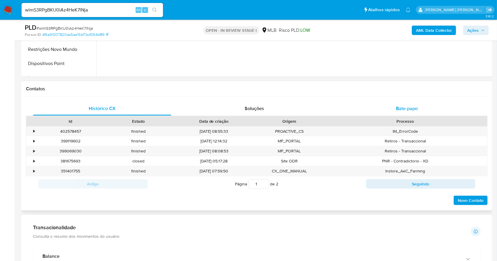
click at [404, 109] on span "Bate-papo" at bounding box center [407, 108] width 22 height 7
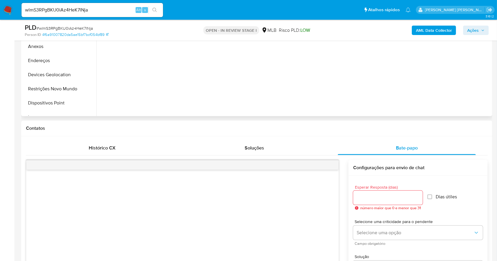
scroll to position [148, 0]
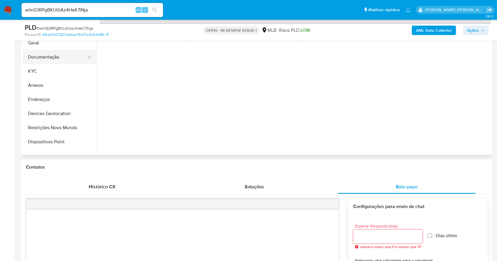
click at [53, 60] on button "Documentação" at bounding box center [57, 57] width 69 height 14
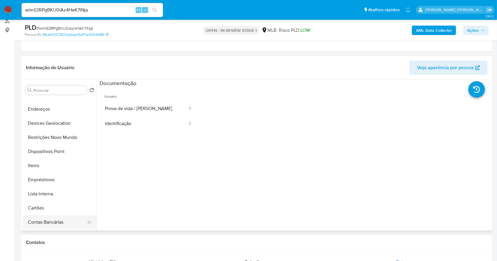
scroll to position [0, 0]
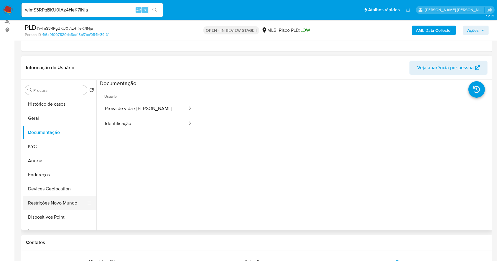
click at [57, 203] on button "Restrições Novo Mundo" at bounding box center [57, 203] width 69 height 14
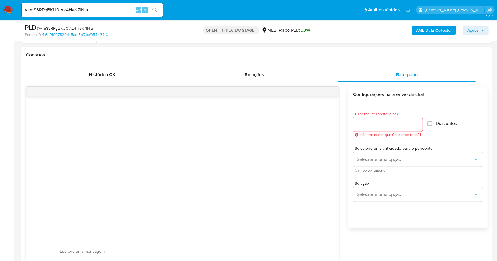
scroll to position [298, 0]
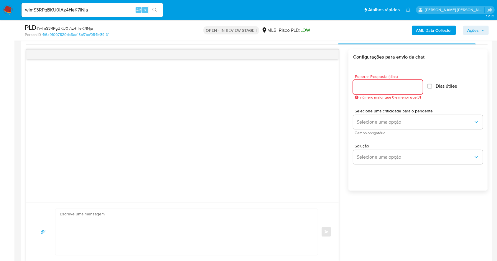
click at [393, 89] on input "Esperar Resposta (dias)" at bounding box center [388, 87] width 70 height 8
type input "3"
drag, startPoint x: 432, startPoint y: 86, endPoint x: 419, endPoint y: 123, distance: 39.6
click at [430, 86] on input "Dias útiles" at bounding box center [427, 86] width 5 height 5
checkbox input "true"
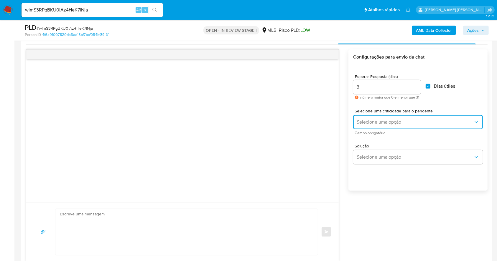
click at [399, 120] on span "Selecione uma opção" at bounding box center [414, 122] width 117 height 6
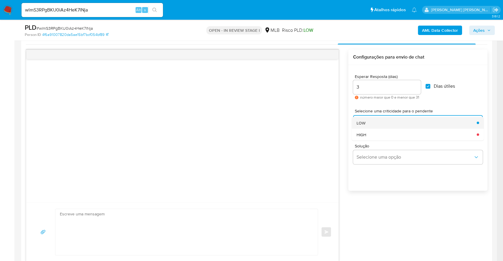
click at [367, 124] on div "LOW" at bounding box center [414, 123] width 117 height 12
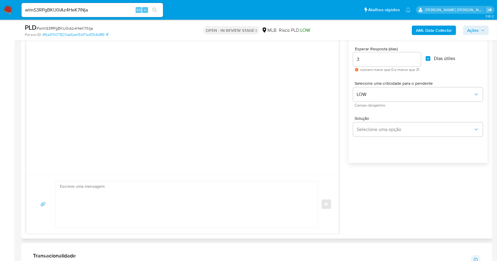
scroll to position [337, 0]
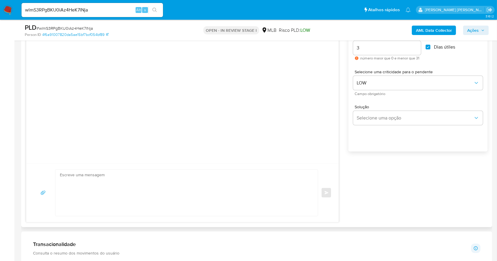
click at [79, 194] on textarea at bounding box center [185, 193] width 250 height 46
paste textarea "Olá, Estamos realizando uma verificação adicional de segurança em contas de usu…"
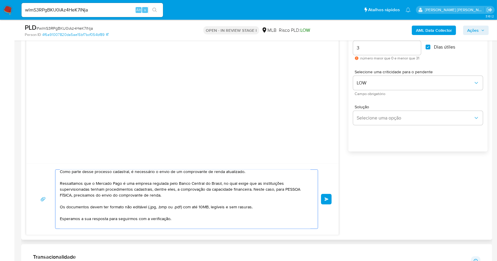
scroll to position [39, 0]
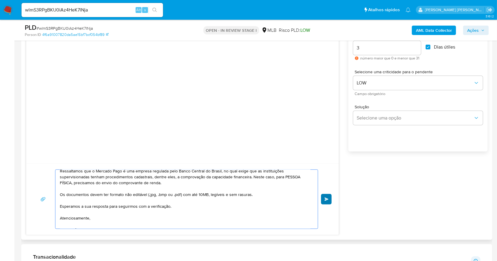
type textarea "Olá, Estamos realizando uma verificação adicional de segurança em contas de usu…"
click at [325, 196] on button "common.send" at bounding box center [326, 199] width 11 height 11
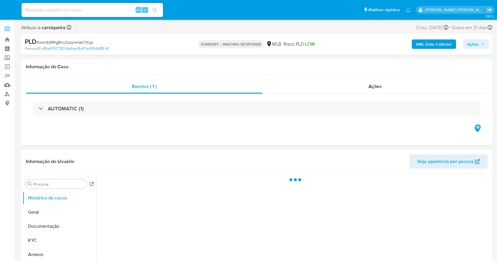
select select "10"
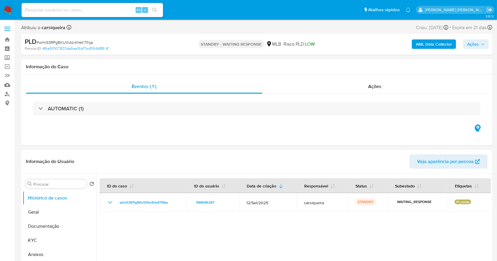
click at [108, 9] on input at bounding box center [92, 10] width 141 height 8
paste input "bsfLRKgn5CGQlw8n49bOYPpa"
type input "bsfLRKgn5CGQlw8n49bOYPpa"
click at [156, 9] on icon "search-icon" at bounding box center [154, 10] width 5 height 5
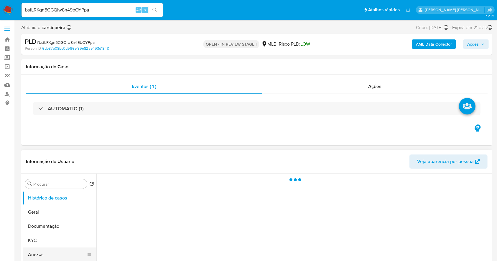
select select "10"
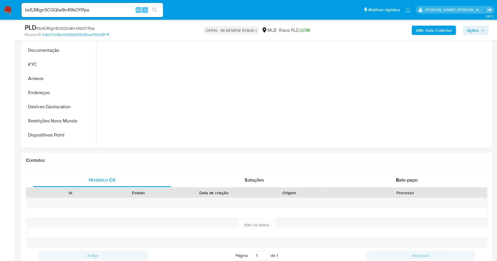
scroll to position [188, 0]
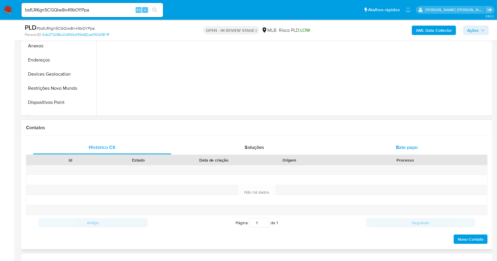
click at [410, 145] on span "Bate-papo" at bounding box center [407, 147] width 22 height 7
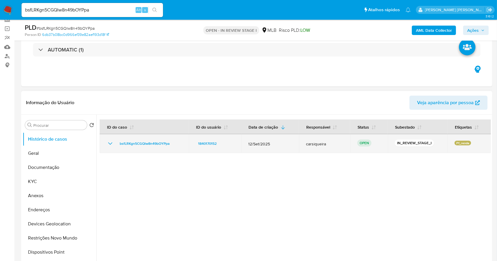
scroll to position [31, 0]
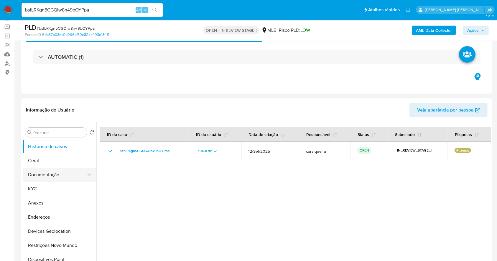
click at [48, 174] on button "Documentação" at bounding box center [57, 175] width 69 height 14
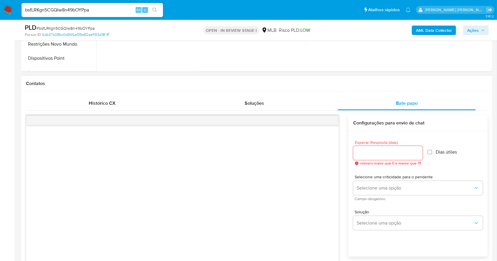
scroll to position [231, 0]
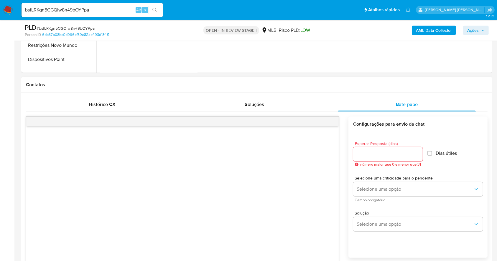
click at [393, 156] on input "Esperar Resposta (dias)" at bounding box center [388, 155] width 70 height 8
type input "3"
click at [430, 153] on input "Dias útiles" at bounding box center [427, 153] width 5 height 5
checkbox input "true"
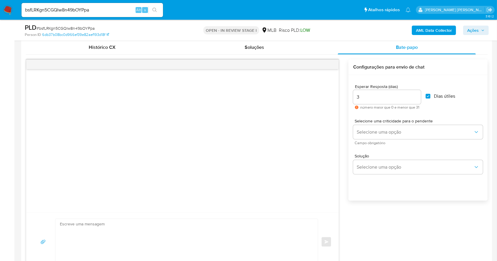
scroll to position [317, 0]
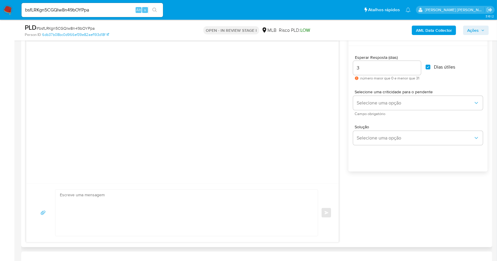
click at [110, 201] on textarea at bounding box center [185, 213] width 250 height 46
paste textarea "Olá, Estamos realizando uma verificação adicional de segurança em contas de usu…"
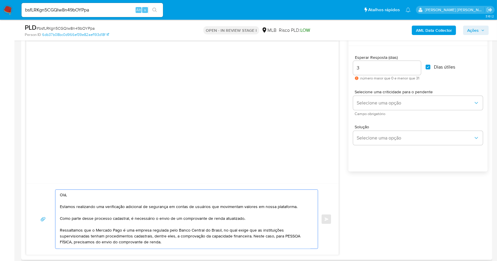
scroll to position [64, 0]
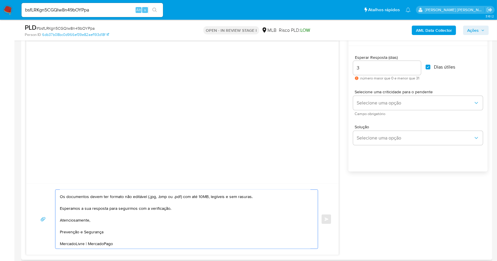
type textarea "Olá, Estamos realizando uma verificação adicional de segurança em contas de usu…"
click at [219, 123] on div at bounding box center [182, 111] width 312 height 143
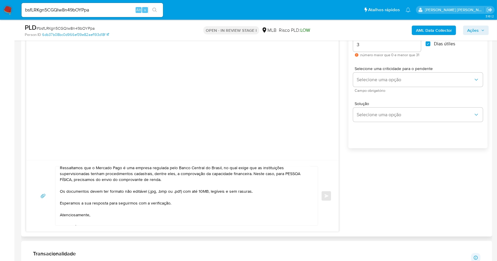
scroll to position [278, 0]
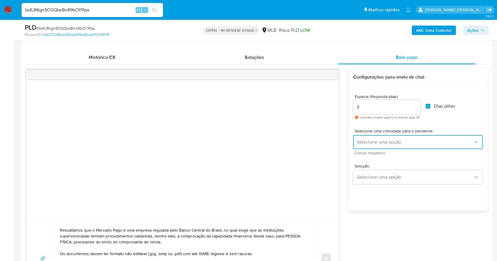
click at [384, 143] on span "Selecione uma opção" at bounding box center [414, 142] width 117 height 6
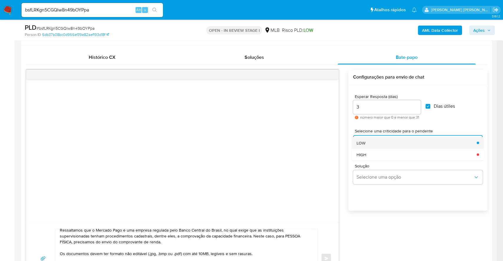
drag, startPoint x: 367, startPoint y: 144, endPoint x: 259, endPoint y: 137, distance: 108.0
click at [366, 143] on div "LOW" at bounding box center [414, 143] width 117 height 12
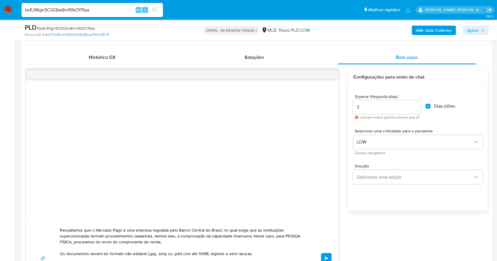
click at [437, 240] on div "Olá, Estamos realizando uma verificação adicional de segurança em contas de usu…" at bounding box center [256, 182] width 461 height 225
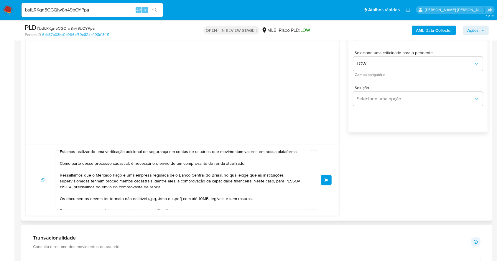
scroll to position [0, 0]
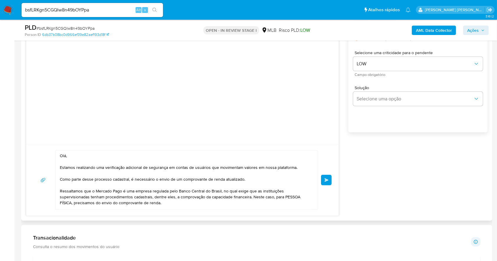
click at [326, 181] on span "common.send" at bounding box center [326, 181] width 4 height 4
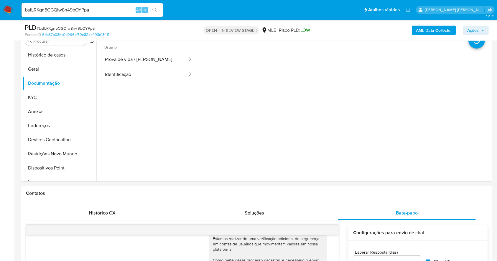
scroll to position [121, 0]
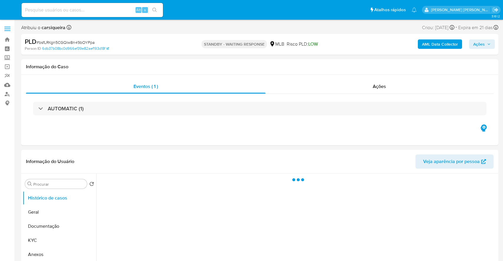
select select "10"
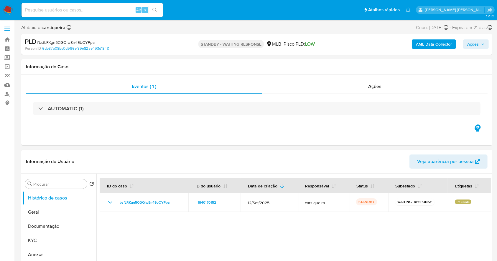
click at [10, 9] on img at bounding box center [8, 10] width 10 height 10
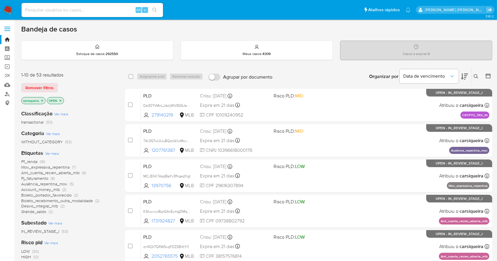
click at [97, 10] on input at bounding box center [92, 10] width 141 height 8
paste input "V9HWKfIPJsXDN8wj1gg4iRzZ"
type input "V9HWKfIPJsXDN8wj1gg4iRzZ"
click at [157, 11] on button "search-icon" at bounding box center [154, 10] width 12 height 8
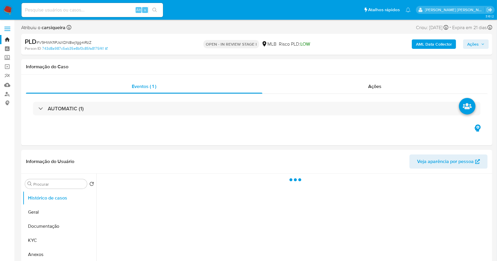
select select "10"
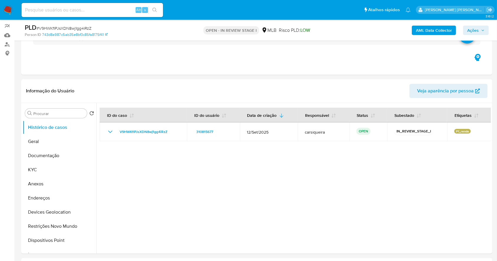
scroll to position [78, 0]
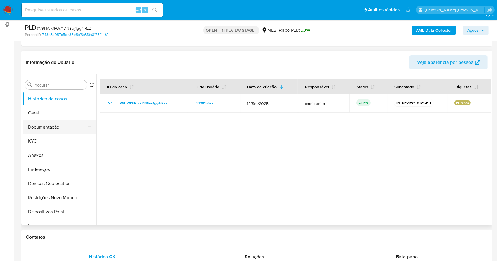
click at [42, 130] on button "Documentação" at bounding box center [57, 127] width 69 height 14
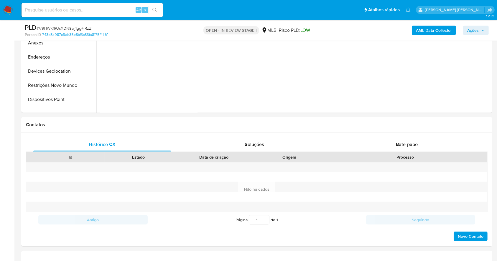
scroll to position [192, 0]
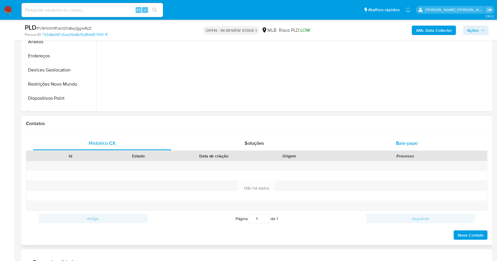
click at [416, 140] on span "Bate-papo" at bounding box center [407, 143] width 22 height 7
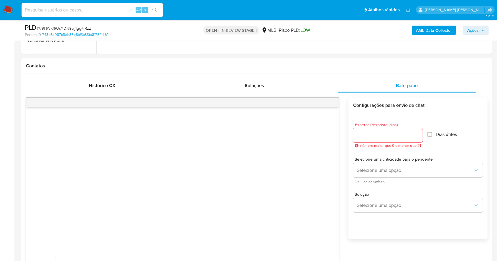
scroll to position [277, 0]
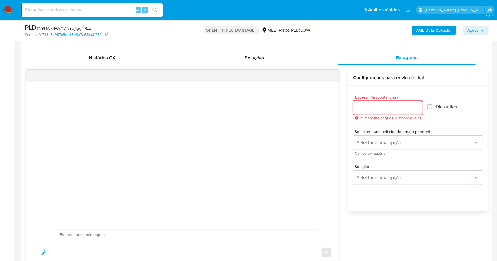
click at [373, 107] on input "Esperar Resposta (dias)" at bounding box center [388, 108] width 70 height 8
type input "3"
click at [427, 107] on input "Dias útiles" at bounding box center [427, 107] width 5 height 5
checkbox input "true"
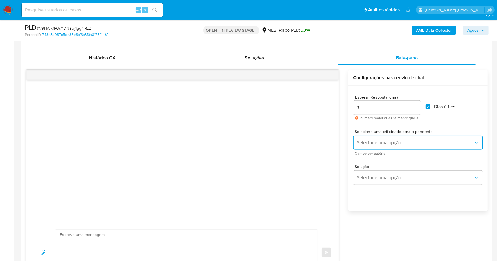
click at [420, 140] on span "Selecione uma opção" at bounding box center [414, 143] width 117 height 6
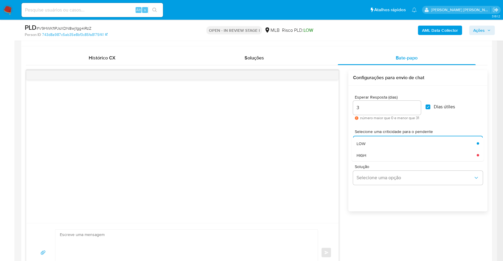
drag, startPoint x: 369, startPoint y: 145, endPoint x: 306, endPoint y: 143, distance: 63.1
click at [369, 145] on div "LOW" at bounding box center [414, 144] width 117 height 12
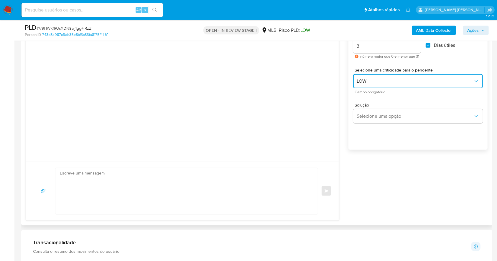
scroll to position [395, 0]
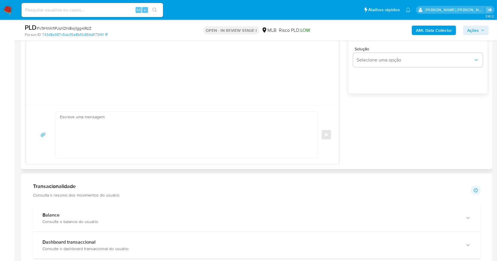
click at [119, 136] on textarea at bounding box center [185, 135] width 250 height 46
paste textarea "Olá, Estamos realizando uma verificação adicional de segurança em contas de usu…"
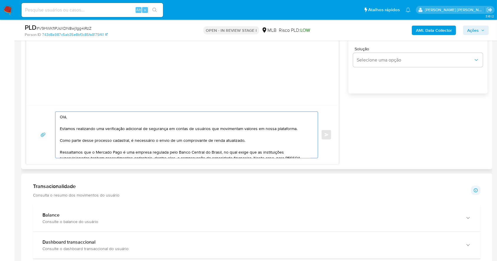
scroll to position [64, 0]
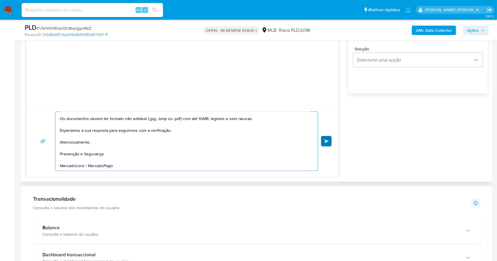
type textarea "Olá, Estamos realizando uma verificação adicional de segurança em contas de usu…"
click at [329, 142] on button "common.send" at bounding box center [326, 141] width 11 height 11
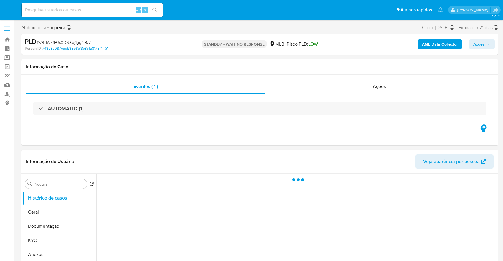
select select "10"
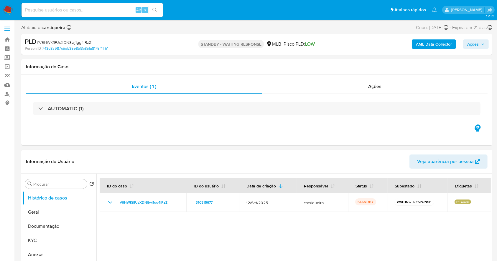
click at [94, 7] on input at bounding box center [92, 10] width 141 height 8
paste input "AEk7sriupeXDqhpdlYzKDW0f"
type input "AEk7sriupeXDqhpdlYzKDW0f"
click at [151, 9] on button "search-icon" at bounding box center [154, 10] width 12 height 8
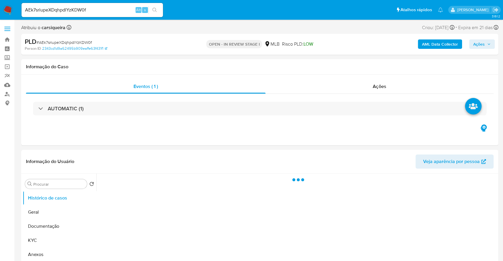
select select "10"
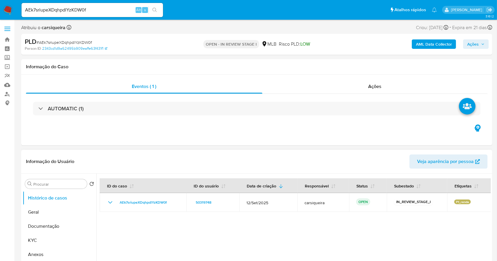
scroll to position [118, 0]
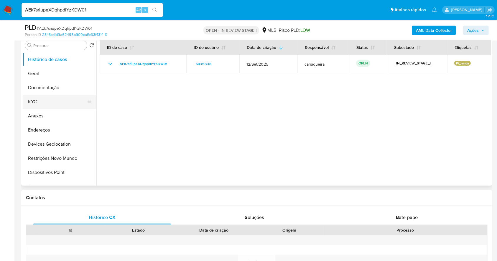
click at [46, 103] on button "KYC" at bounding box center [57, 102] width 69 height 14
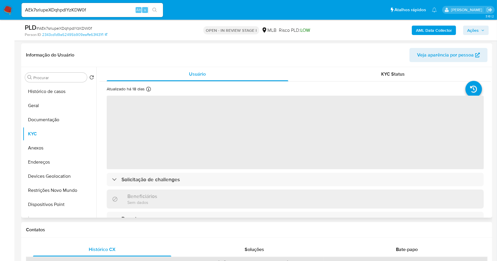
scroll to position [78, 0]
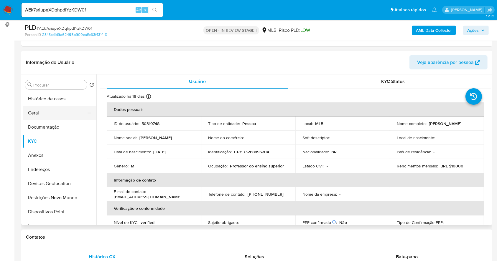
click at [63, 116] on button "Geral" at bounding box center [57, 113] width 69 height 14
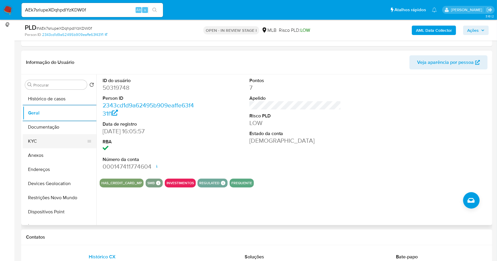
click at [48, 142] on button "KYC" at bounding box center [57, 141] width 69 height 14
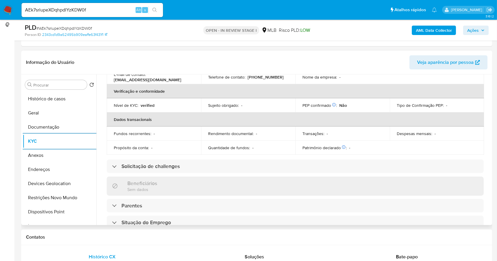
scroll to position [250, 0]
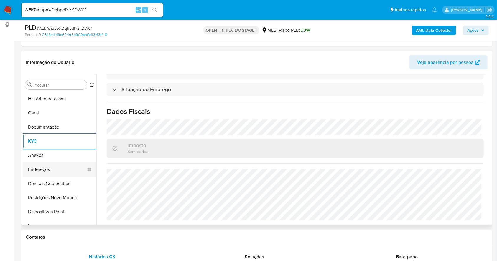
click at [74, 169] on button "Endereços" at bounding box center [57, 170] width 69 height 14
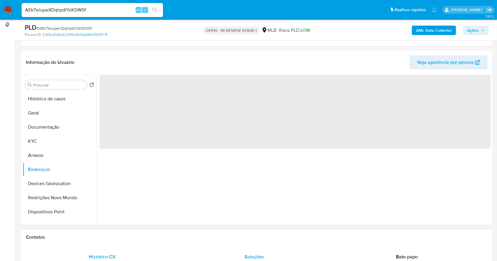
scroll to position [0, 0]
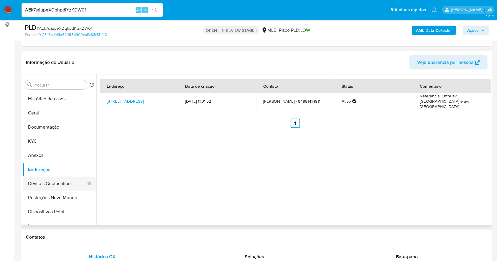
click at [69, 185] on button "Devices Geolocation" at bounding box center [57, 184] width 69 height 14
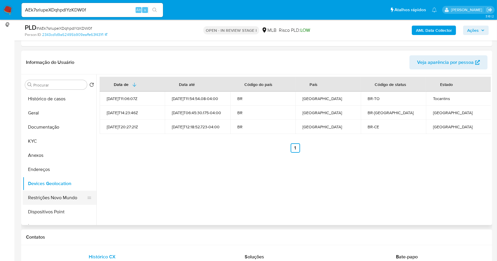
click at [49, 196] on button "Restrições Novo Mundo" at bounding box center [57, 198] width 69 height 14
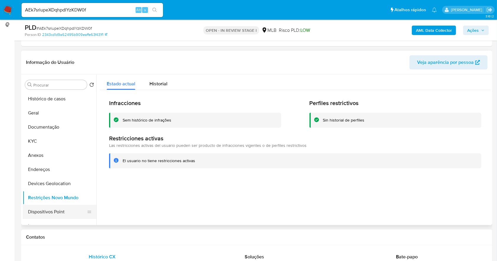
click at [58, 211] on button "Dispositivos Point" at bounding box center [57, 212] width 69 height 14
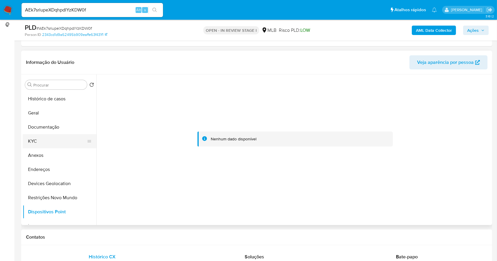
click at [45, 137] on button "KYC" at bounding box center [57, 141] width 69 height 14
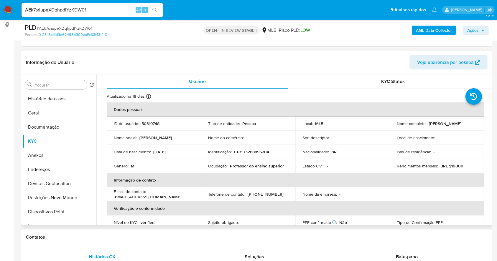
click at [256, 151] on p "CPF 73268895204" at bounding box center [251, 151] width 35 height 5
copy p "73268895204"
click at [260, 153] on p "CPF 73268895204" at bounding box center [251, 151] width 35 height 5
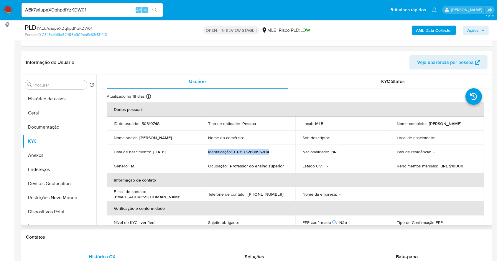
click at [260, 153] on p "CPF 73268895204" at bounding box center [251, 151] width 35 height 5
click at [344, 172] on td "Estado Civil : -" at bounding box center [342, 166] width 94 height 14
click at [255, 152] on p "CPF 73268895204" at bounding box center [251, 151] width 35 height 5
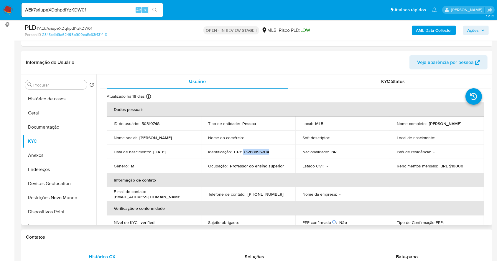
click at [255, 152] on p "CPF 73268895204" at bounding box center [251, 151] width 35 height 5
copy p "73268895204"
drag, startPoint x: 470, startPoint y: 124, endPoint x: 427, endPoint y: 123, distance: 43.9
click at [427, 123] on div "Nome completo : Fernando Sousa Franca" at bounding box center [436, 123] width 80 height 5
copy p "Fernando Sousa Franca"
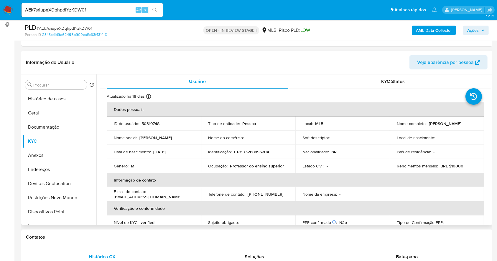
click at [260, 151] on p "CPF 73268895204" at bounding box center [251, 151] width 35 height 5
copy p "73268895204"
click at [49, 124] on button "Documentação" at bounding box center [57, 127] width 69 height 14
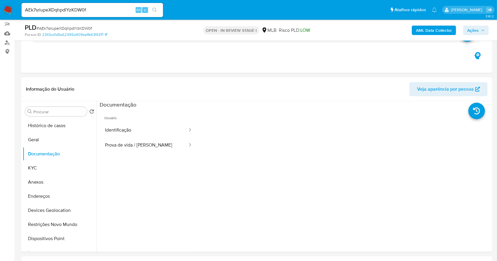
scroll to position [39, 0]
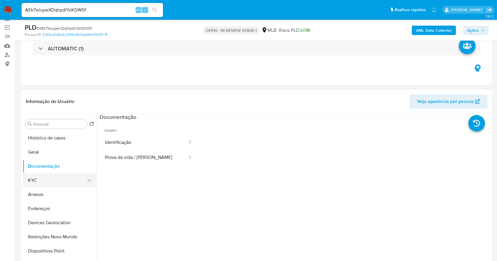
click at [38, 184] on button "KYC" at bounding box center [57, 180] width 69 height 14
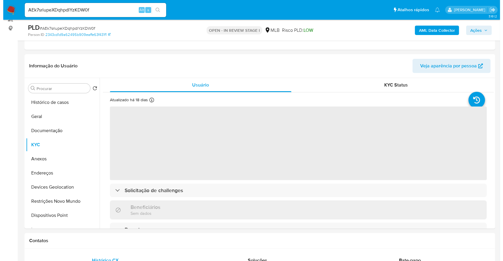
scroll to position [79, 0]
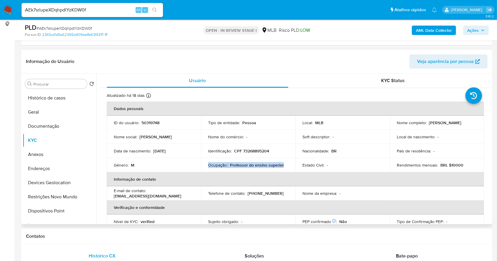
drag, startPoint x: 286, startPoint y: 164, endPoint x: 196, endPoint y: 171, distance: 90.1
click at [196, 171] on tr "Gênero : M Ocupação : Professor do ensino superior Estado Civil : - Rendimentos…" at bounding box center [295, 165] width 377 height 14
copy tr "Ocupação : Professor do ensino superior"
click at [474, 28] on span "Ações" at bounding box center [472, 30] width 11 height 9
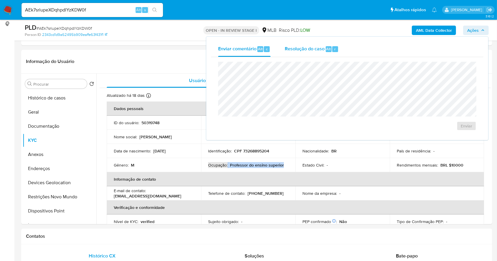
click at [301, 42] on div "Resolução do caso Alt r" at bounding box center [312, 49] width 54 height 15
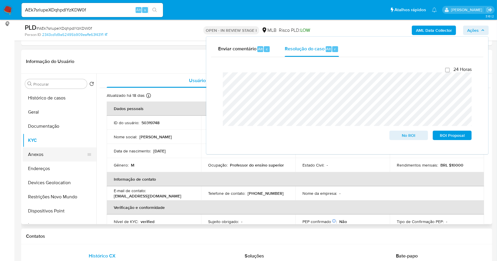
click at [60, 155] on button "Anexos" at bounding box center [57, 155] width 69 height 14
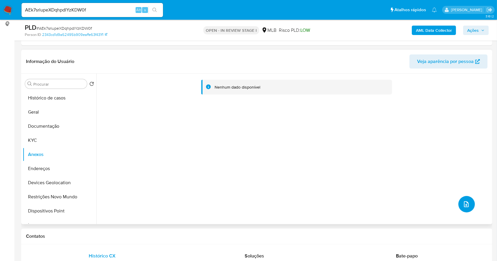
click at [464, 204] on icon "upload-file" at bounding box center [465, 204] width 7 height 7
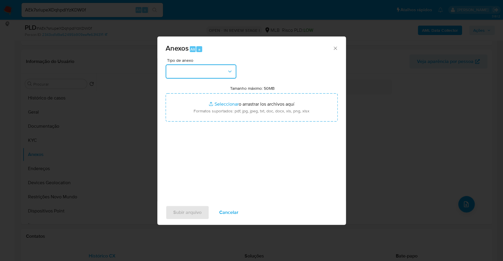
click at [203, 74] on button "button" at bounding box center [201, 72] width 71 height 14
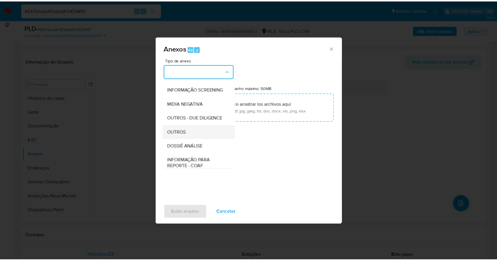
scroll to position [90, 0]
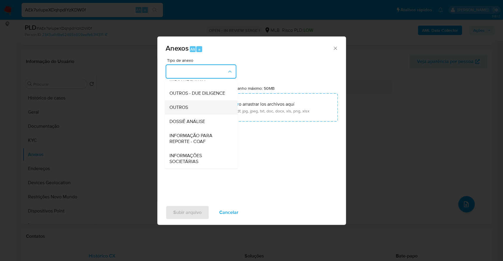
click at [193, 106] on div "OUTROS" at bounding box center [199, 107] width 60 height 14
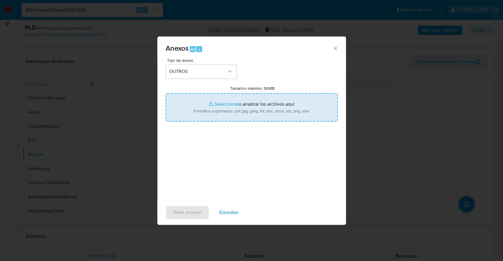
click at [218, 102] on input "Tamanho máximo: 50MB Seleccionar archivos" at bounding box center [252, 107] width 172 height 28
type input "C:\fakepath\Mulan 50319748_2025_10_06_07_45_52.xlsx"
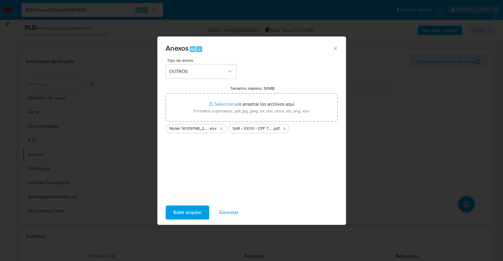
click at [198, 211] on span "Subir arquivo" at bounding box center [187, 212] width 28 height 13
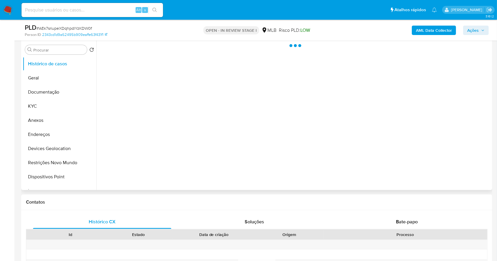
scroll to position [118, 0]
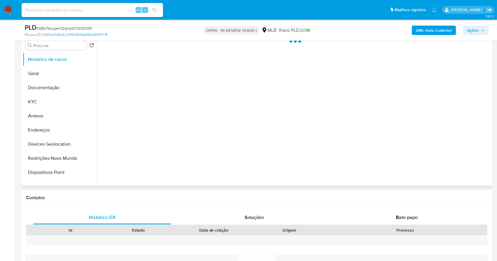
select select "10"
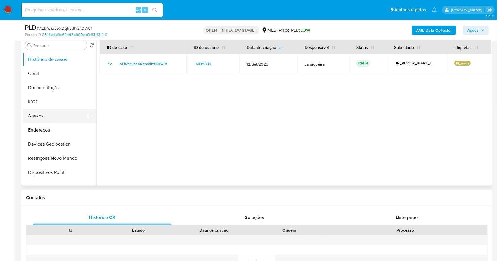
click at [52, 116] on button "Anexos" at bounding box center [57, 116] width 69 height 14
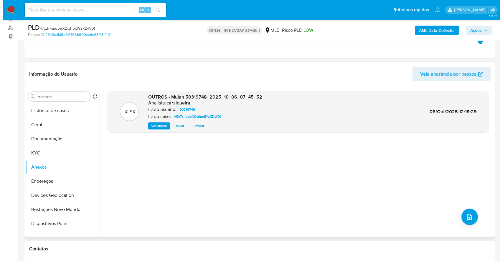
scroll to position [78, 0]
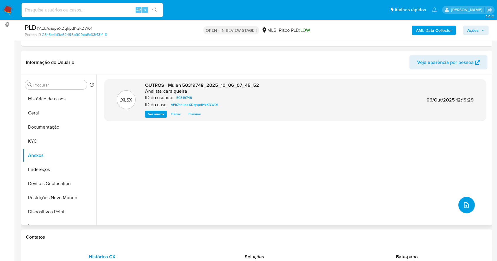
click at [460, 200] on button "upload-file" at bounding box center [466, 205] width 16 height 16
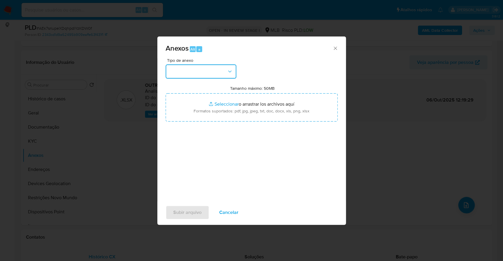
click at [184, 68] on button "button" at bounding box center [201, 72] width 71 height 14
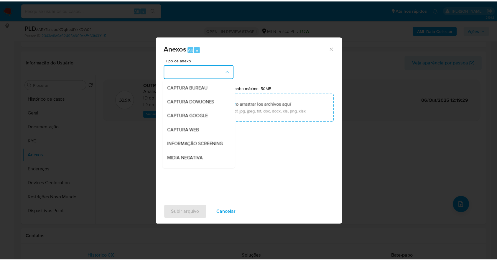
scroll to position [90, 0]
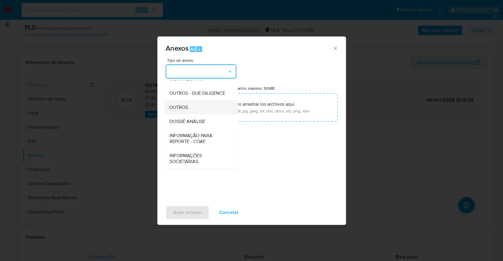
click at [190, 110] on div "OUTROS" at bounding box center [199, 107] width 60 height 14
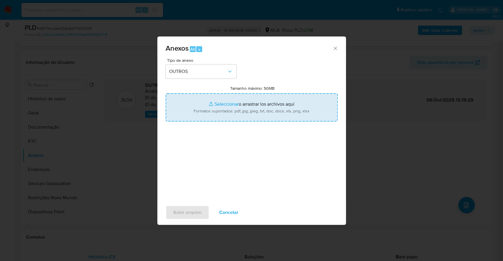
click at [218, 105] on input "Tamanho máximo: 50MB Seleccionar archivos" at bounding box center [252, 107] width 172 height 28
type input "C:\fakepath\SAR - XXXX - CPF 73268895204 - [PERSON_NAME] - Documentos Google.pdf"
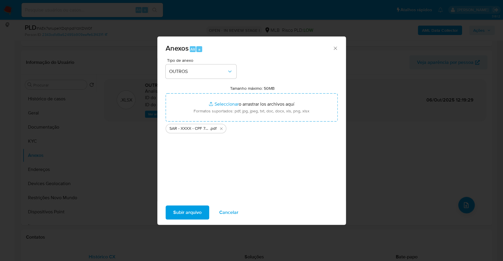
click at [196, 209] on span "Subir arquivo" at bounding box center [187, 212] width 28 height 13
drag, startPoint x: 258, startPoint y: 219, endPoint x: 252, endPoint y: 209, distance: 11.6
click at [258, 219] on div "Subir arquivo Cancelar" at bounding box center [251, 212] width 189 height 22
click at [220, 128] on icon "Eliminar SAR - XXXX - CPF 73268895204 - FERNANDO SOUSA FRANCA - Documentos Goog…" at bounding box center [221, 128] width 5 height 5
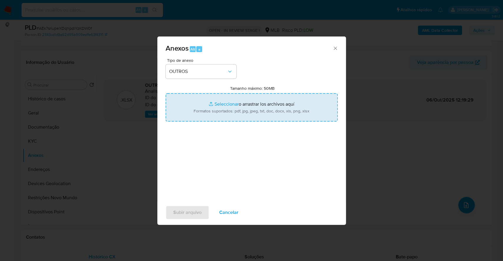
click at [223, 102] on input "Tamanho máximo: 50MB Seleccionar archivos" at bounding box center [252, 107] width 172 height 28
type input "C:\fakepath\SAR - XXX - CPF 73268895204 - [PERSON_NAME] - Documentos Google.pdf"
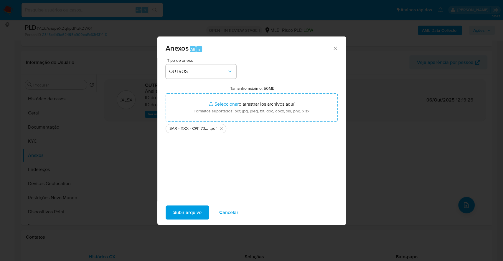
click at [187, 215] on span "Subir arquivo" at bounding box center [187, 212] width 28 height 13
drag, startPoint x: 333, startPoint y: 49, endPoint x: 84, endPoint y: 109, distance: 256.1
click at [331, 49] on div "Anexos Alt a" at bounding box center [251, 48] width 189 height 22
click at [333, 46] on icon "Cerrar" at bounding box center [335, 48] width 6 height 6
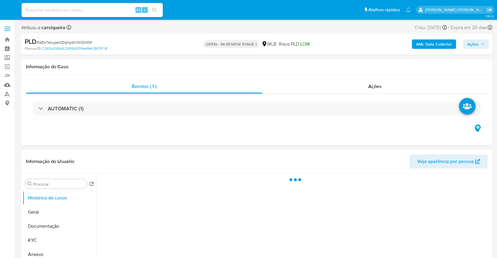
select select "10"
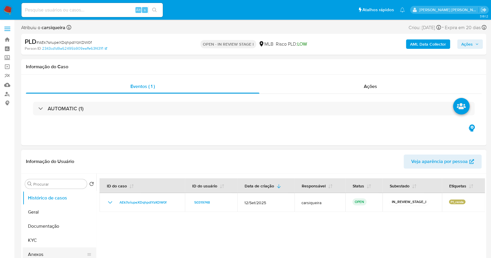
click at [46, 250] on button "Anexos" at bounding box center [57, 255] width 69 height 14
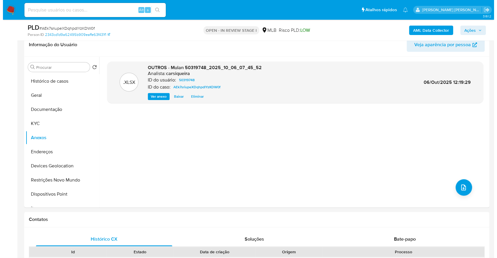
scroll to position [73, 0]
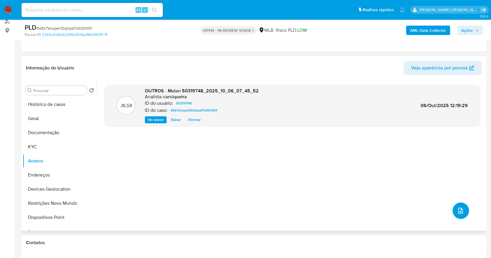
click at [458, 213] on icon "upload-file" at bounding box center [460, 211] width 5 height 6
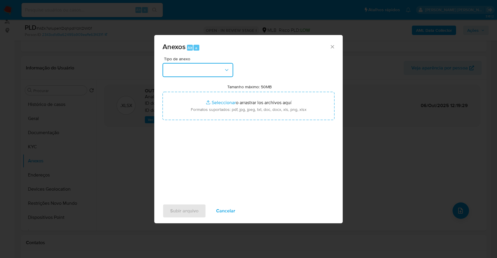
click at [179, 68] on button "button" at bounding box center [198, 70] width 71 height 14
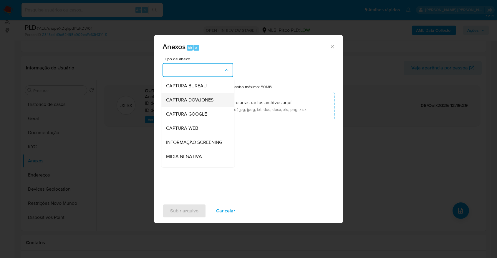
scroll to position [90, 0]
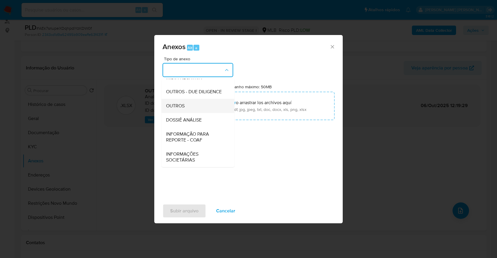
click at [190, 105] on div "OUTROS" at bounding box center [196, 106] width 60 height 14
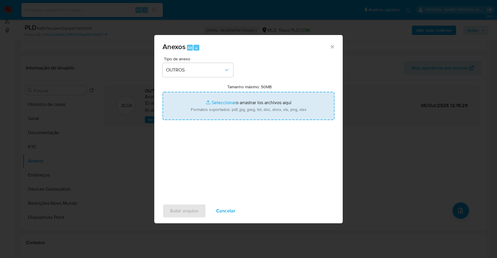
click at [224, 101] on input "Tamanho máximo: 50MB Seleccionar archivos" at bounding box center [249, 106] width 172 height 28
type input "C:\fakepath\SAR - XXX - CPF 73268895204 - [PERSON_NAME] - Documentos Google.pdf"
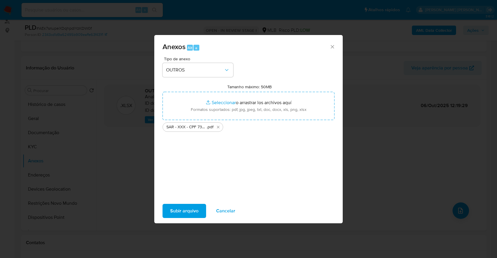
click at [187, 213] on span "Subir arquivo" at bounding box center [184, 211] width 28 height 13
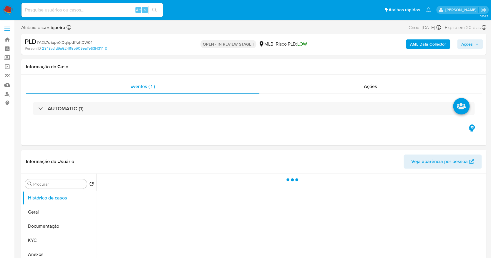
select select "10"
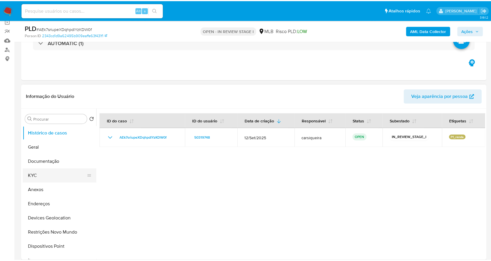
scroll to position [78, 0]
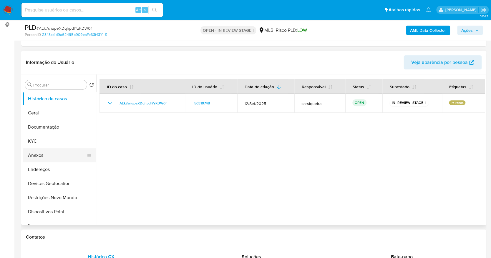
click at [41, 153] on button "Anexos" at bounding box center [57, 155] width 69 height 14
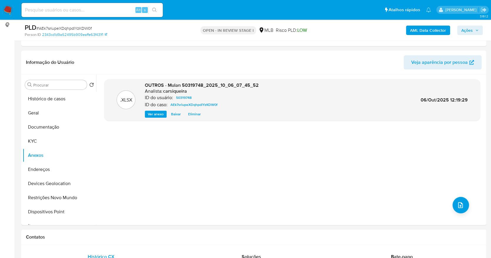
click at [424, 33] on b "AML Data Collector" at bounding box center [428, 30] width 36 height 9
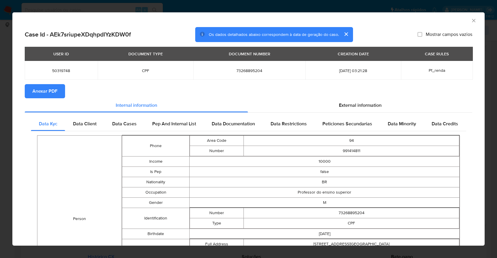
click at [45, 96] on span "Anexar PDF" at bounding box center [44, 91] width 25 height 13
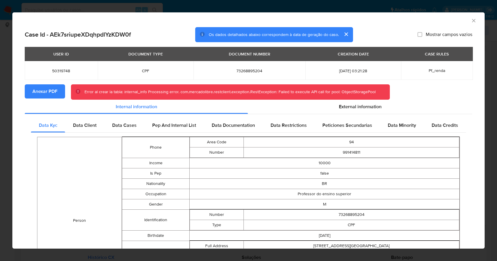
drag, startPoint x: 467, startPoint y: 21, endPoint x: 446, endPoint y: 25, distance: 21.8
click at [471, 21] on icon "Fechar a janela" at bounding box center [474, 21] width 6 height 6
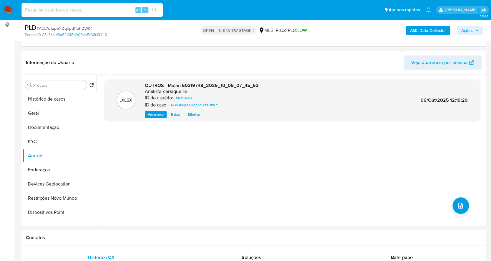
click at [6, 11] on img at bounding box center [8, 10] width 10 height 10
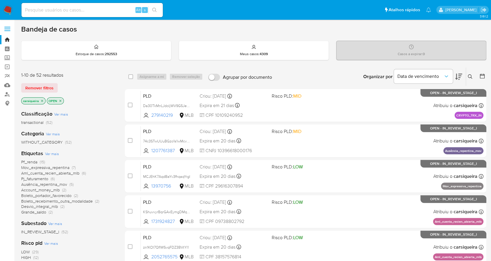
click at [108, 10] on input at bounding box center [92, 10] width 141 height 8
paste input "vzmshb4EsfGiCDo7hiC6wned"
type input "vzmshb4EsfGiCDo7hiC6wned"
click at [154, 9] on icon "search-icon" at bounding box center [154, 10] width 5 height 5
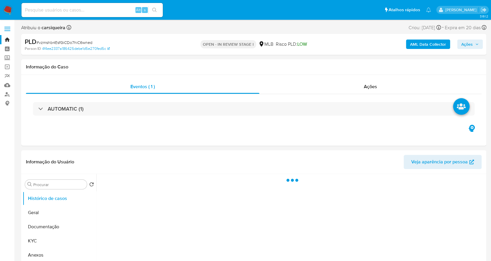
select select "10"
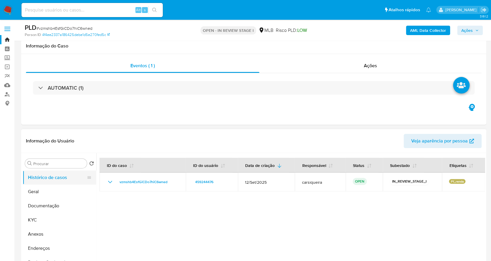
scroll to position [78, 0]
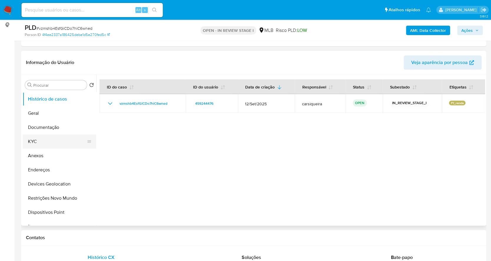
click at [47, 140] on button "KYC" at bounding box center [57, 141] width 69 height 14
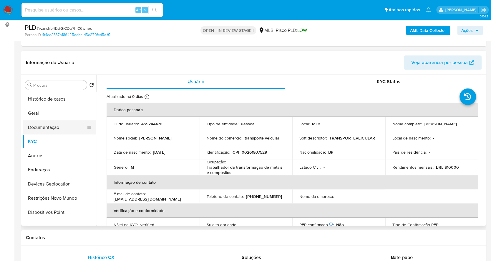
click at [59, 125] on button "Documentação" at bounding box center [57, 127] width 69 height 14
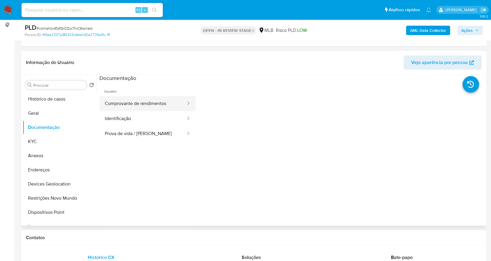
click at [154, 100] on button "Comprovante de rendimentos" at bounding box center [143, 103] width 87 height 15
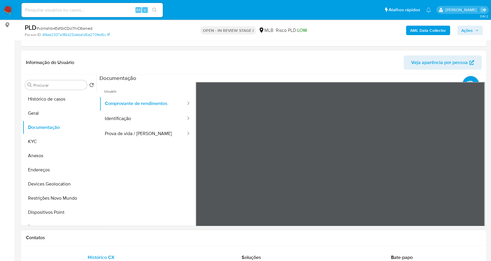
click at [48, 141] on button "KYC" at bounding box center [57, 141] width 69 height 14
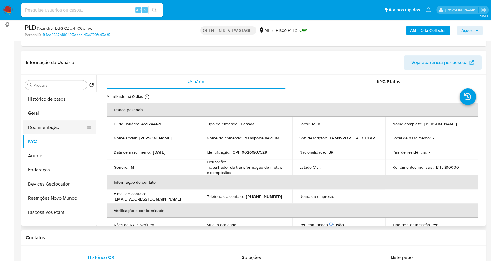
click at [63, 131] on button "Documentação" at bounding box center [57, 127] width 69 height 14
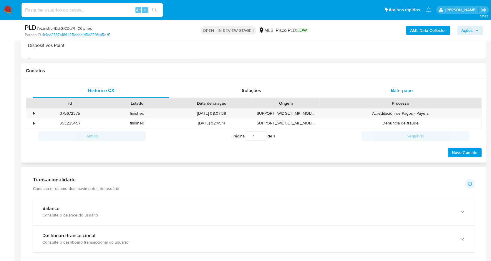
click at [402, 89] on span "Bate-papo" at bounding box center [402, 90] width 22 height 7
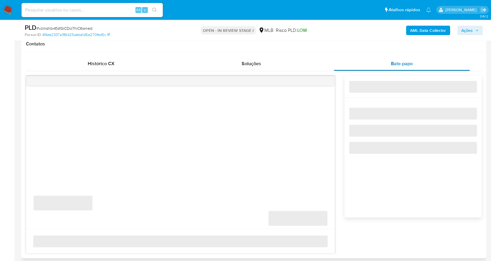
scroll to position [284, 0]
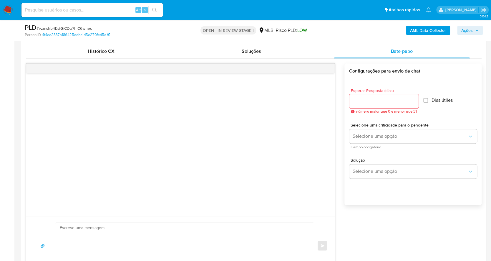
click at [387, 103] on input "Esperar Resposta (dias)" at bounding box center [384, 101] width 70 height 8
type input "3"
click at [425, 101] on input "Dias útiles" at bounding box center [424, 100] width 5 height 5
checkbox input "true"
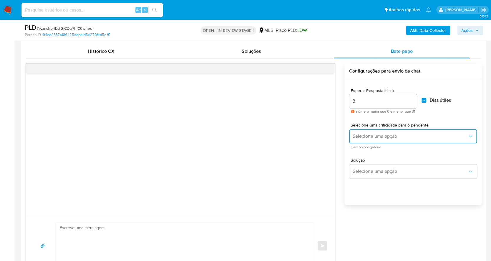
click at [372, 135] on span "Selecione uma opção" at bounding box center [410, 136] width 115 height 6
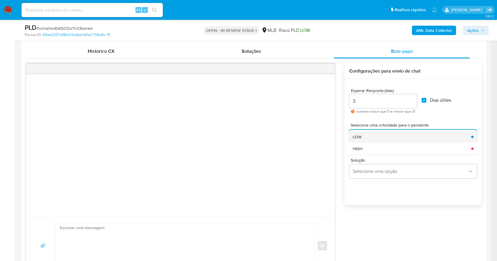
click at [363, 134] on div "LOW" at bounding box center [410, 137] width 115 height 12
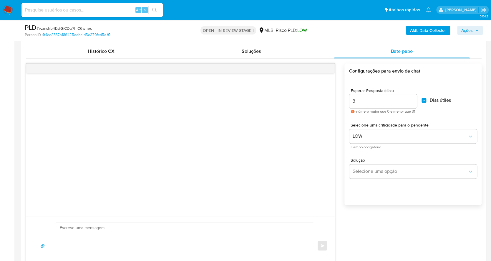
click at [153, 240] on textarea at bounding box center [183, 245] width 247 height 46
paste textarea "Olá, Estamos realizando uma verificação adicional de segurança em contas de usu…"
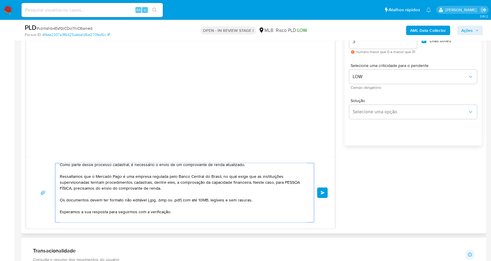
scroll to position [0, 0]
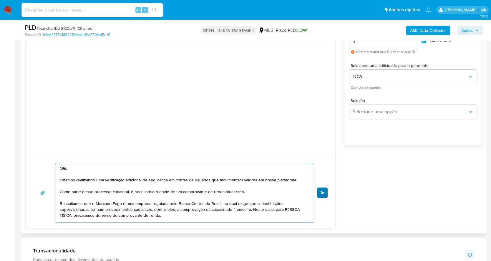
type textarea "Olá, Estamos realizando uma verificação adicional de segurança em contas de usu…"
click at [327, 195] on button "common.send" at bounding box center [322, 192] width 11 height 11
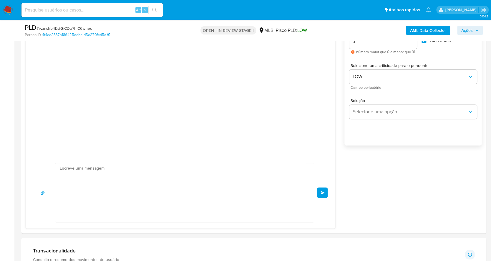
scroll to position [19, 0]
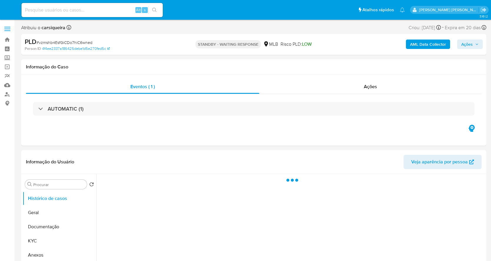
select select "10"
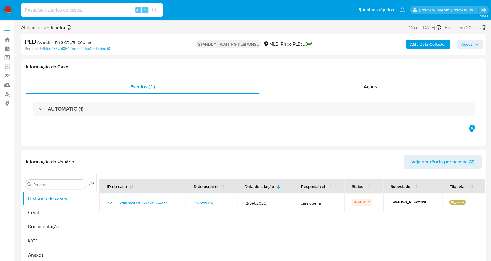
click at [70, 10] on input at bounding box center [92, 10] width 141 height 8
paste input "dFtwpPh7T4PBMJI75i4pIEIe"
type input "dFtwpPh7T4PBMJI75i4pIEIe"
click at [156, 11] on icon "search-icon" at bounding box center [154, 10] width 4 height 4
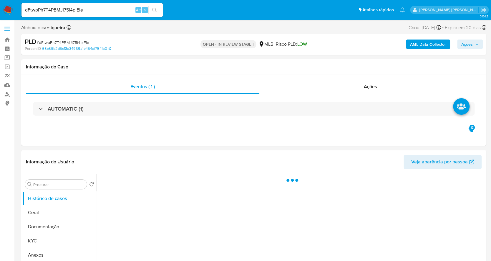
select select "10"
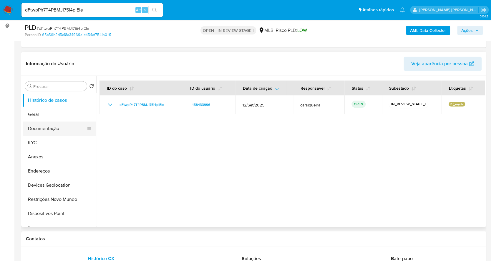
scroll to position [78, 0]
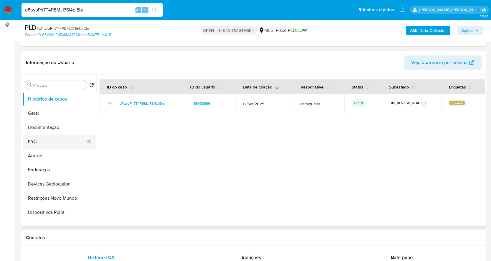
click at [49, 143] on button "KYC" at bounding box center [57, 141] width 69 height 14
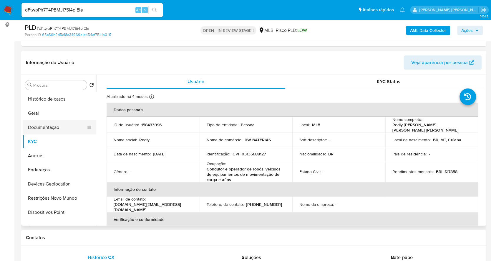
click at [50, 125] on button "Documentação" at bounding box center [57, 127] width 69 height 14
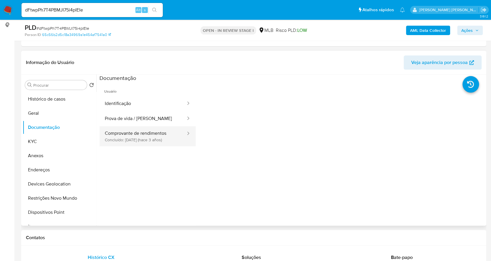
click at [158, 136] on button "Comprovante de rendimentos Concluído: 15/09/2022 (hace 3 años)" at bounding box center [143, 136] width 87 height 20
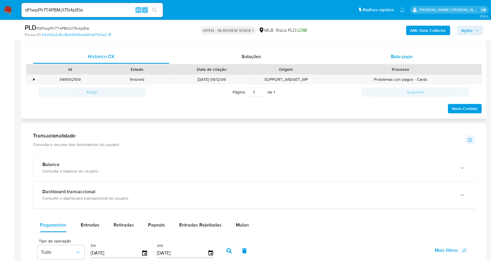
scroll to position [214, 0]
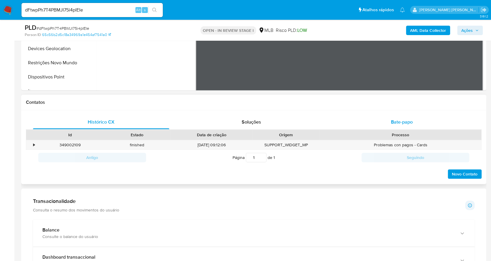
click at [401, 120] on span "Bate-papo" at bounding box center [402, 121] width 22 height 7
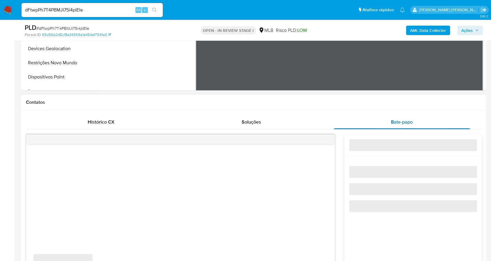
scroll to position [292, 0]
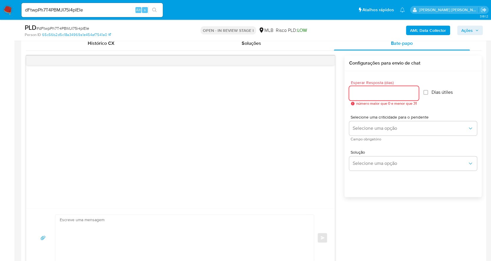
click at [376, 90] on input "Esperar Resposta (dias)" at bounding box center [384, 93] width 70 height 8
type input "3"
click at [423, 94] on div "Esperar Resposta (dias) 3 número maior que 0 e menor que 31 Dias útiles" at bounding box center [413, 93] width 128 height 34
drag, startPoint x: 427, startPoint y: 94, endPoint x: 432, endPoint y: 107, distance: 14.2
click at [427, 94] on input "Dias útiles" at bounding box center [424, 92] width 5 height 5
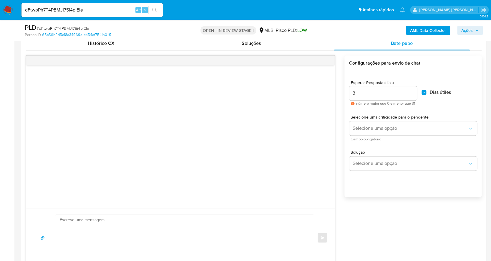
checkbox input "true"
drag, startPoint x: 415, startPoint y: 126, endPoint x: 404, endPoint y: 132, distance: 13.3
click at [414, 125] on span "Selecione uma opção" at bounding box center [410, 128] width 115 height 6
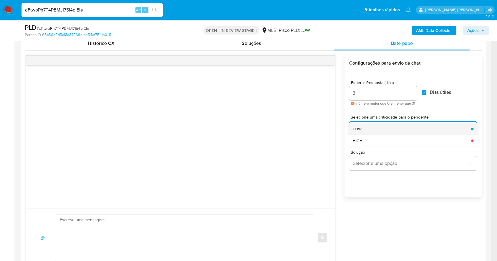
click at [373, 127] on div "LOW" at bounding box center [410, 129] width 115 height 12
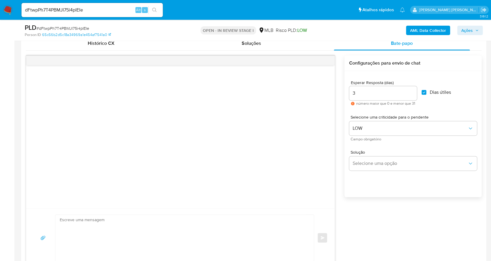
click at [148, 229] on textarea at bounding box center [183, 237] width 247 height 46
paste textarea "Olá, Estamos realizando uma verificação adicional de segurança em contas de usu…"
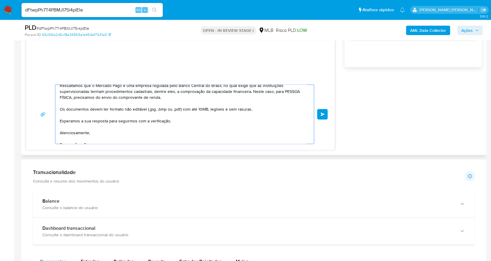
scroll to position [66, 0]
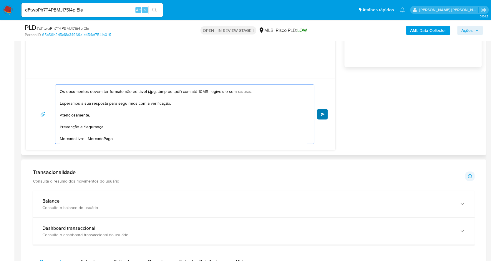
type textarea "Olá, Estamos realizando uma verificação adicional de segurança em contas de usu…"
click at [321, 115] on span "common.send" at bounding box center [323, 114] width 4 height 4
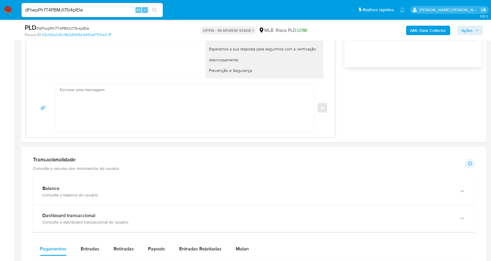
scroll to position [19, 0]
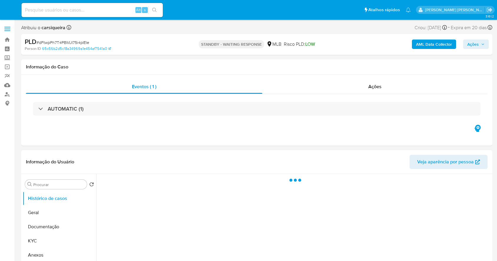
select select "10"
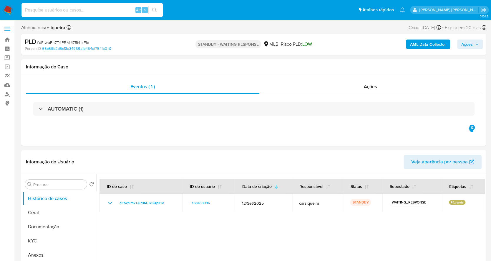
click at [76, 13] on input at bounding box center [92, 10] width 141 height 8
paste input "kGea2LqE1JRkThc9SgDS2DHa"
type input "kGea2LqE1JRkThc9SgDS2DHa"
click at [155, 7] on button "search-icon" at bounding box center [154, 10] width 12 height 8
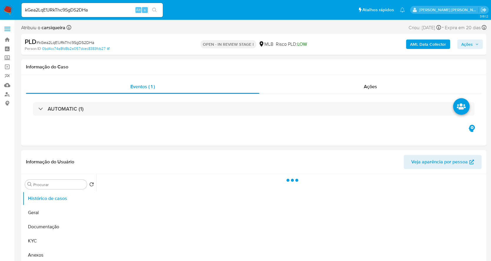
select select "10"
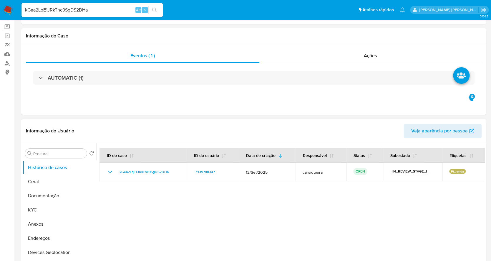
scroll to position [78, 0]
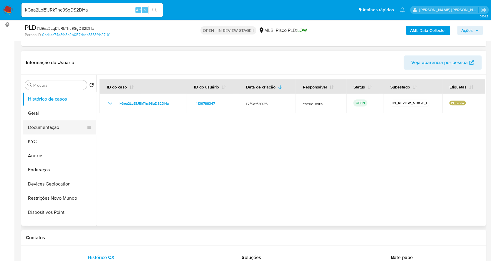
click at [39, 126] on button "Documentação" at bounding box center [57, 127] width 69 height 14
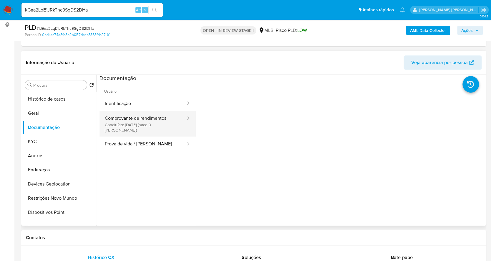
click at [152, 126] on button "Comprovante de rendimentos Concluído: [DATE] (hace 9 [PERSON_NAME])" at bounding box center [143, 123] width 87 height 25
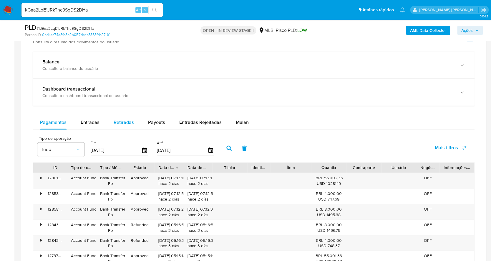
scroll to position [336, 0]
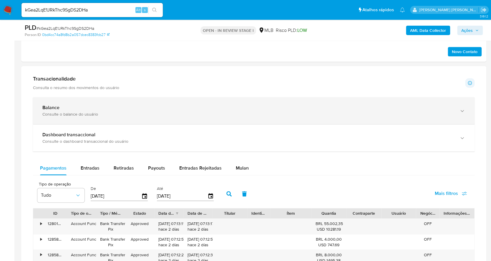
click at [100, 107] on div "Balance" at bounding box center [247, 108] width 411 height 6
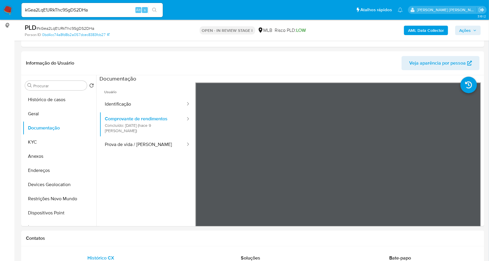
scroll to position [66, 0]
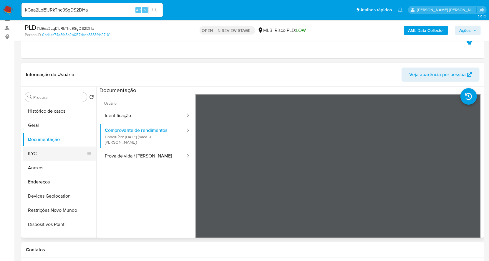
click at [37, 152] on button "KYC" at bounding box center [57, 153] width 69 height 14
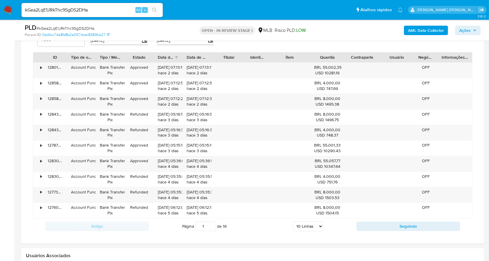
scroll to position [724, 0]
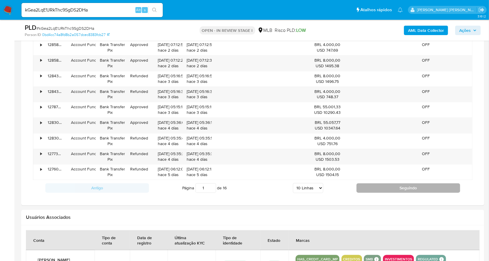
click at [387, 186] on button "Seguindo" at bounding box center [409, 187] width 104 height 9
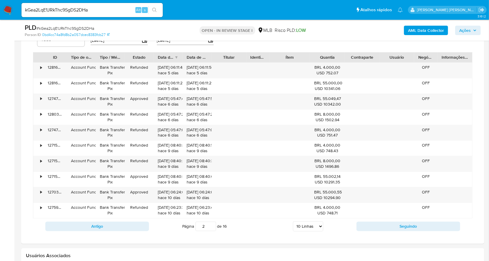
scroll to position [685, 0]
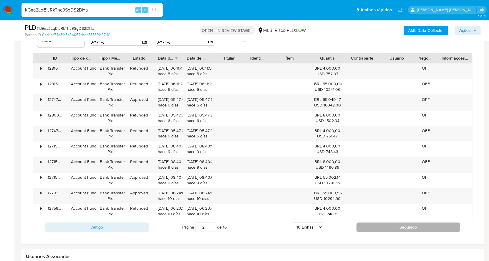
click at [394, 230] on button "Seguindo" at bounding box center [409, 226] width 104 height 9
type input "3"
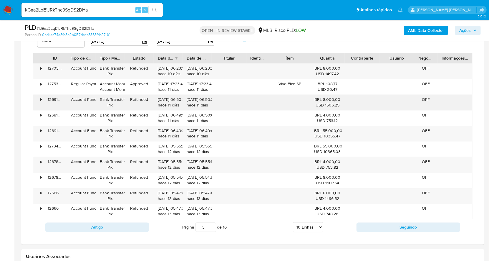
click at [141, 103] on div "Refunded" at bounding box center [139, 102] width 29 height 15
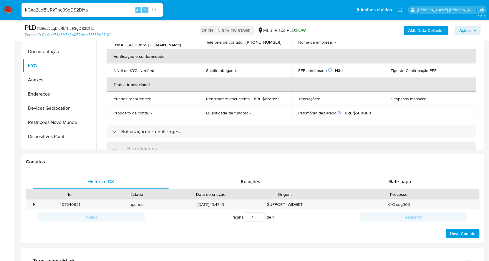
scroll to position [135, 0]
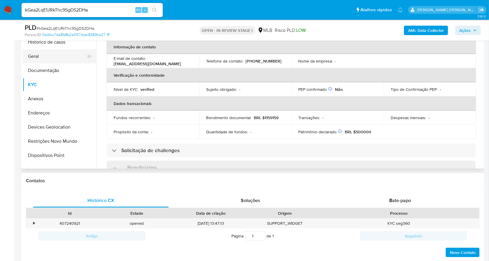
click at [49, 54] on button "Geral" at bounding box center [57, 56] width 69 height 14
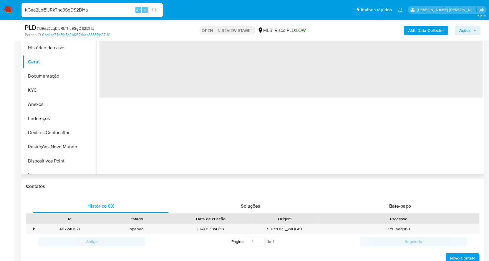
scroll to position [57, 0]
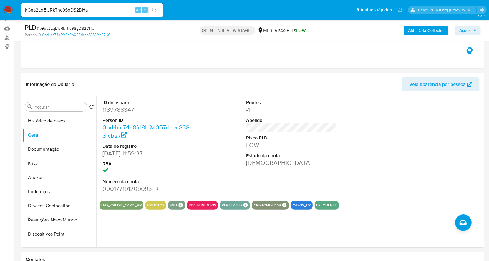
click at [7, 8] on img at bounding box center [8, 10] width 10 height 10
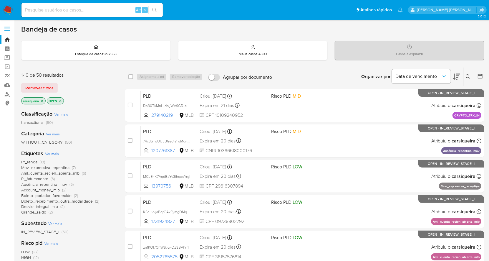
drag, startPoint x: 92, startPoint y: 13, endPoint x: 89, endPoint y: 11, distance: 4.2
click at [91, 13] on input at bounding box center [92, 10] width 141 height 8
paste input "oJZGhneB9hGIVumpTvqtiV4j"
type input "oJZGhneB9hGIVumpTvqtiV4j"
click at [153, 8] on icon "search-icon" at bounding box center [154, 10] width 4 height 4
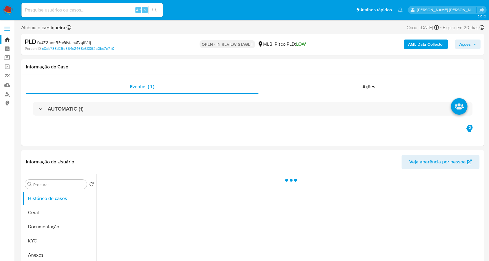
select select "10"
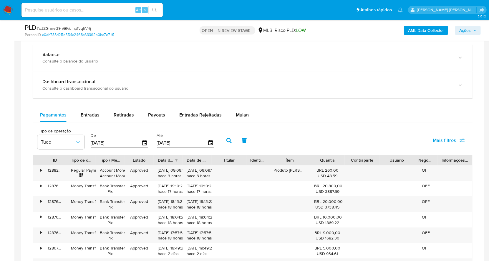
scroll to position [394, 0]
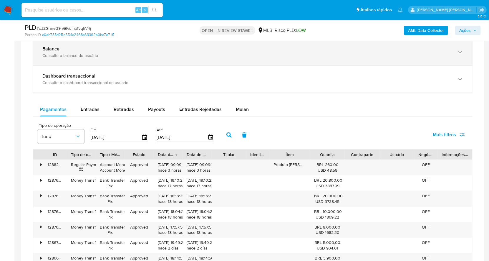
click at [103, 56] on div "Consulte o balance do usuário" at bounding box center [246, 55] width 409 height 5
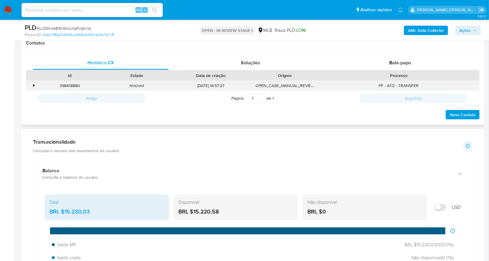
scroll to position [80, 0]
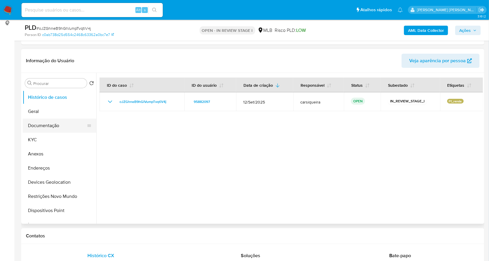
click at [58, 121] on button "Documentação" at bounding box center [57, 125] width 69 height 14
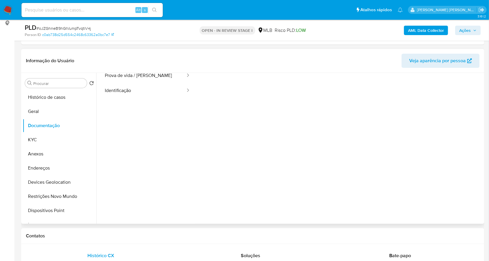
scroll to position [48, 0]
click at [398, 257] on span "Bate-papo" at bounding box center [400, 255] width 22 height 7
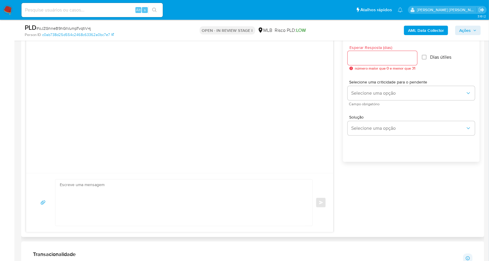
scroll to position [371, 0]
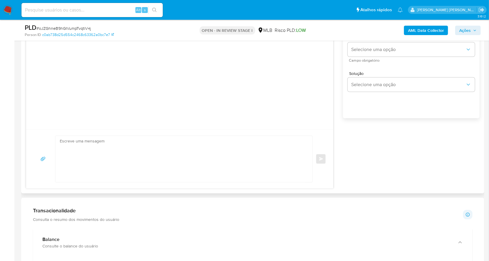
click at [134, 155] on textarea at bounding box center [182, 159] width 245 height 46
paste textarea "Olá, Estamos realizando uma verificação adicional de segurança em contas de usu…"
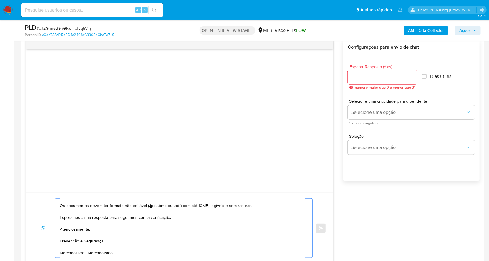
scroll to position [292, 0]
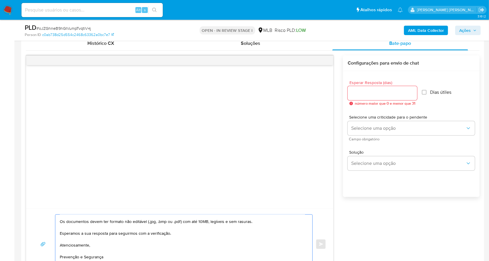
type textarea "Olá, Estamos realizando uma verificação adicional de segurança em contas de usu…"
click at [398, 90] on input "Esperar Resposta (dias)" at bounding box center [383, 93] width 70 height 8
type input "3"
drag, startPoint x: 425, startPoint y: 92, endPoint x: 409, endPoint y: 132, distance: 42.7
click at [424, 92] on input "Dias útiles" at bounding box center [422, 92] width 5 height 5
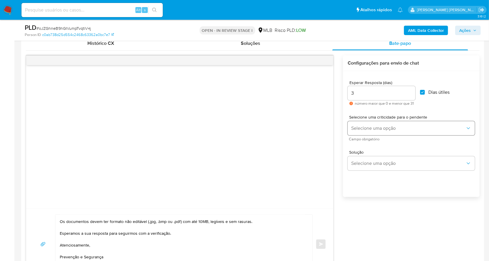
checkbox input "true"
drag, startPoint x: 401, startPoint y: 128, endPoint x: 391, endPoint y: 133, distance: 11.2
click at [400, 127] on span "Selecione uma opção" at bounding box center [408, 128] width 114 height 6
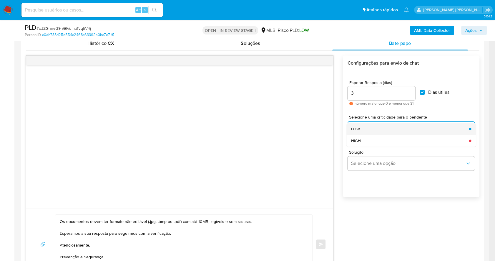
click at [369, 127] on div "LOW" at bounding box center [408, 129] width 114 height 12
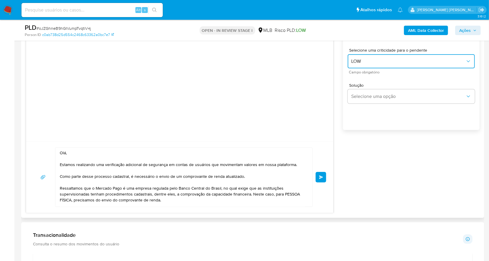
scroll to position [371, 0]
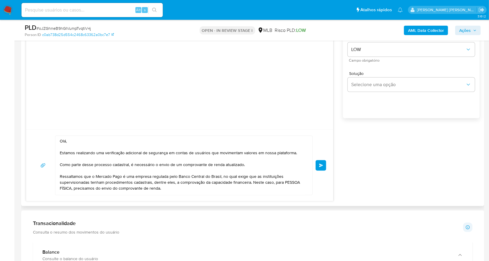
click at [323, 163] on button "common.send" at bounding box center [321, 165] width 11 height 11
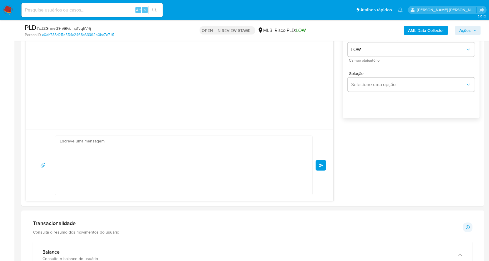
scroll to position [19, 0]
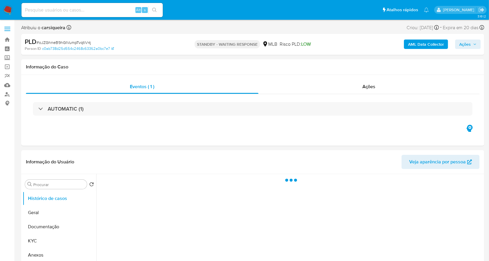
select select "10"
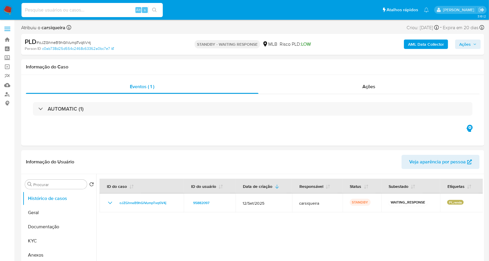
click at [73, 9] on input at bounding box center [92, 10] width 141 height 8
paste input "HHqZ24qPiPtODDl4oNwPSYvO"
type input "HHqZ24qPiPtODDl4oNwPSYvO"
click at [152, 11] on icon "search-icon" at bounding box center [154, 10] width 5 height 5
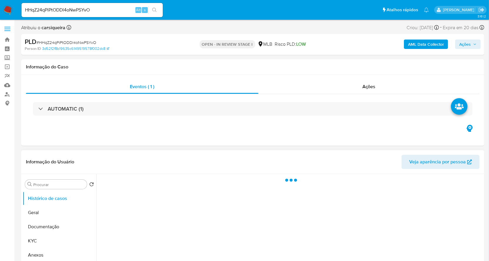
select select "10"
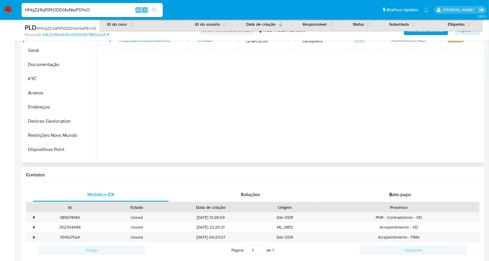
scroll to position [157, 0]
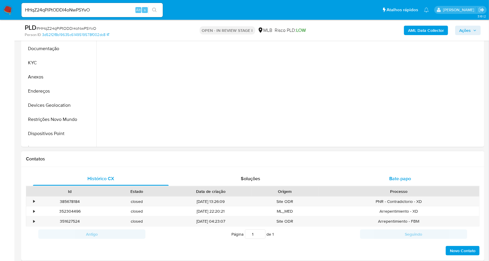
click at [397, 176] on span "Bate-papo" at bounding box center [400, 178] width 22 height 7
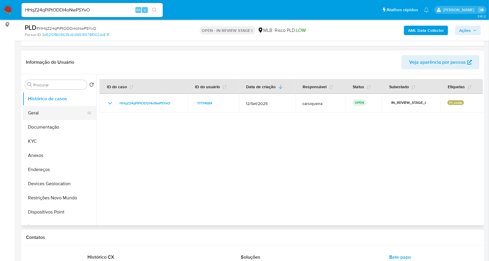
scroll to position [78, 0]
click at [58, 127] on button "Documentação" at bounding box center [57, 127] width 69 height 14
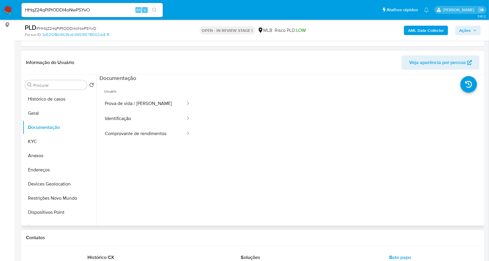
click at [157, 143] on ul "Usuário Prova de vida / Selfie Identificação Comprovante de rendimentos" at bounding box center [148, 167] width 96 height 170
click at [150, 133] on button "Comprovante de rendimentos" at bounding box center [143, 133] width 87 height 15
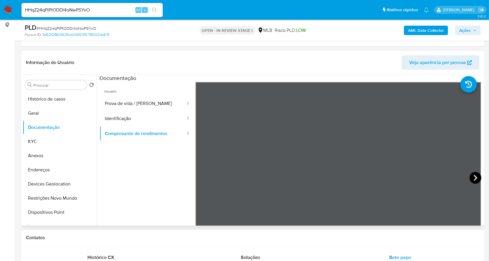
click at [472, 177] on icon at bounding box center [476, 178] width 12 height 12
click at [94, 13] on input "HHqZ24qPiPtODDl4oNwPSYvO" at bounding box center [92, 10] width 141 height 8
drag, startPoint x: 157, startPoint y: 7, endPoint x: 173, endPoint y: 9, distance: 16.9
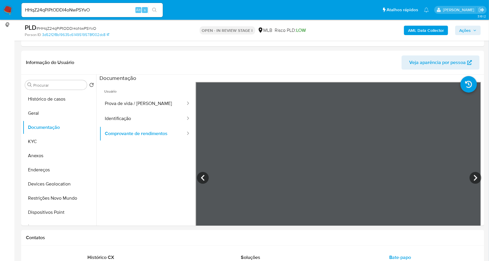
click at [157, 8] on button "search-icon" at bounding box center [154, 10] width 12 height 8
click at [59, 138] on button "KYC" at bounding box center [57, 141] width 69 height 14
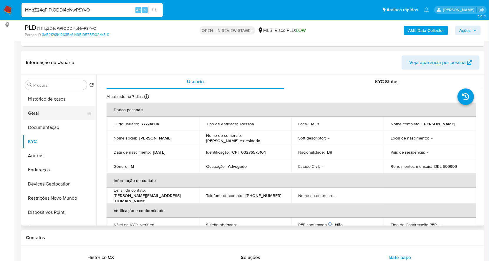
click at [38, 111] on button "Geral" at bounding box center [57, 113] width 69 height 14
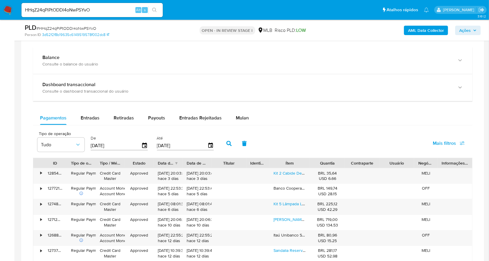
scroll to position [567, 0]
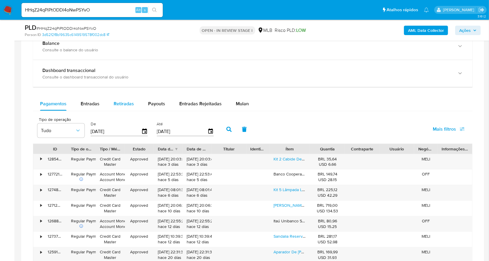
click at [124, 107] on div "Retiradas" at bounding box center [124, 104] width 20 height 14
select select "10"
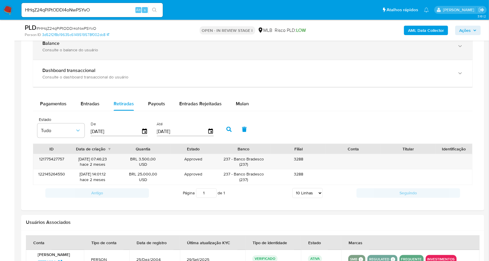
click at [114, 52] on div "Balance Consulte o balance do usuário" at bounding box center [253, 46] width 440 height 27
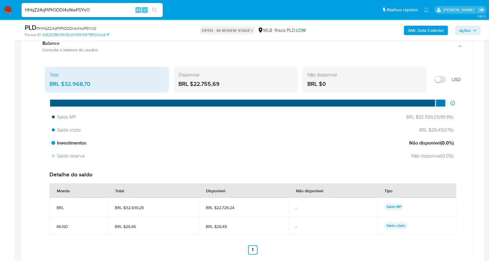
scroll to position [528, 0]
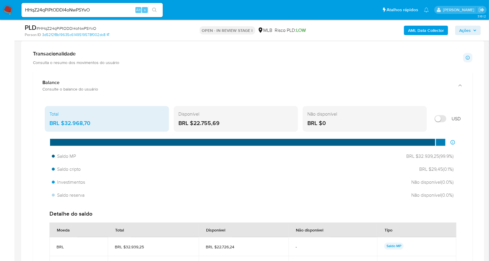
drag, startPoint x: 238, startPoint y: 123, endPoint x: 203, endPoint y: 125, distance: 35.1
click at [194, 125] on div "BRL $22.755,69" at bounding box center [236, 123] width 115 height 8
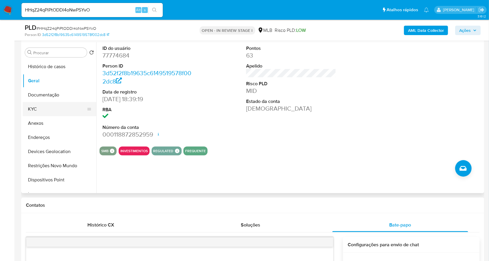
scroll to position [56, 0]
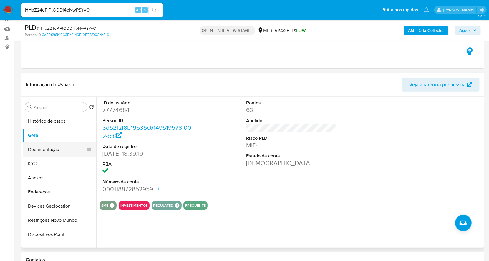
click at [57, 151] on button "Documentação" at bounding box center [57, 149] width 69 height 14
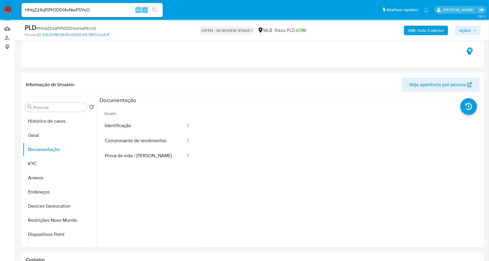
click at [426, 27] on b "AML Data Collector" at bounding box center [426, 30] width 36 height 9
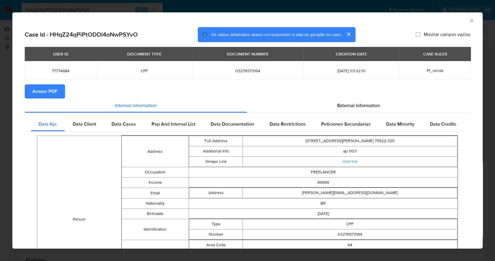
click at [57, 92] on span "Anexar PDF" at bounding box center [44, 91] width 25 height 13
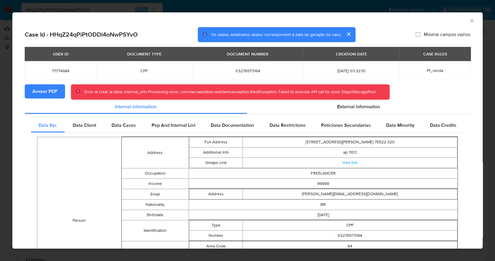
click at [5, 140] on div "AML Data Collector Case Id - HHqZ24qPiPtODDl4oNwPSYvO Os dados detalhados abaix…" at bounding box center [247, 130] width 495 height 261
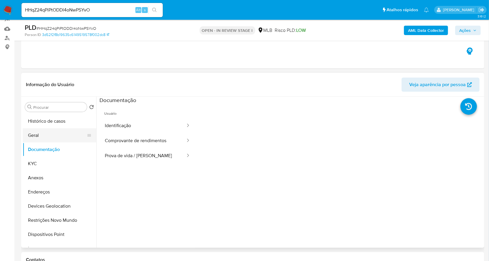
click at [55, 136] on button "Geral" at bounding box center [57, 135] width 69 height 14
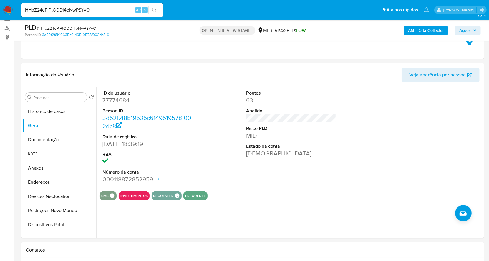
scroll to position [86, 0]
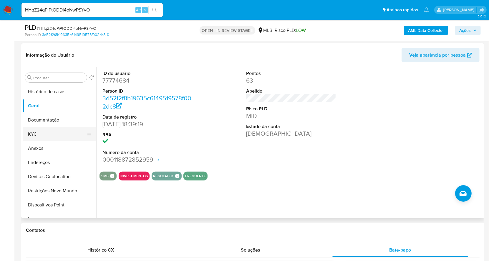
click at [46, 133] on button "KYC" at bounding box center [57, 134] width 69 height 14
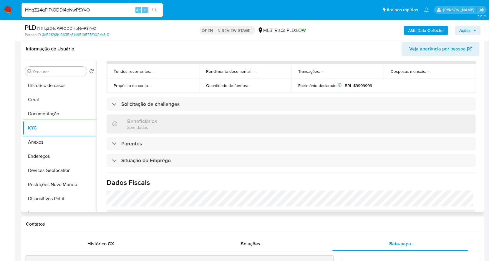
scroll to position [250, 0]
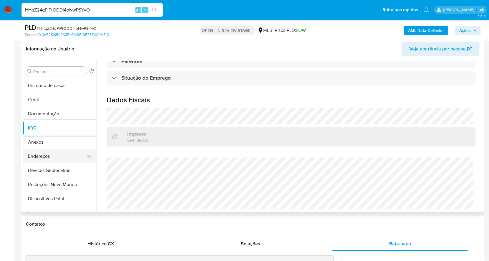
click at [47, 153] on button "Endereços" at bounding box center [57, 156] width 69 height 14
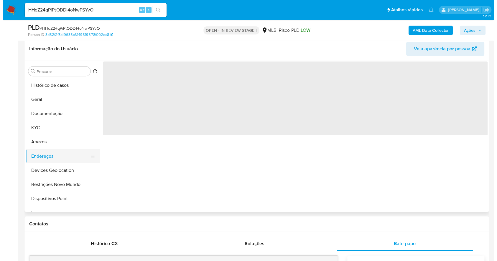
scroll to position [0, 0]
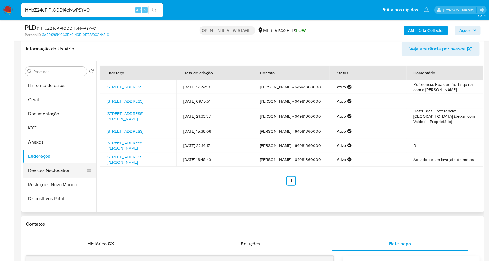
click at [69, 173] on button "Devices Geolocation" at bounding box center [57, 170] width 69 height 14
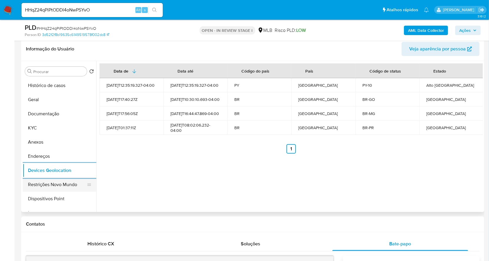
click at [62, 186] on button "Restrições Novo Mundo" at bounding box center [57, 184] width 69 height 14
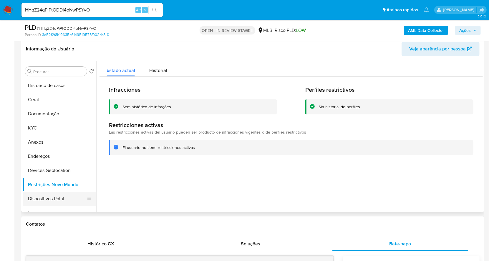
click at [72, 194] on button "Dispositivos Point" at bounding box center [57, 198] width 69 height 14
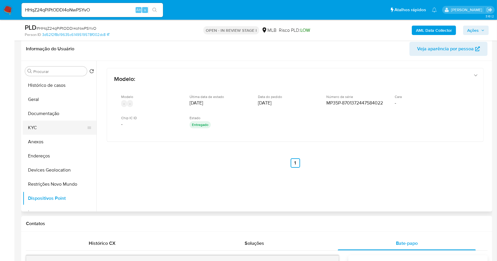
click at [60, 131] on button "KYC" at bounding box center [57, 128] width 69 height 14
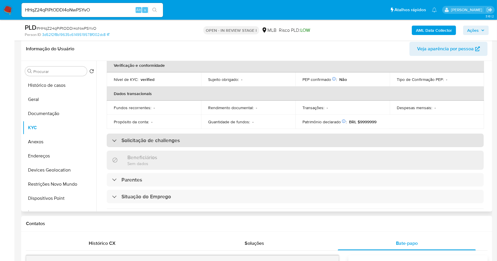
scroll to position [250, 0]
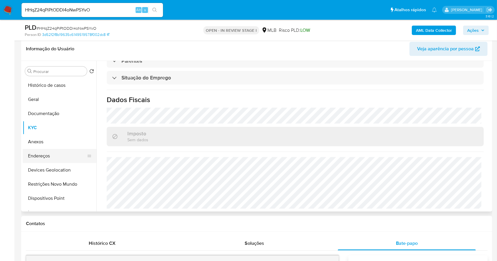
click at [45, 154] on button "Endereços" at bounding box center [57, 156] width 69 height 14
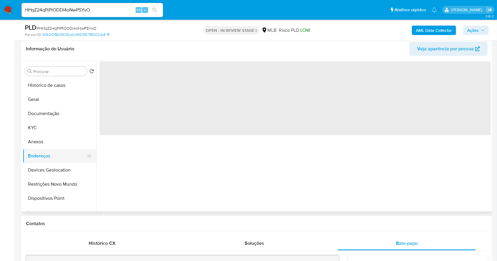
scroll to position [0, 0]
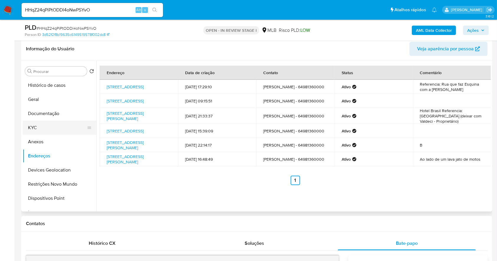
click at [44, 126] on button "KYC" at bounding box center [57, 128] width 69 height 14
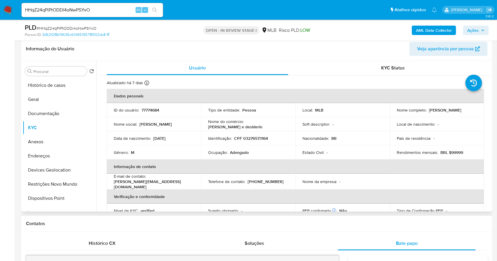
click at [259, 138] on p "CPF 03276573164" at bounding box center [251, 138] width 34 height 5
copy p "03276573164"
click at [252, 140] on p "CPF 03276573164" at bounding box center [251, 138] width 34 height 5
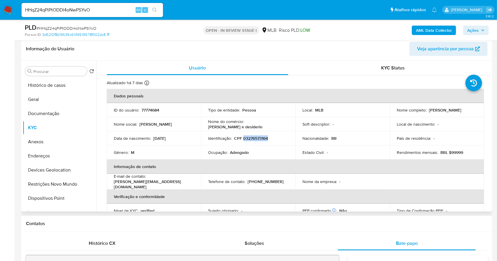
click at [252, 140] on p "CPF 03276573164" at bounding box center [251, 138] width 34 height 5
copy p "03276573164"
drag, startPoint x: 468, startPoint y: 112, endPoint x: 428, endPoint y: 110, distance: 40.4
click at [428, 110] on div "Nome completo : [PERSON_NAME]" at bounding box center [436, 110] width 80 height 5
copy p "[PERSON_NAME]"
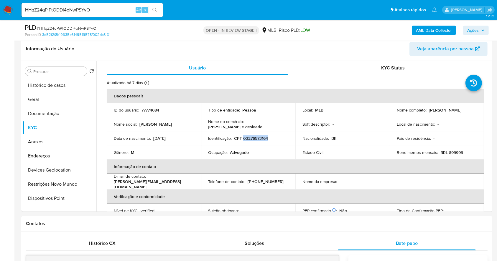
copy p "[PERSON_NAME]"
click at [62, 82] on button "Histórico de casos" at bounding box center [57, 85] width 69 height 14
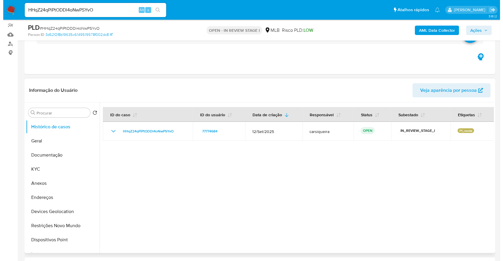
scroll to position [78, 0]
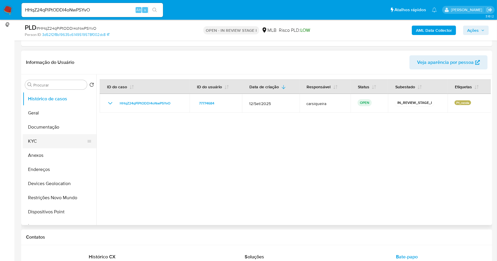
click at [45, 140] on button "KYC" at bounding box center [57, 141] width 69 height 14
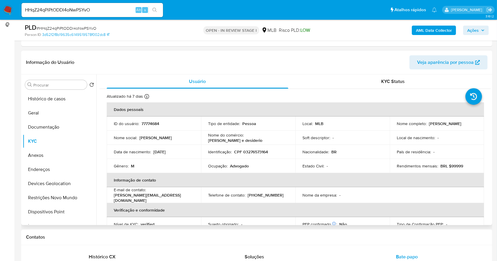
drag, startPoint x: 448, startPoint y: 124, endPoint x: 427, endPoint y: 124, distance: 20.6
click at [427, 124] on div "Nome completo : [PERSON_NAME]" at bounding box center [436, 123] width 80 height 5
copy p "[PERSON_NAME]"
click at [35, 123] on button "Documentação" at bounding box center [57, 127] width 69 height 14
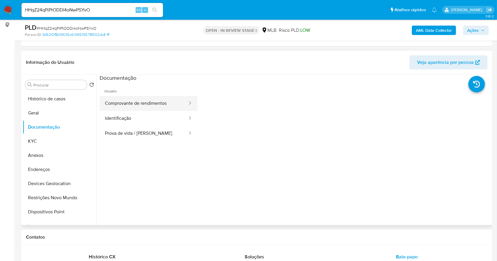
click at [158, 103] on button "Comprovante de rendimentos" at bounding box center [144, 103] width 88 height 15
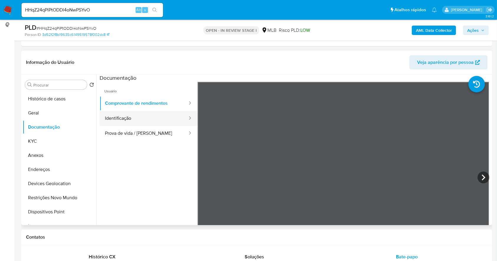
click at [122, 118] on button "Identificação" at bounding box center [144, 118] width 88 height 15
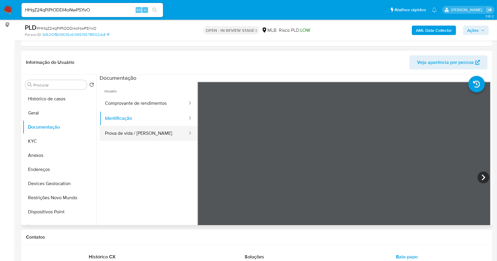
click at [136, 130] on button "Prova de vida / [PERSON_NAME]" at bounding box center [144, 133] width 88 height 15
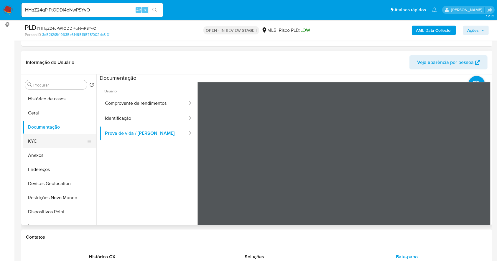
drag, startPoint x: 46, startPoint y: 114, endPoint x: 49, endPoint y: 139, distance: 24.7
click at [45, 114] on button "Geral" at bounding box center [60, 113] width 74 height 14
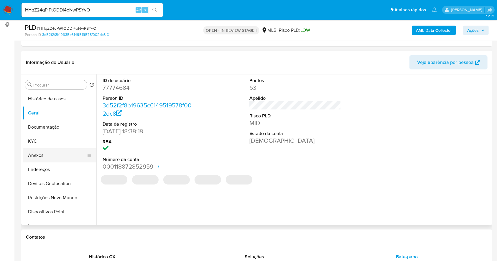
click at [49, 154] on button "Anexos" at bounding box center [57, 155] width 69 height 14
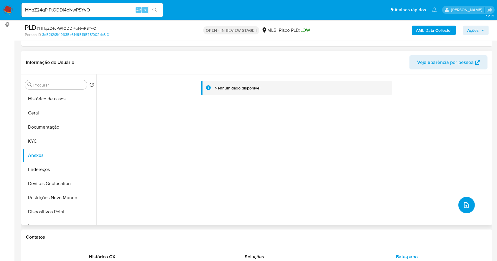
click at [463, 204] on icon "upload-file" at bounding box center [465, 205] width 7 height 7
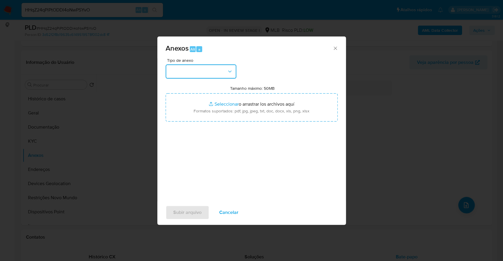
click at [203, 70] on button "button" at bounding box center [201, 72] width 71 height 14
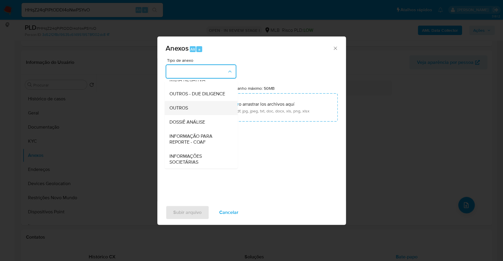
click at [189, 113] on div "OUTROS" at bounding box center [199, 108] width 60 height 14
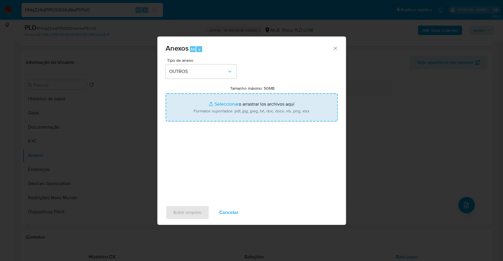
click at [217, 105] on input "Tamanho máximo: 50MB Seleccionar archivos" at bounding box center [252, 107] width 172 height 28
type input "C:\fakepath\Mulan 77774684_2025_10_06_07_37_28.xlsx"
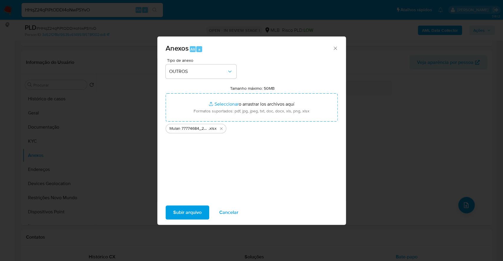
click at [185, 211] on span "Subir arquivo" at bounding box center [187, 212] width 28 height 13
click at [408, 103] on div "Anexos Alt a Tipo de anexo OUTROS Tamanho máximo: 50MB Seleccionar archivos Sel…" at bounding box center [251, 130] width 503 height 261
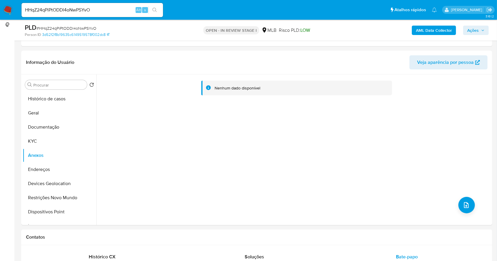
click at [74, 7] on input "HHqZ24qPiPtODDl4oNwPSYvO" at bounding box center [92, 10] width 141 height 8
paste input "RZUPq1rGHG0B6nHCoOLXwbXl"
type input "RZUPq1rGHG0B6nHCoOLXwbXl"
click at [154, 11] on icon "search-icon" at bounding box center [154, 10] width 5 height 5
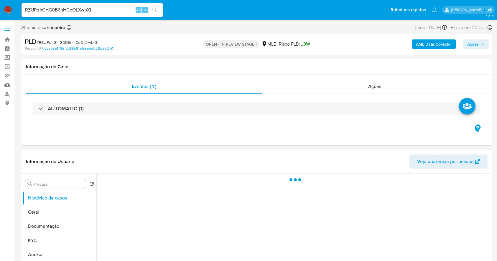
select select "10"
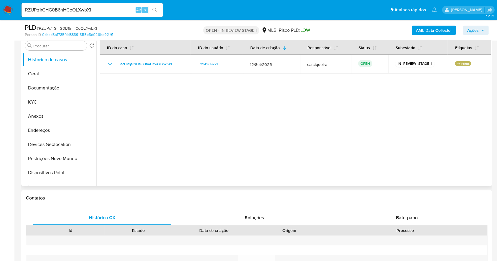
scroll to position [118, 0]
click at [44, 88] on button "Documentação" at bounding box center [57, 88] width 69 height 14
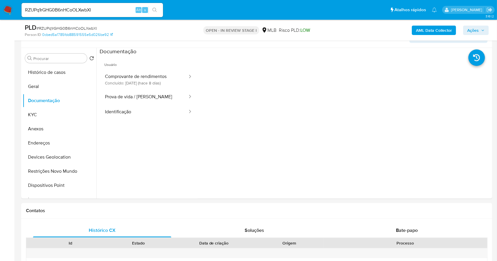
scroll to position [89, 0]
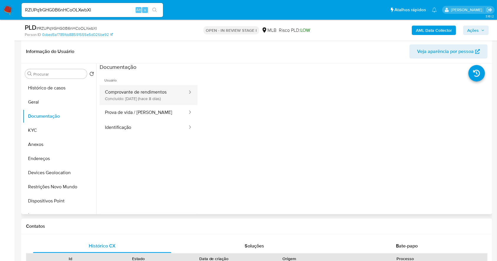
click at [158, 95] on button "Comprovante de rendimentos Concluído: [DATE] (hace 8 días)" at bounding box center [144, 95] width 88 height 20
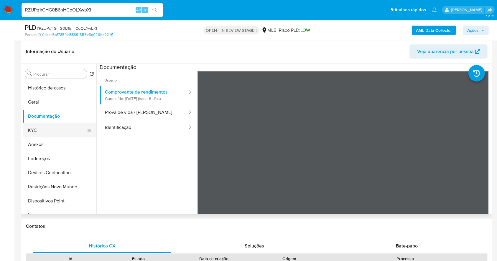
click at [56, 131] on button "KYC" at bounding box center [57, 130] width 69 height 14
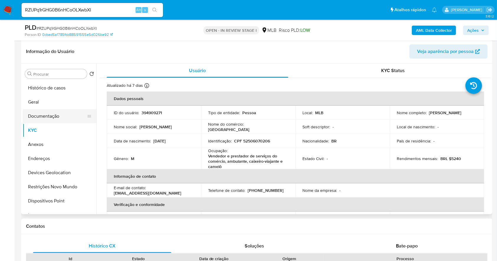
click at [52, 117] on button "Documentação" at bounding box center [57, 116] width 69 height 14
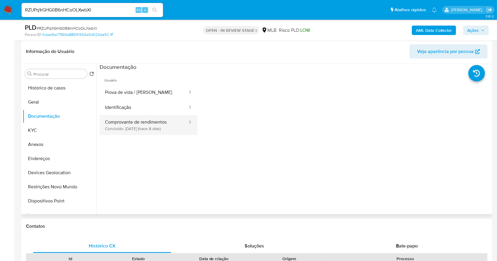
click at [167, 126] on button "Comprovante de rendimentos Concluído: [DATE] (hace 8 días)" at bounding box center [144, 125] width 88 height 20
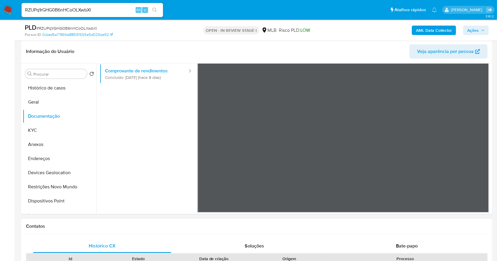
scroll to position [0, 0]
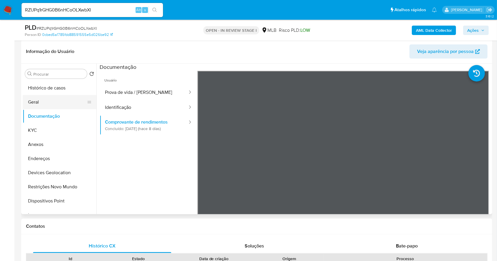
click at [44, 103] on button "Geral" at bounding box center [57, 102] width 69 height 14
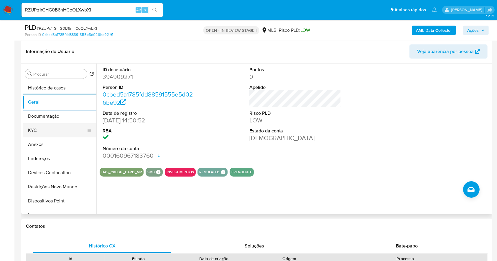
click at [47, 128] on button "KYC" at bounding box center [57, 130] width 69 height 14
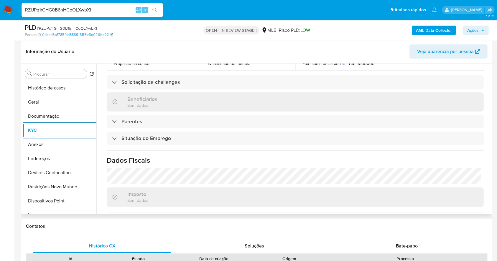
scroll to position [257, 0]
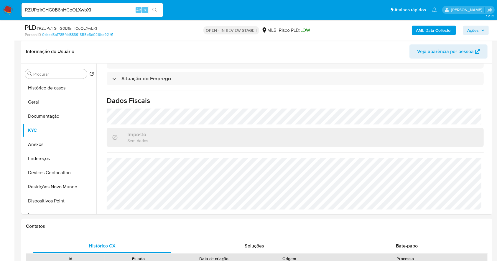
drag, startPoint x: 45, startPoint y: 157, endPoint x: 72, endPoint y: 4, distance: 155.7
click at [45, 156] on button "Endereços" at bounding box center [60, 159] width 74 height 14
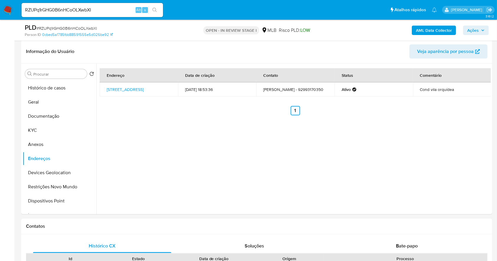
click at [429, 28] on b "AML Data Collector" at bounding box center [434, 30] width 36 height 9
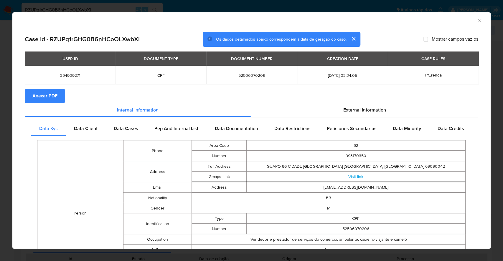
click at [47, 98] on span "Anexar PDF" at bounding box center [44, 96] width 25 height 13
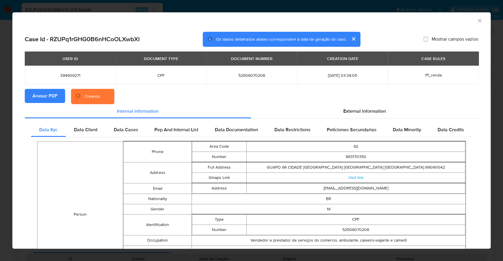
click at [0, 112] on div "AML Data Collector Case Id - RZUPq1rGHG0B6nHCoOLXwbXl Os dados detalhados abaix…" at bounding box center [251, 130] width 503 height 261
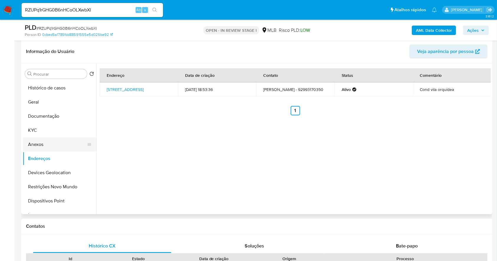
click at [51, 142] on button "Anexos" at bounding box center [57, 145] width 69 height 14
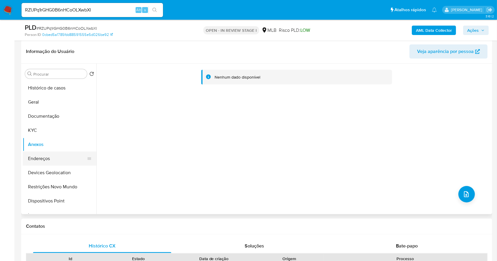
click at [60, 161] on button "Endereços" at bounding box center [57, 159] width 69 height 14
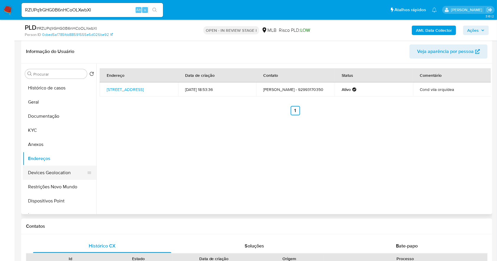
click at [65, 170] on button "Devices Geolocation" at bounding box center [57, 173] width 69 height 14
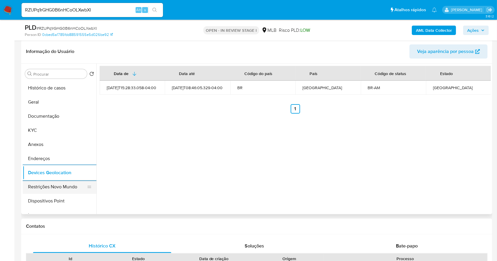
click at [60, 194] on button "Restrições Novo Mundo" at bounding box center [57, 187] width 69 height 14
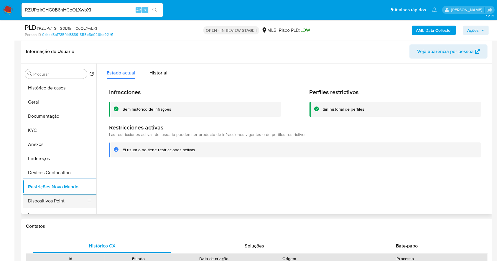
click at [66, 201] on button "Dispositivos Point" at bounding box center [57, 201] width 69 height 14
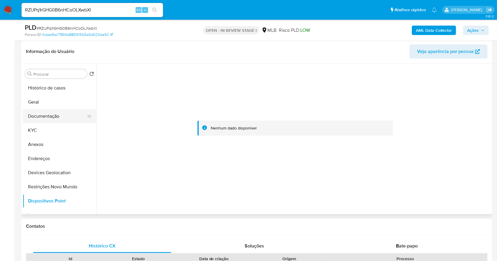
click at [39, 121] on button "Documentação" at bounding box center [57, 116] width 69 height 14
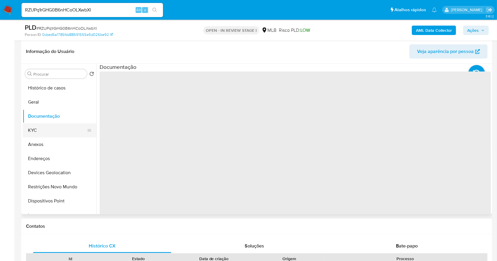
click at [46, 135] on button "KYC" at bounding box center [57, 130] width 69 height 14
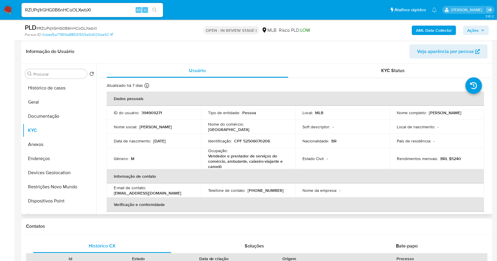
click at [247, 136] on td "Identificação : CPF 52506070206" at bounding box center [248, 141] width 94 height 14
click at [257, 140] on p "CPF 52506070206" at bounding box center [252, 140] width 36 height 5
copy p "52506070206"
click at [270, 149] on div "Ocupação : Vendedor e prestador de serviços do comércio, ambulante, caixeiro-vi…" at bounding box center [248, 158] width 80 height 21
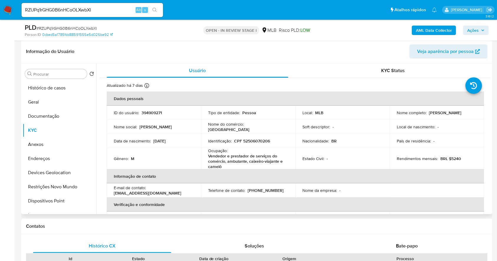
click at [255, 140] on p "CPF 52506070206" at bounding box center [252, 140] width 36 height 5
copy p "52506070206"
click at [262, 142] on p "CPF 52506070206" at bounding box center [252, 140] width 36 height 5
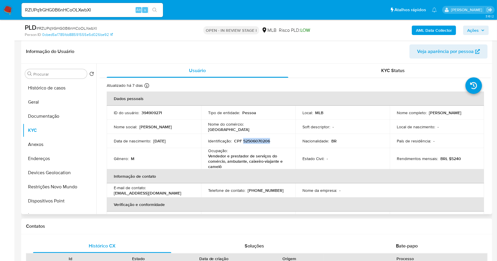
drag, startPoint x: 455, startPoint y: 115, endPoint x: 389, endPoint y: 116, distance: 66.6
click at [389, 116] on td "Nome completo : [PERSON_NAME]" at bounding box center [436, 113] width 94 height 14
copy p "[PERSON_NAME]"
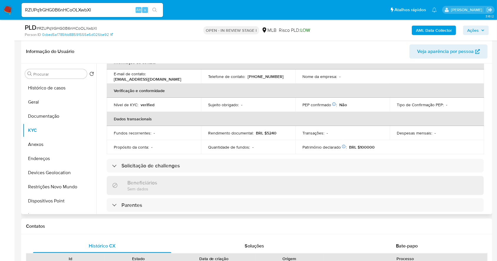
scroll to position [257, 0]
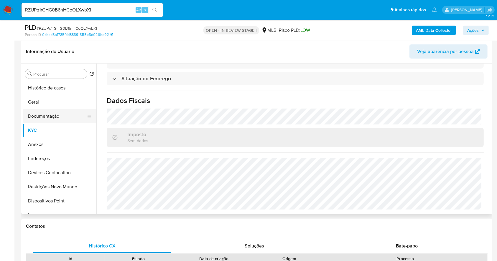
click at [57, 121] on button "Documentação" at bounding box center [57, 116] width 69 height 14
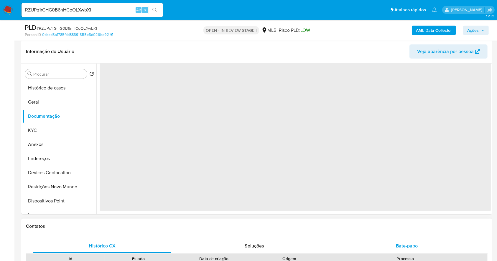
scroll to position [0, 0]
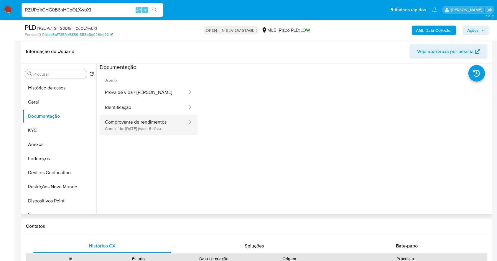
click at [162, 126] on button "Comprovante de rendimentos Concluído: [DATE] (hace 8 días)" at bounding box center [144, 125] width 88 height 20
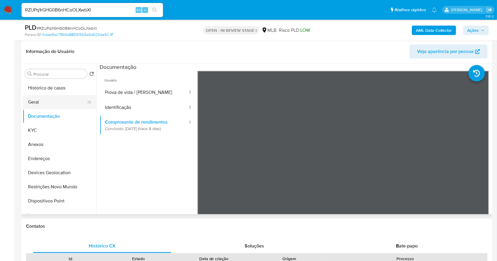
click at [41, 100] on button "Geral" at bounding box center [57, 102] width 69 height 14
